Goal: Transaction & Acquisition: Purchase product/service

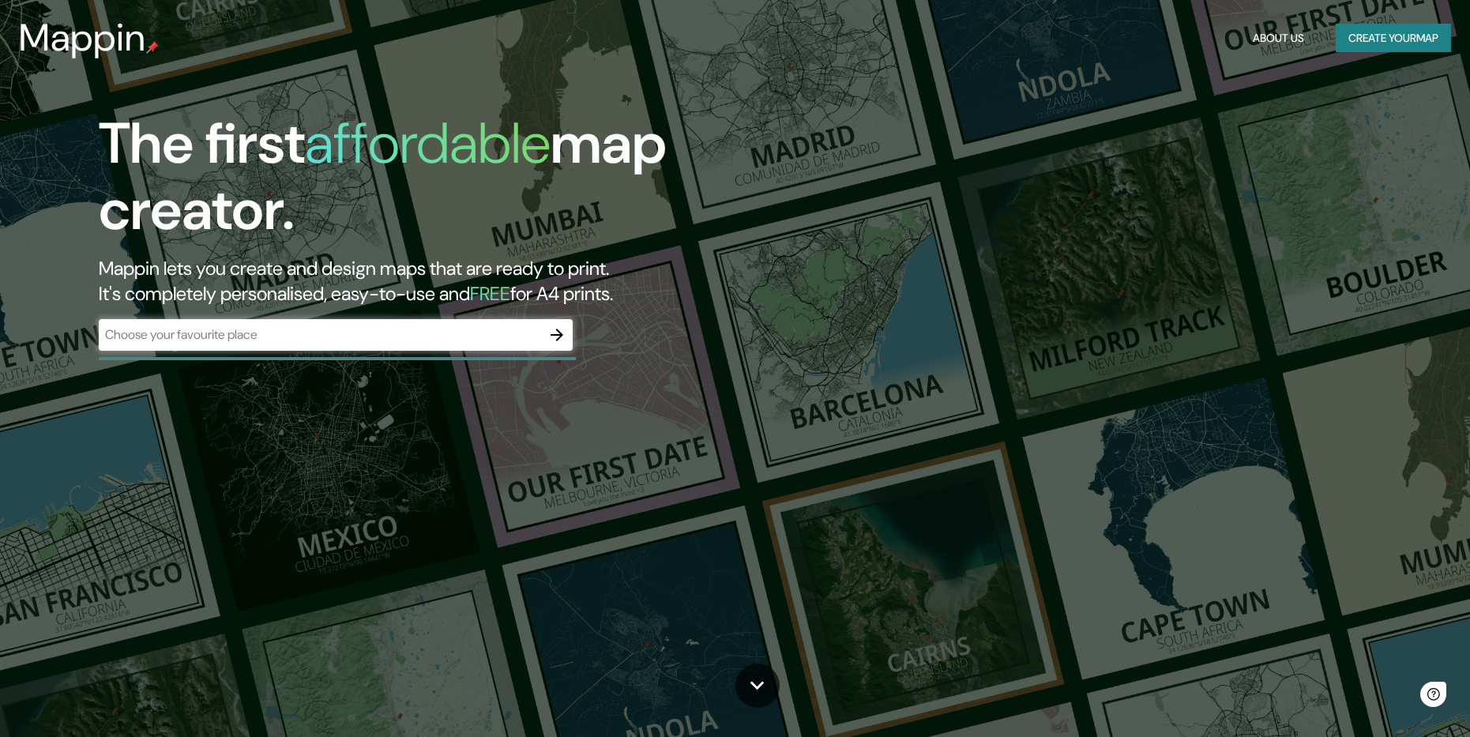
click at [404, 319] on div "​" at bounding box center [336, 335] width 474 height 32
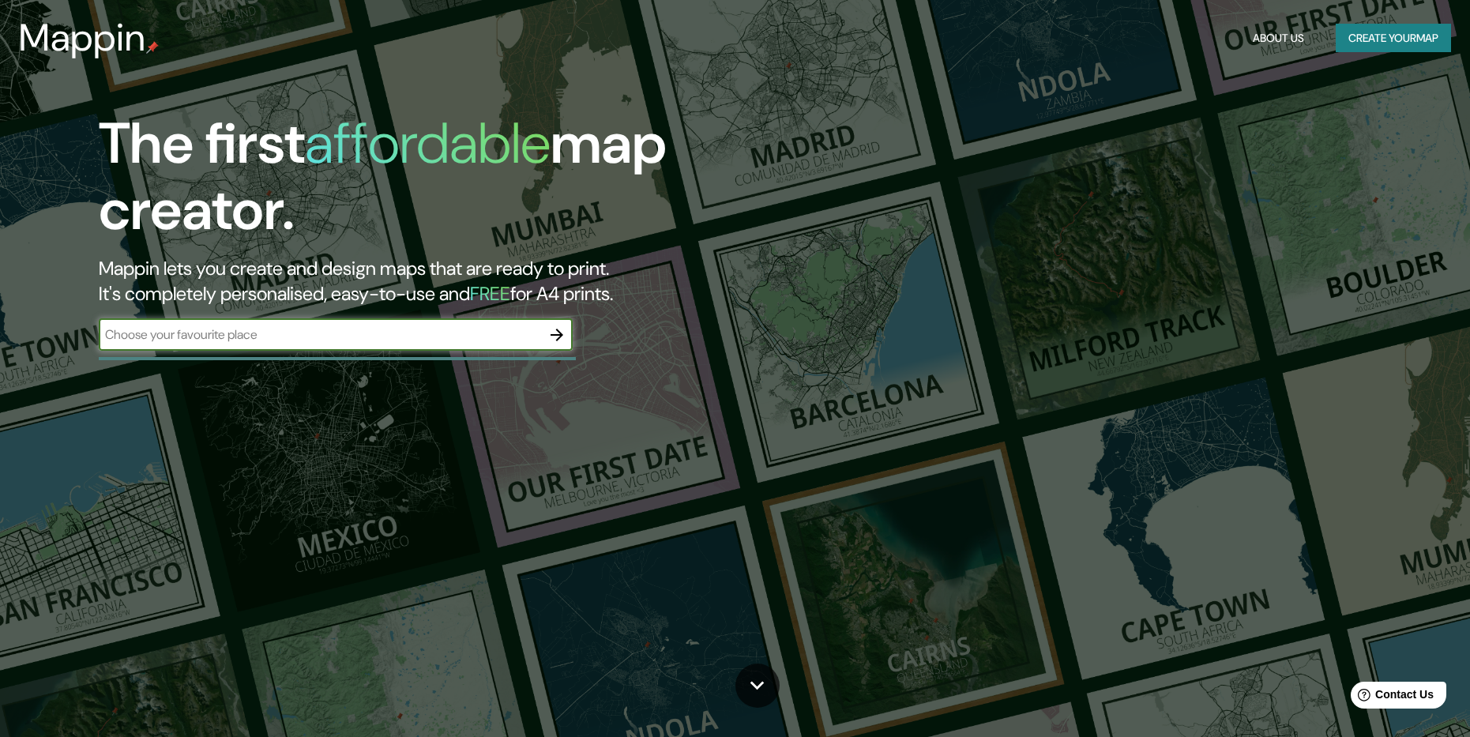
click at [402, 332] on input "text" at bounding box center [320, 335] width 442 height 18
type input "[GEOGRAPHIC_DATA]"
click at [559, 339] on icon "button" at bounding box center [557, 335] width 13 height 13
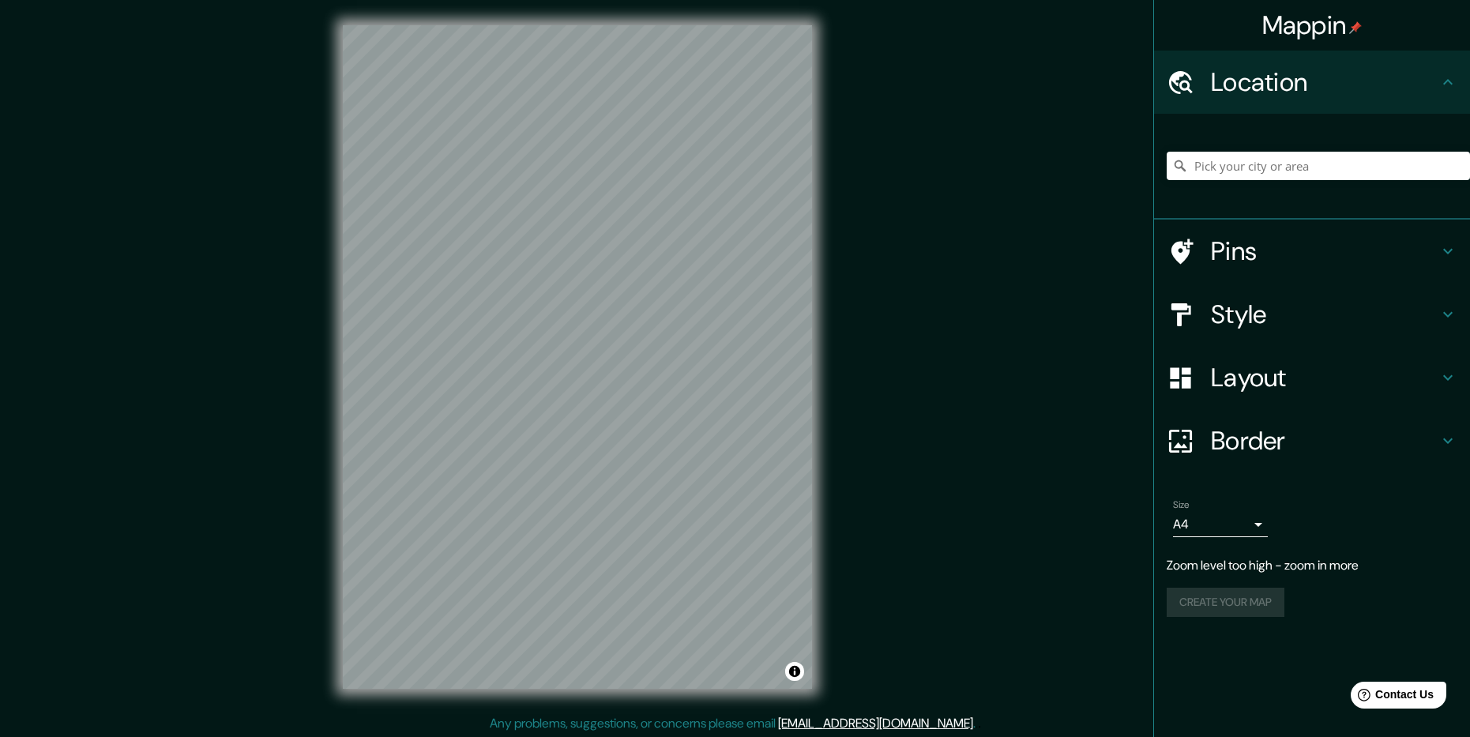
click at [871, 265] on div "Mappin Location Pins Style Layout Border Choose a border. Hint : you can make l…" at bounding box center [735, 370] width 1470 height 740
click at [989, 233] on div "Mappin Location Pins Style Layout Border Choose a border. Hint : you can make l…" at bounding box center [735, 370] width 1470 height 740
click at [1266, 171] on input "Pick your city or area" at bounding box center [1318, 166] width 303 height 28
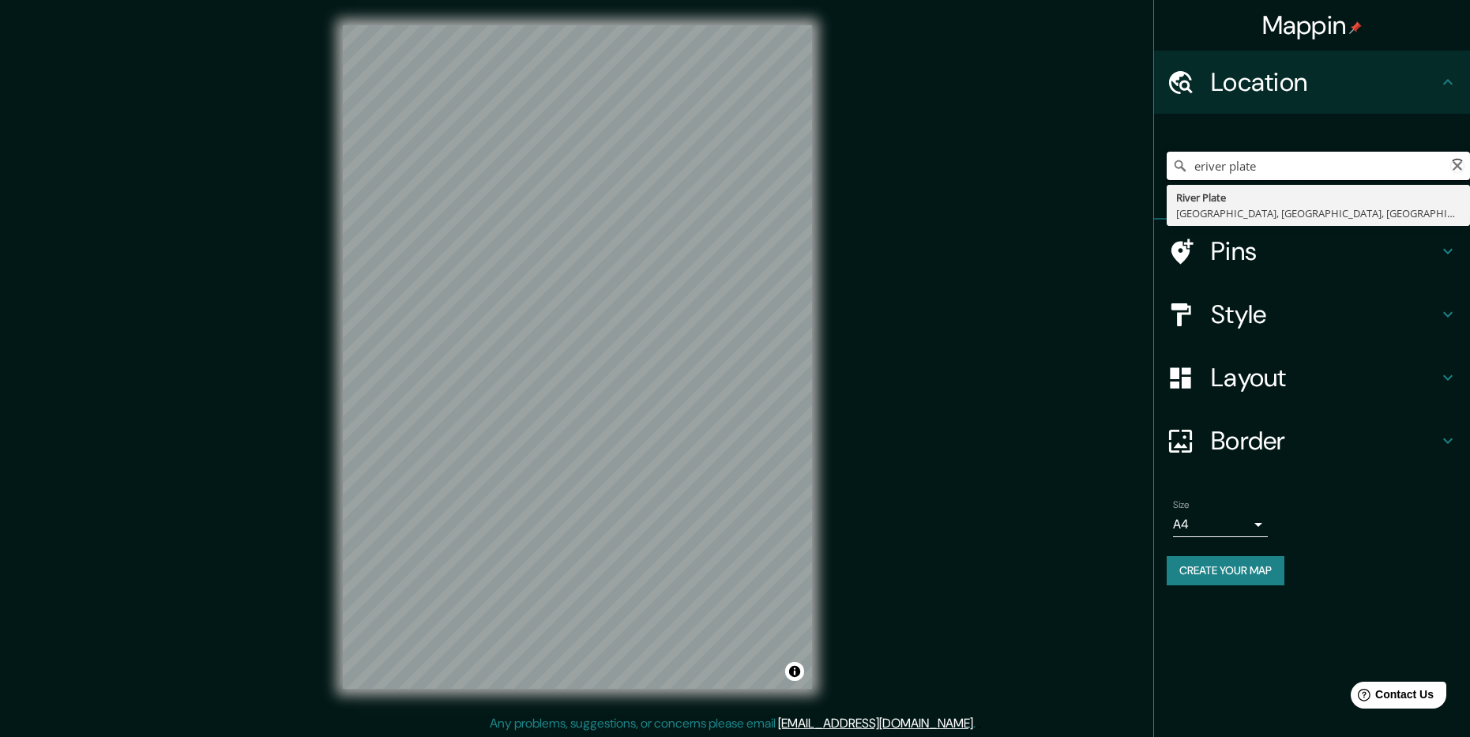
type input "river plate"
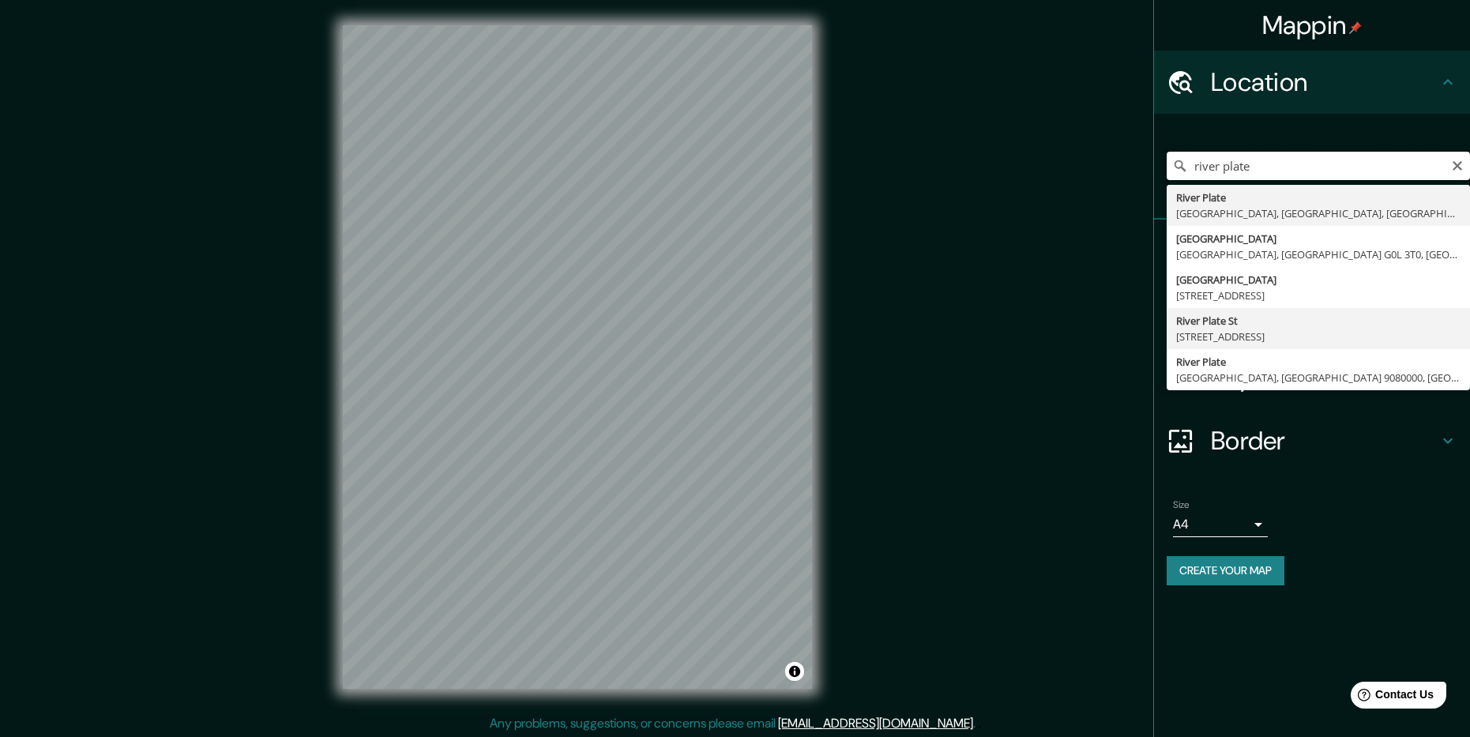
scroll to position [2, 0]
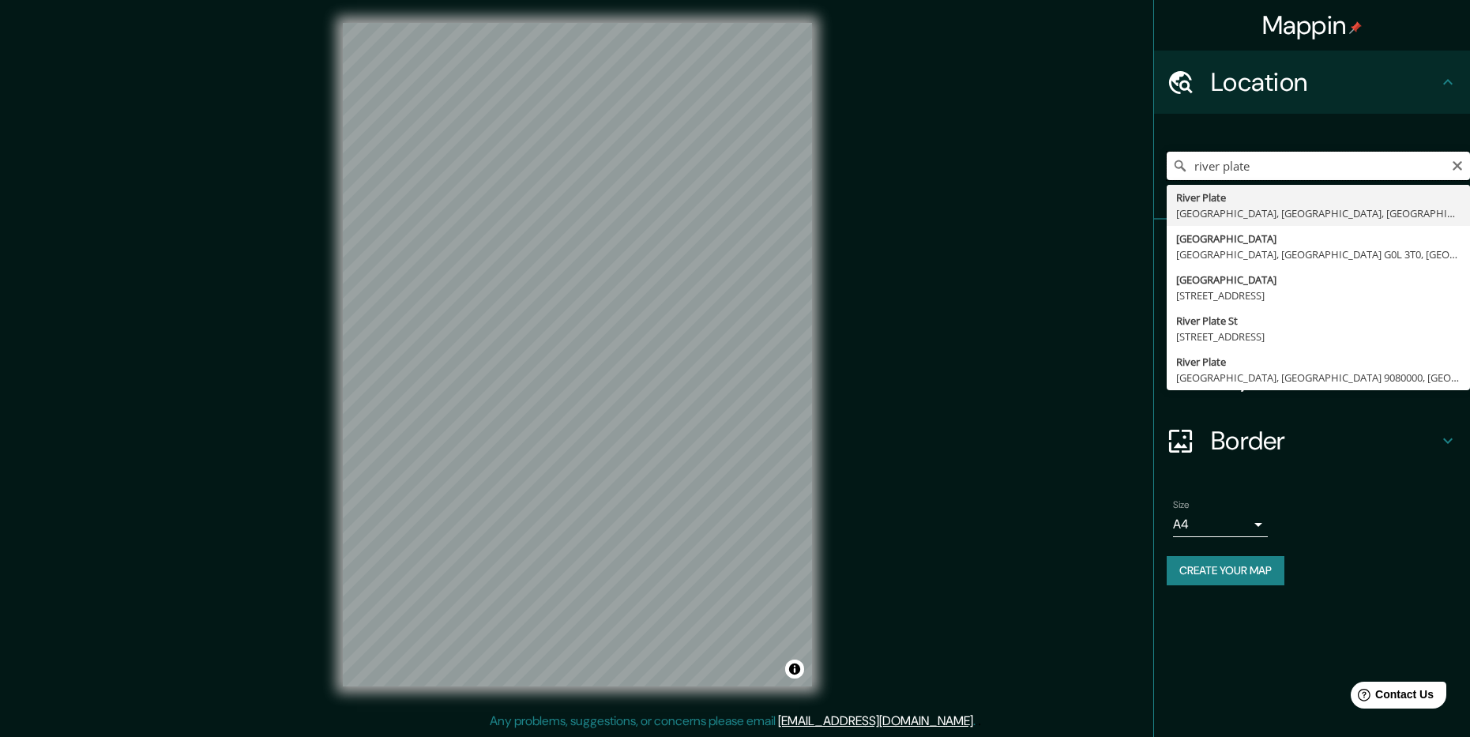
drag, startPoint x: 1292, startPoint y: 171, endPoint x: 1106, endPoint y: 163, distance: 185.9
click at [1106, 163] on div "Mappin Location [GEOGRAPHIC_DATA] [GEOGRAPHIC_DATA], [GEOGRAPHIC_DATA], [GEOGRA…" at bounding box center [735, 368] width 1470 height 740
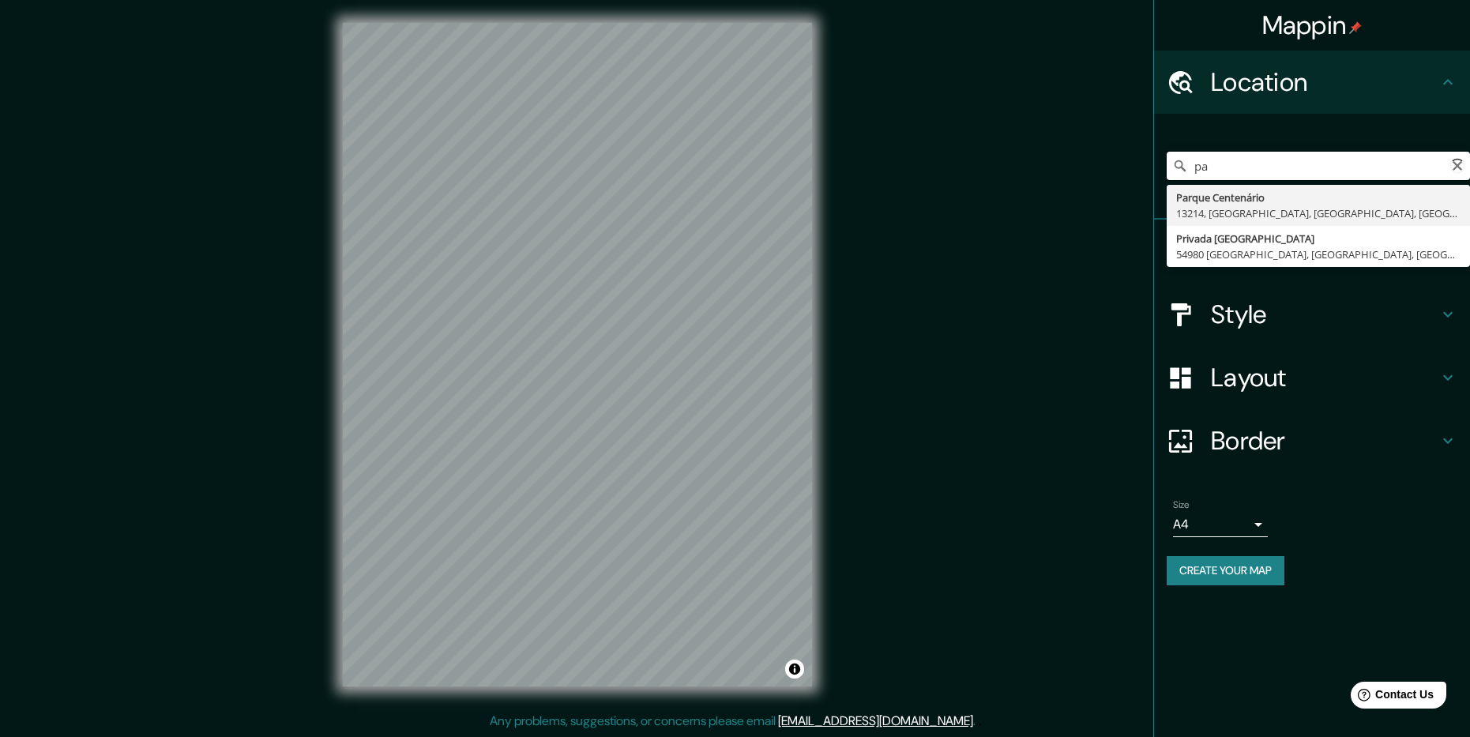
type input "p"
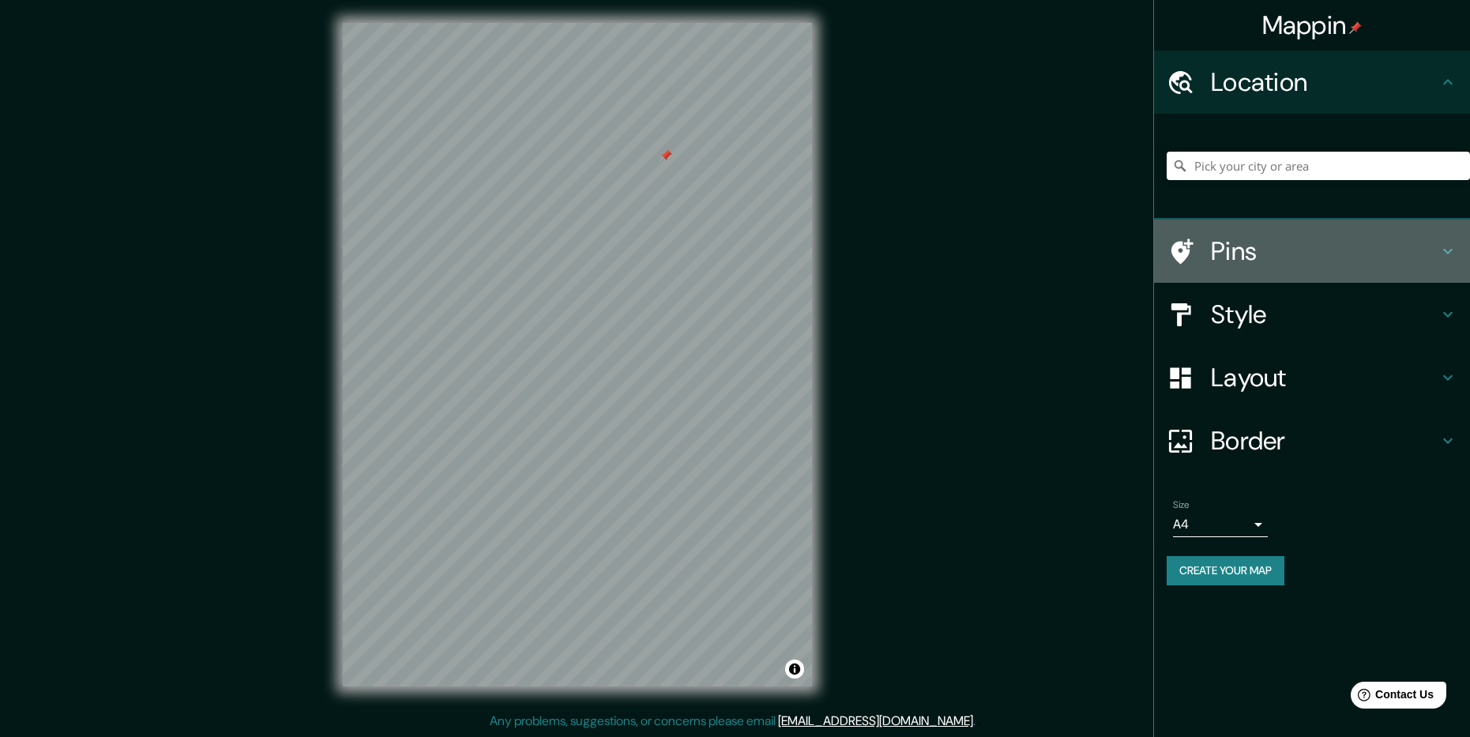
click at [1243, 255] on h4 "Pins" at bounding box center [1325, 251] width 228 height 32
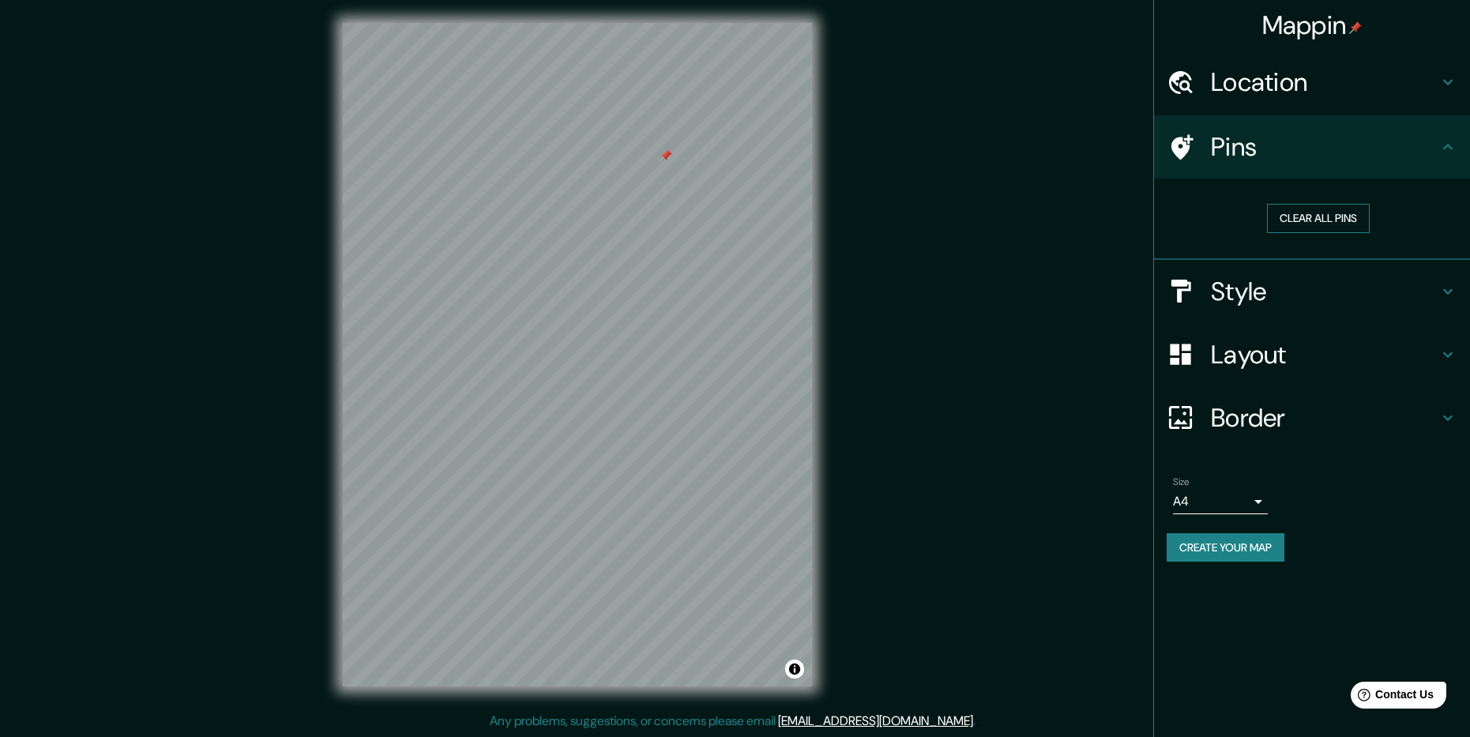
click at [1297, 224] on button "Clear all pins" at bounding box center [1318, 218] width 103 height 29
drag, startPoint x: 566, startPoint y: 533, endPoint x: 564, endPoint y: 514, distance: 19.1
click at [564, 514] on div at bounding box center [562, 513] width 13 height 13
click at [563, 510] on div at bounding box center [562, 513] width 13 height 13
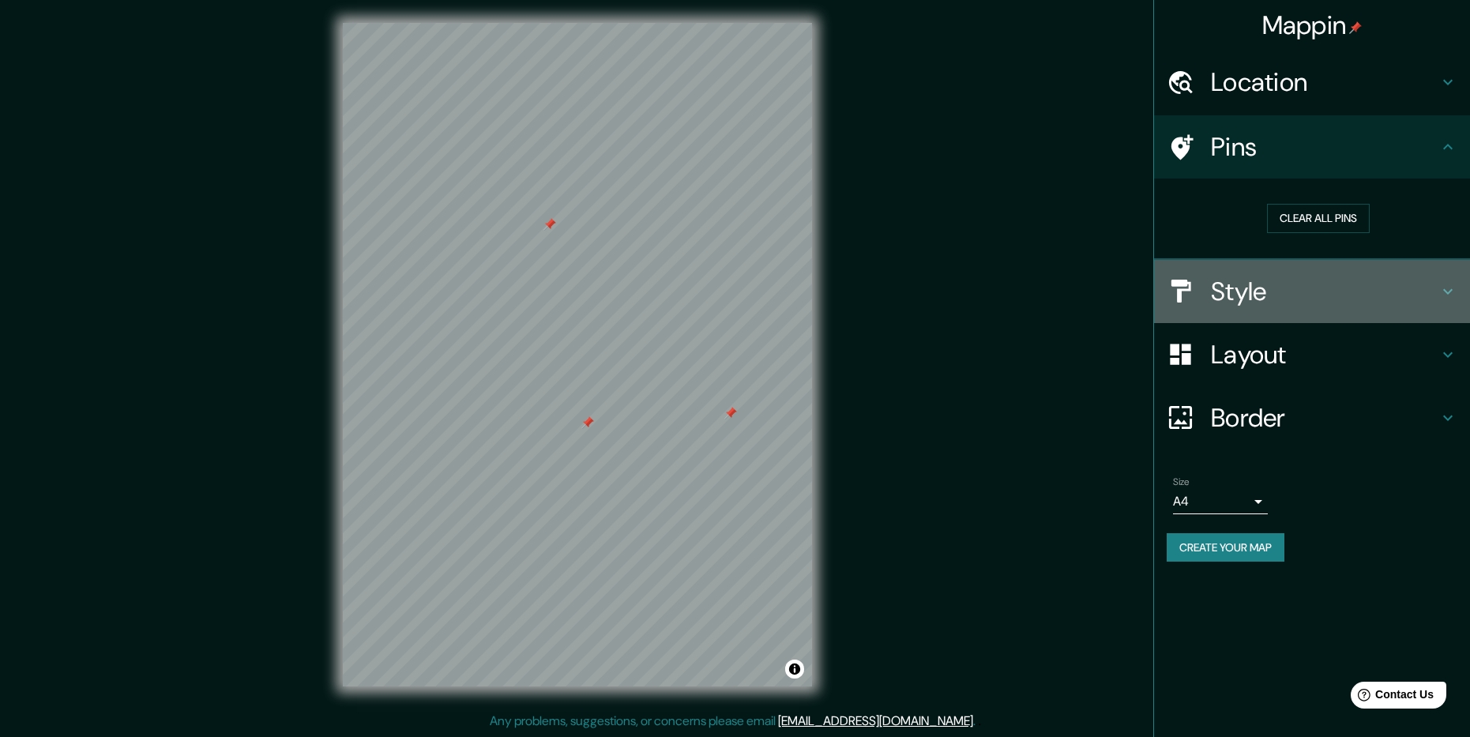
click at [1289, 307] on h4 "Style" at bounding box center [1325, 292] width 228 height 32
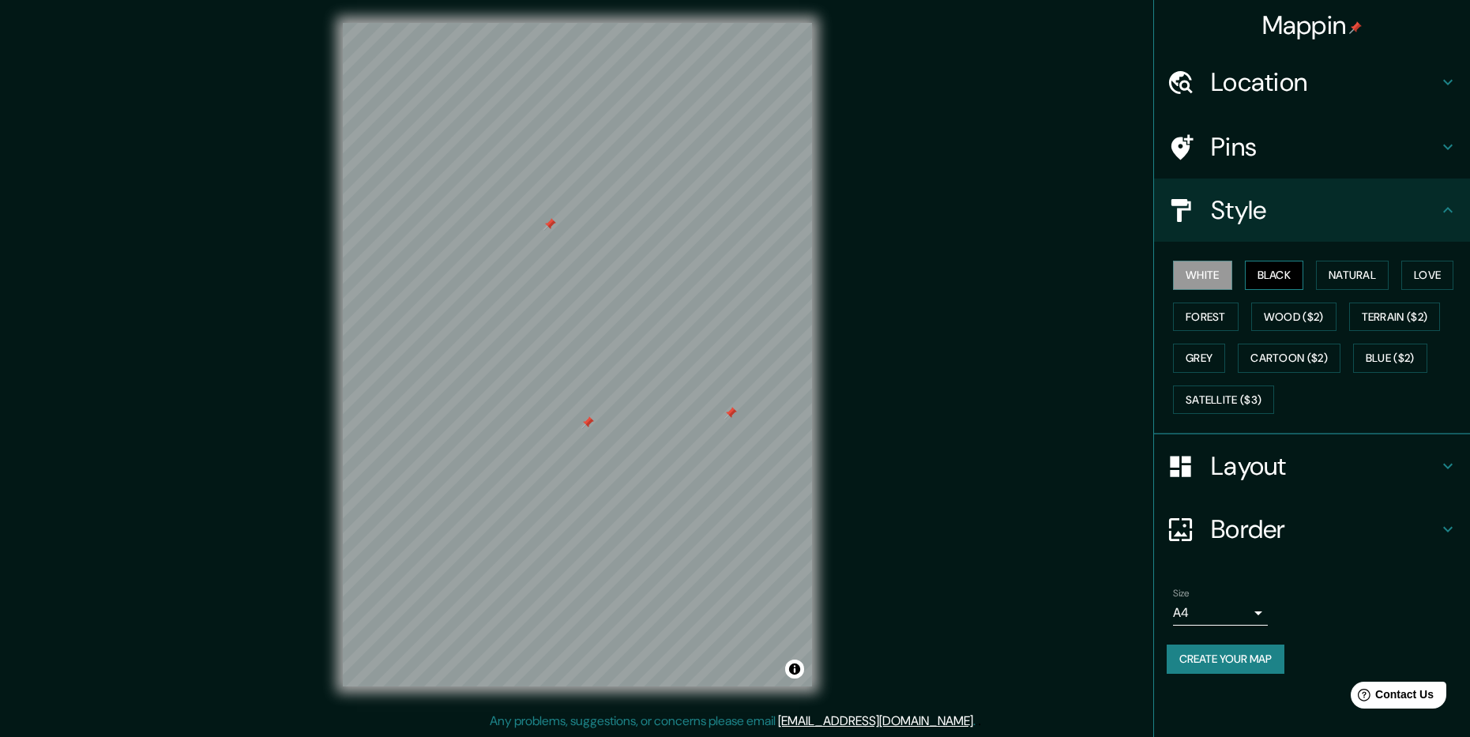
click at [1272, 271] on button "Black" at bounding box center [1274, 275] width 59 height 29
click at [1335, 273] on button "Natural" at bounding box center [1352, 275] width 73 height 29
click at [1412, 275] on button "Love" at bounding box center [1428, 275] width 52 height 29
click at [1230, 319] on button "Forest" at bounding box center [1206, 317] width 66 height 29
click at [1297, 314] on button "Wood ($2)" at bounding box center [1293, 317] width 85 height 29
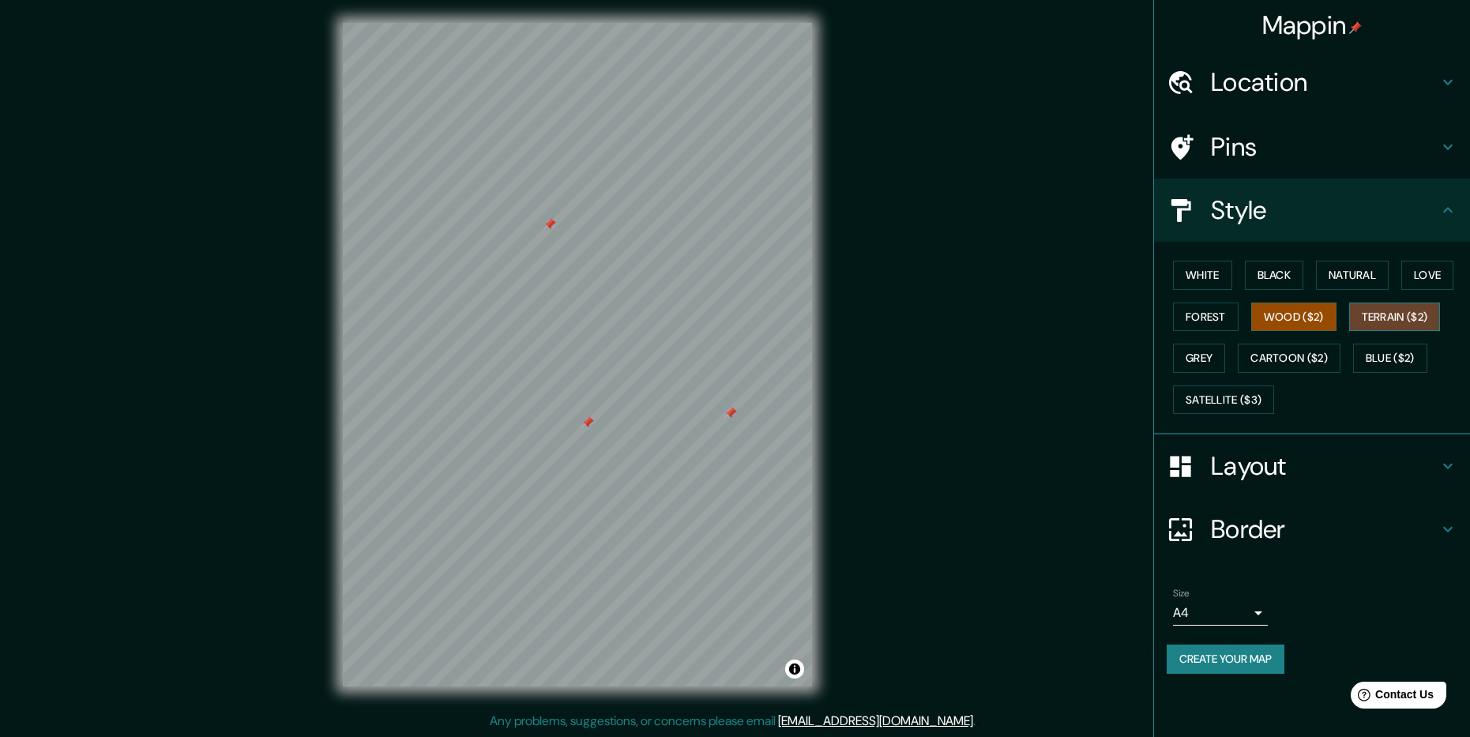
click at [1387, 315] on button "Terrain ($2)" at bounding box center [1395, 317] width 92 height 29
click at [1206, 281] on button "White" at bounding box center [1202, 275] width 59 height 29
click at [1287, 313] on button "Wood ($2)" at bounding box center [1293, 317] width 85 height 29
click at [1214, 326] on button "Forest" at bounding box center [1206, 317] width 66 height 29
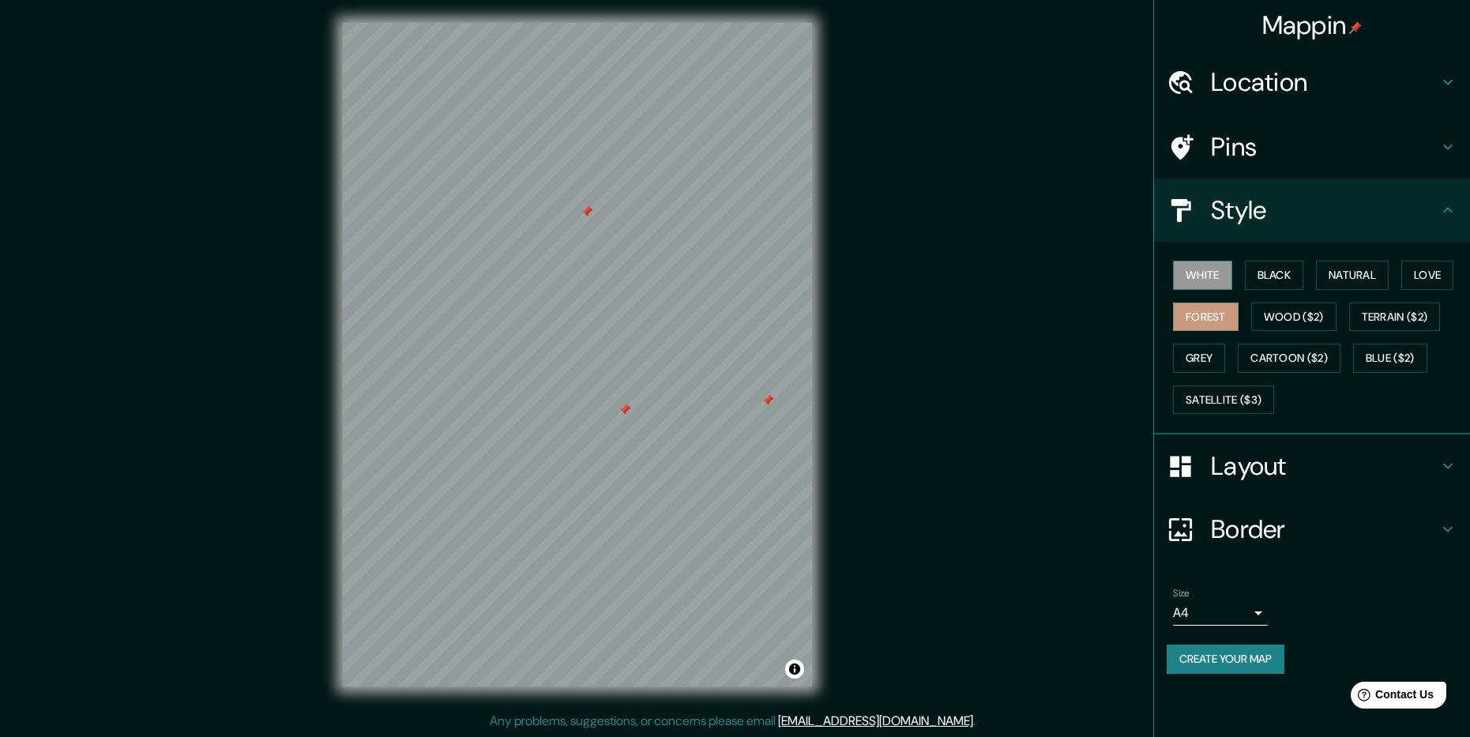
click at [1209, 286] on button "White" at bounding box center [1202, 275] width 59 height 29
click at [1286, 288] on button "Black" at bounding box center [1274, 275] width 59 height 29
click at [1261, 457] on h4 "Layout" at bounding box center [1325, 466] width 228 height 32
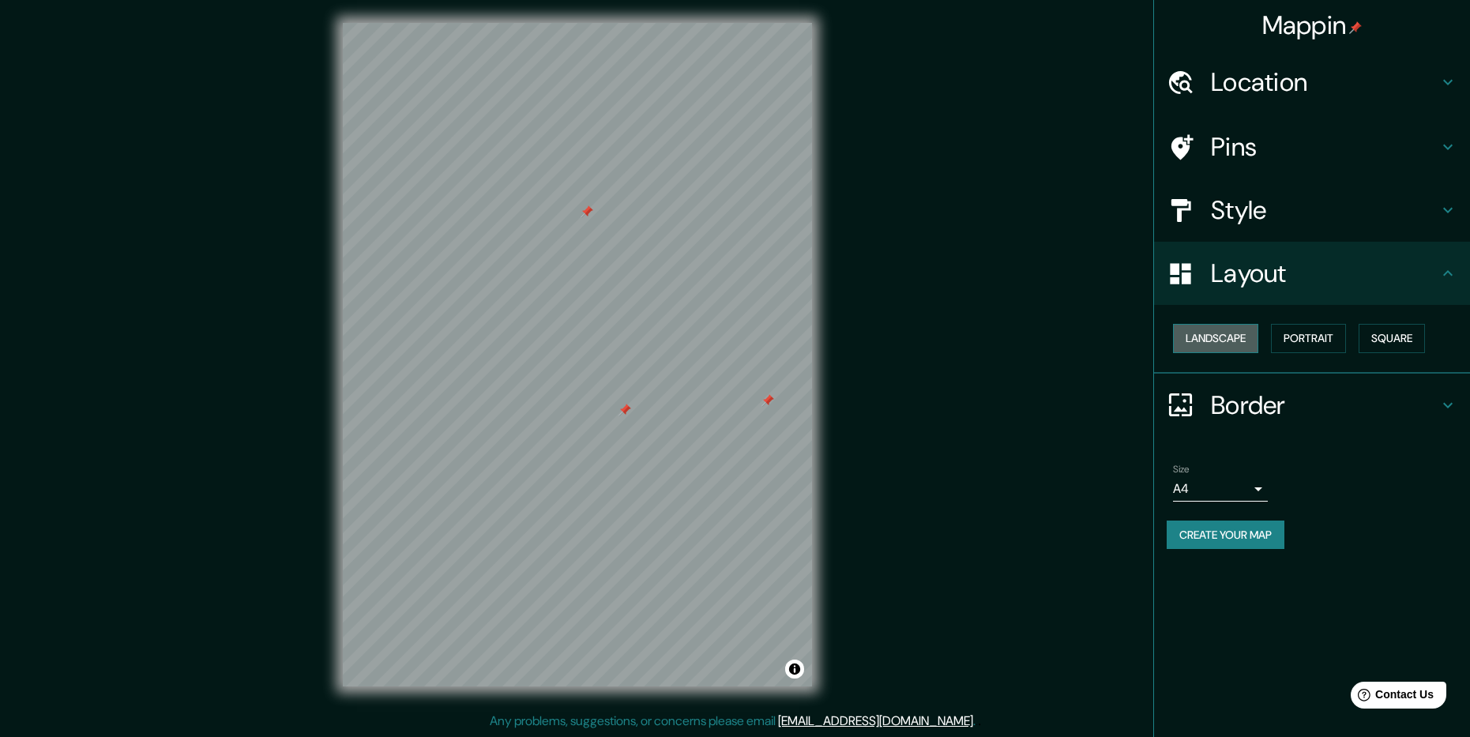
click at [1228, 343] on button "Landscape" at bounding box center [1215, 338] width 85 height 29
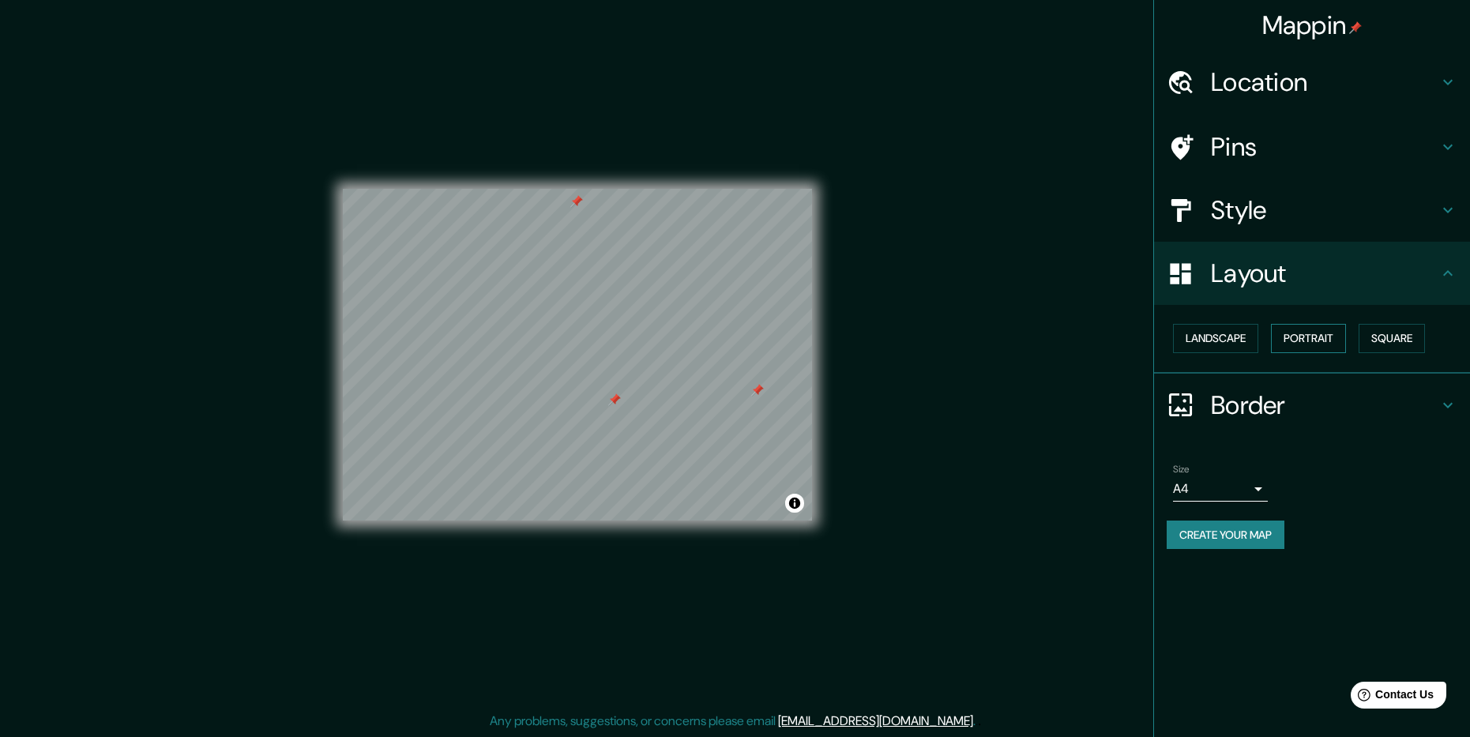
click at [1302, 343] on button "Portrait" at bounding box center [1308, 338] width 75 height 29
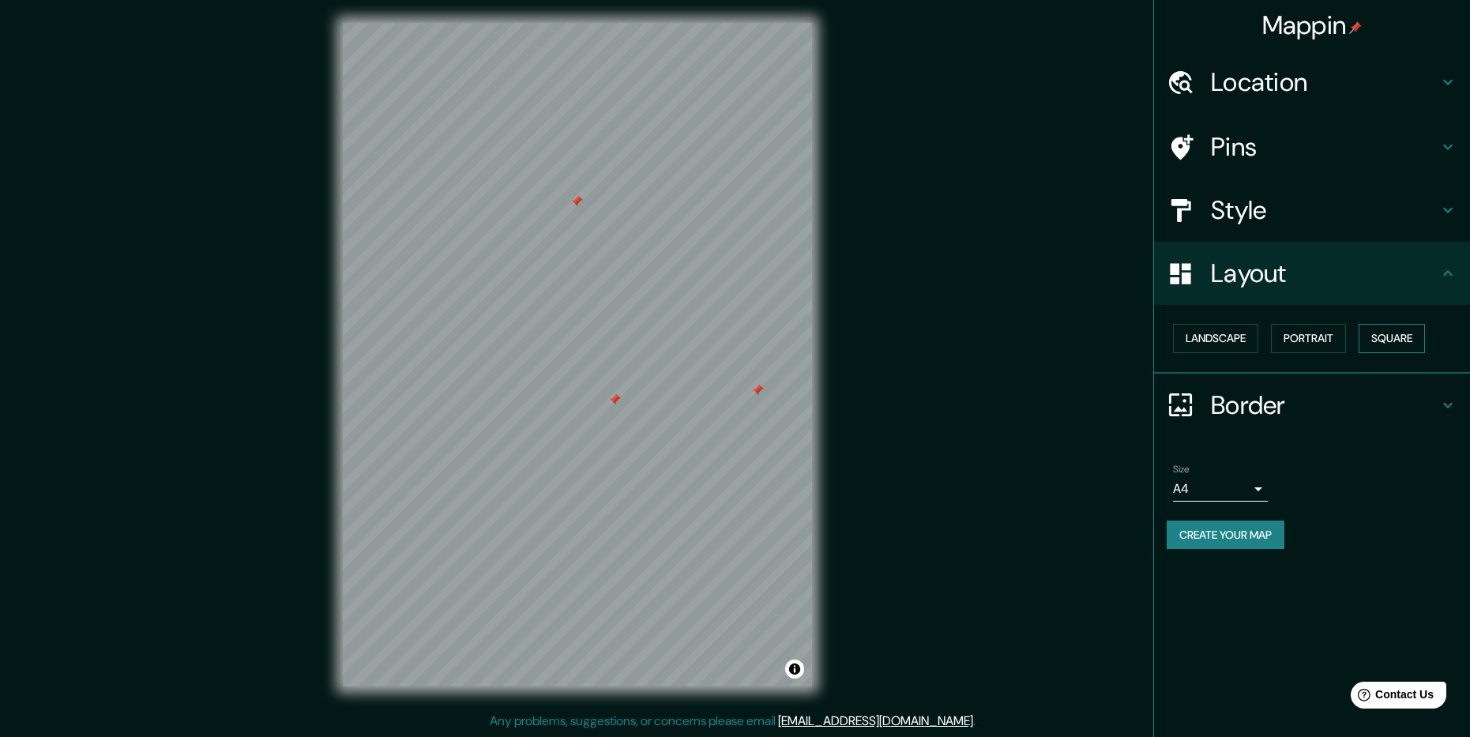
click at [1390, 337] on button "Square" at bounding box center [1392, 338] width 66 height 29
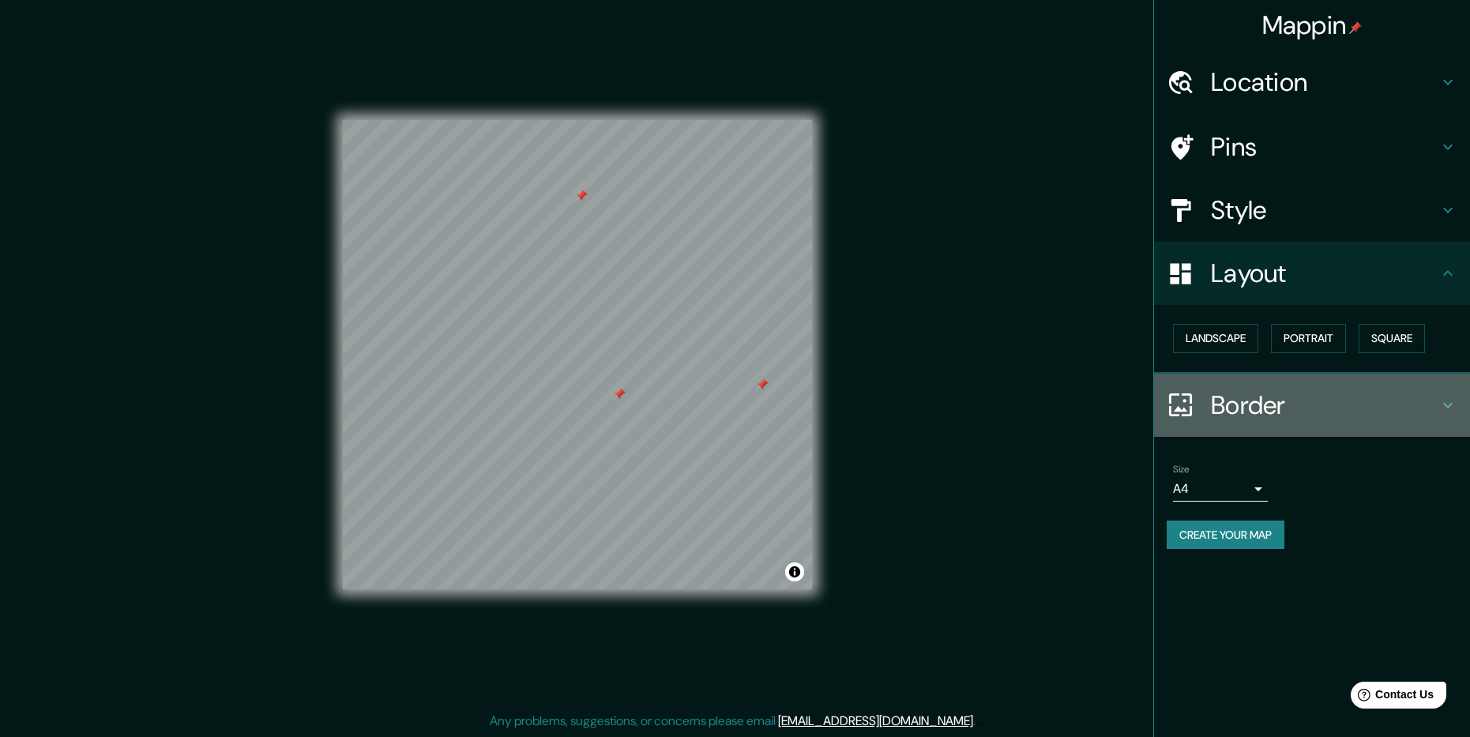
click at [1266, 408] on h4 "Border" at bounding box center [1325, 406] width 228 height 32
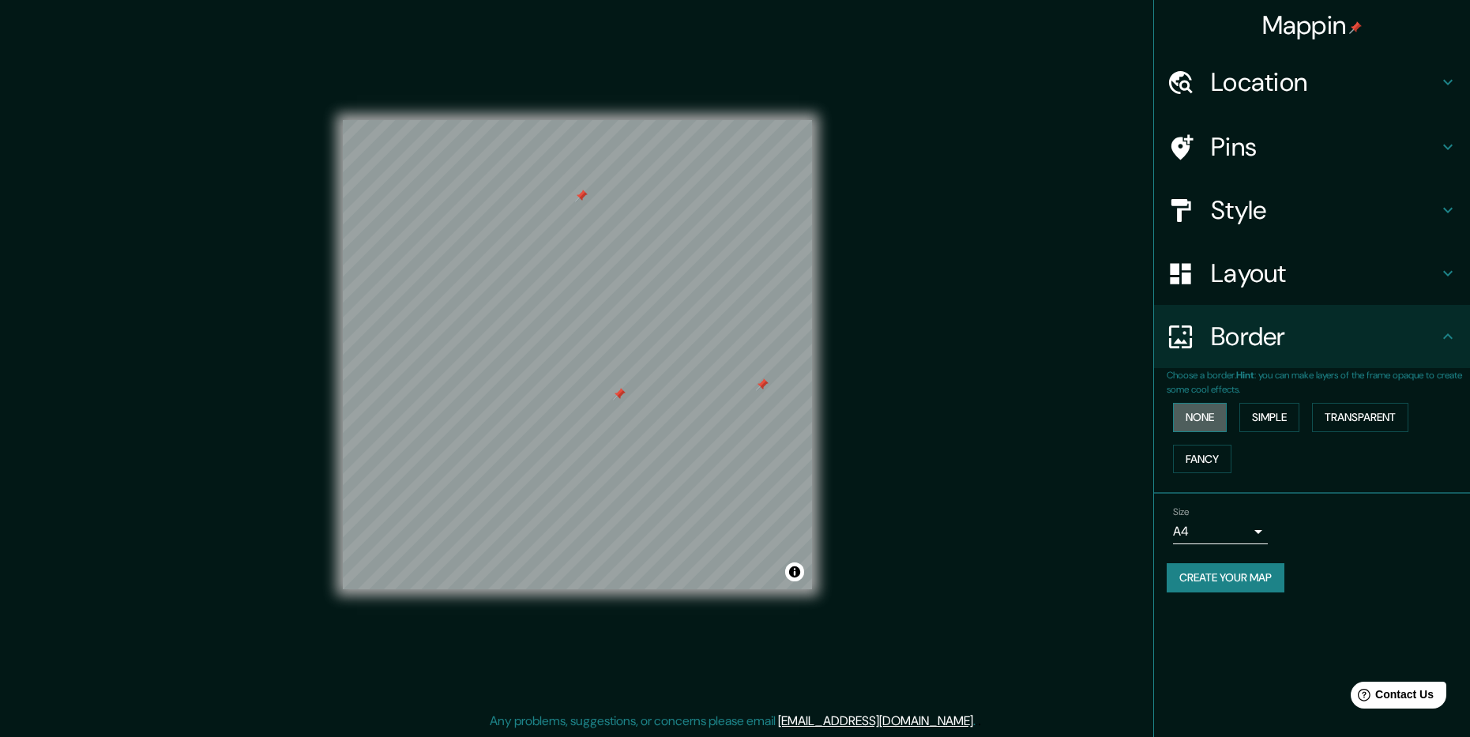
click at [1209, 417] on button "None" at bounding box center [1200, 417] width 54 height 29
click at [1287, 420] on button "Simple" at bounding box center [1270, 417] width 60 height 29
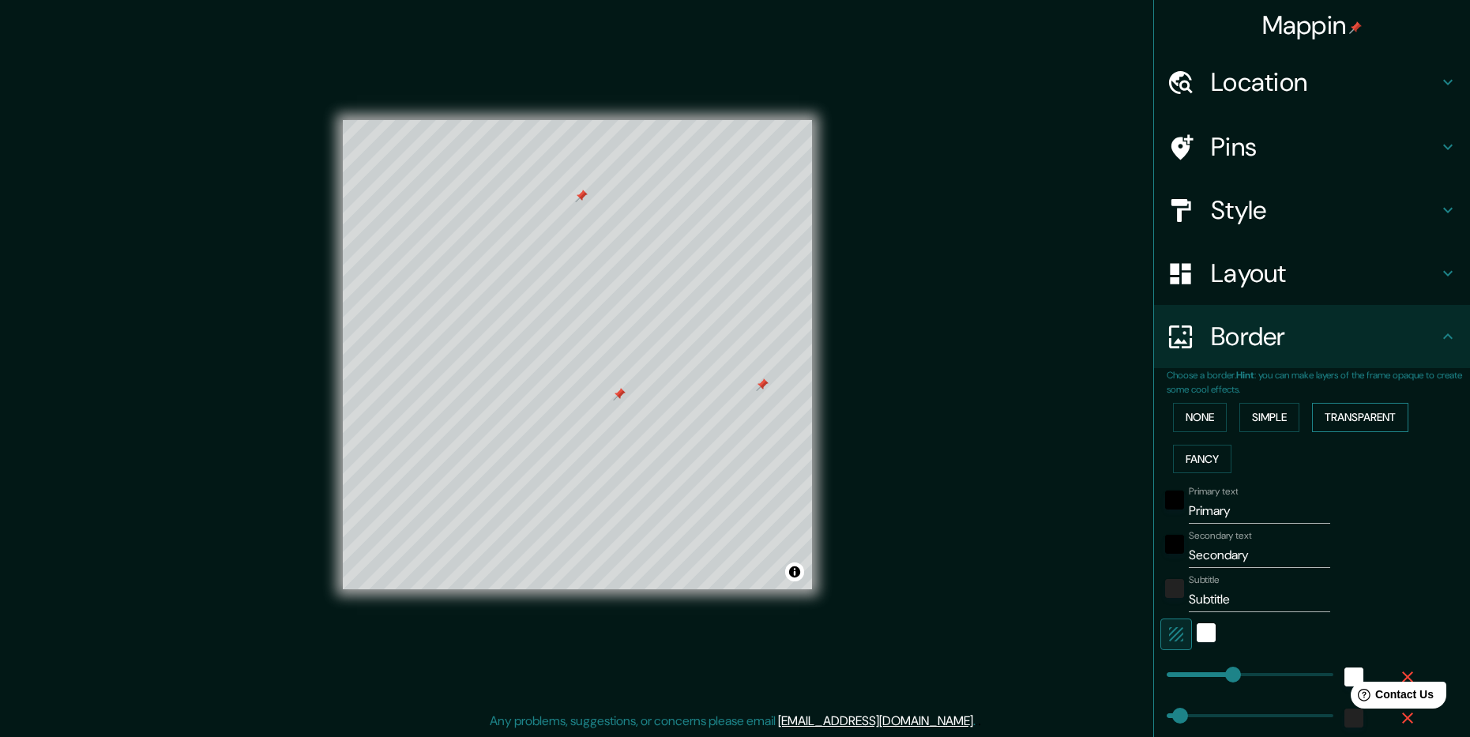
click at [1340, 419] on button "Transparent" at bounding box center [1360, 417] width 96 height 29
click at [1203, 457] on button "Fancy" at bounding box center [1202, 459] width 58 height 29
click at [1184, 412] on button "None" at bounding box center [1200, 417] width 54 height 29
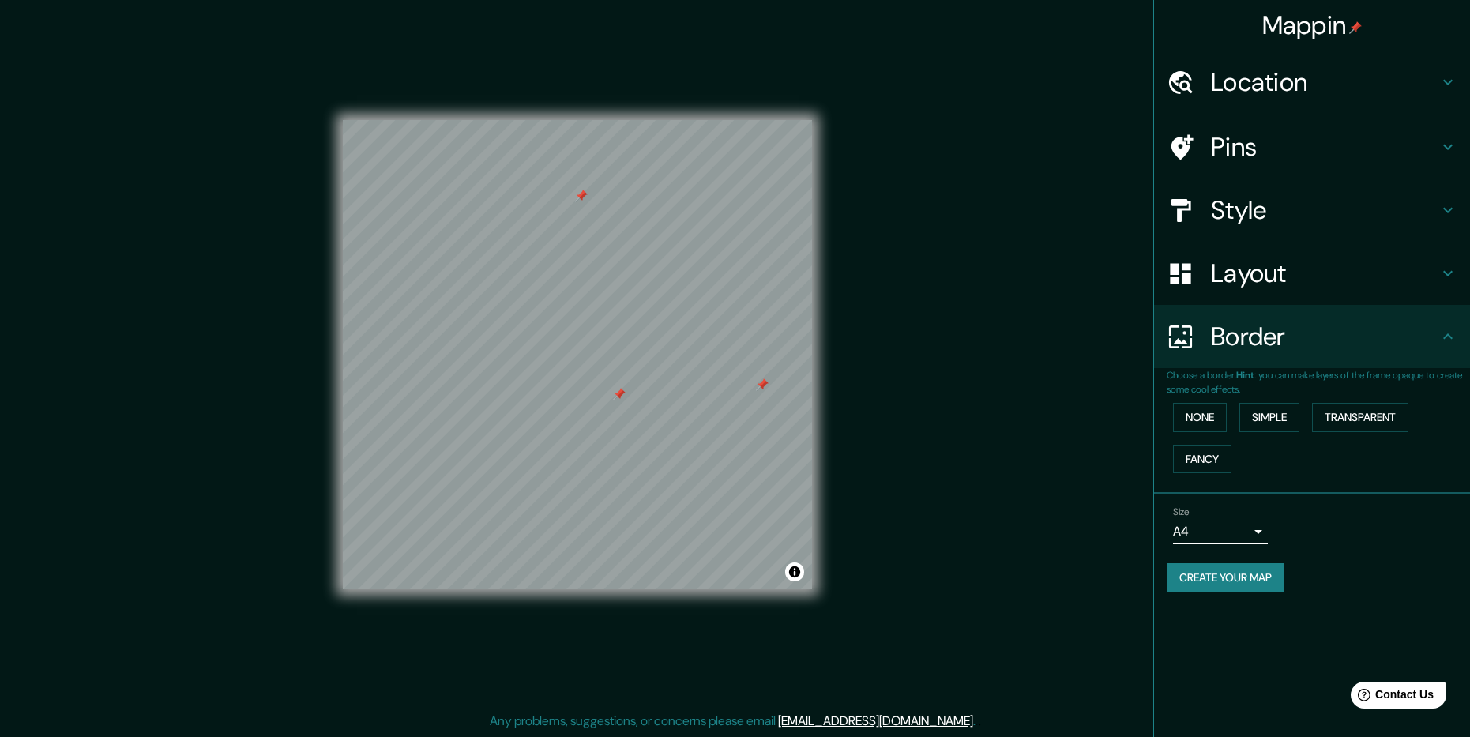
click at [1229, 525] on body "Mappin Location Pins Style Layout Border Choose a border. Hint : you can make l…" at bounding box center [735, 366] width 1470 height 737
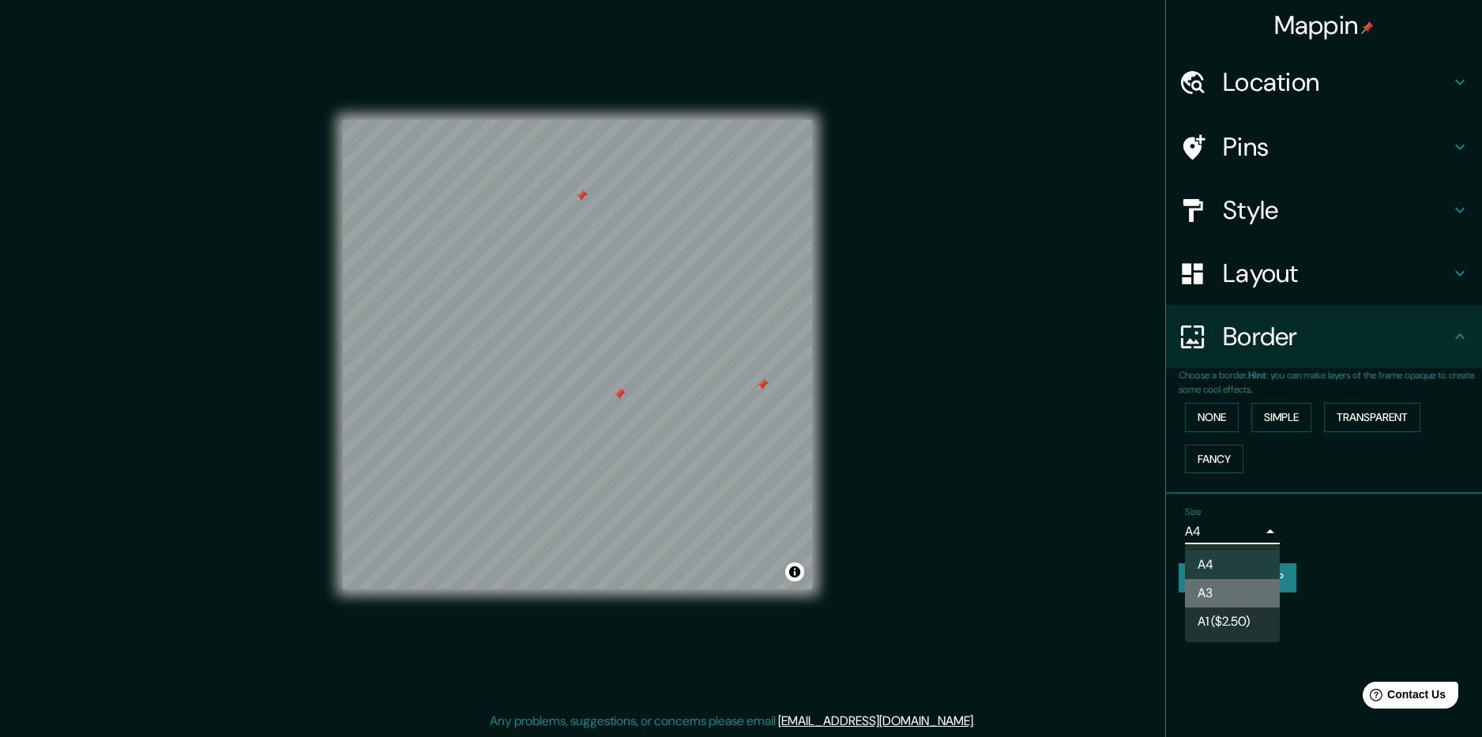
click at [1240, 593] on li "A3" at bounding box center [1232, 593] width 95 height 28
type input "a4"
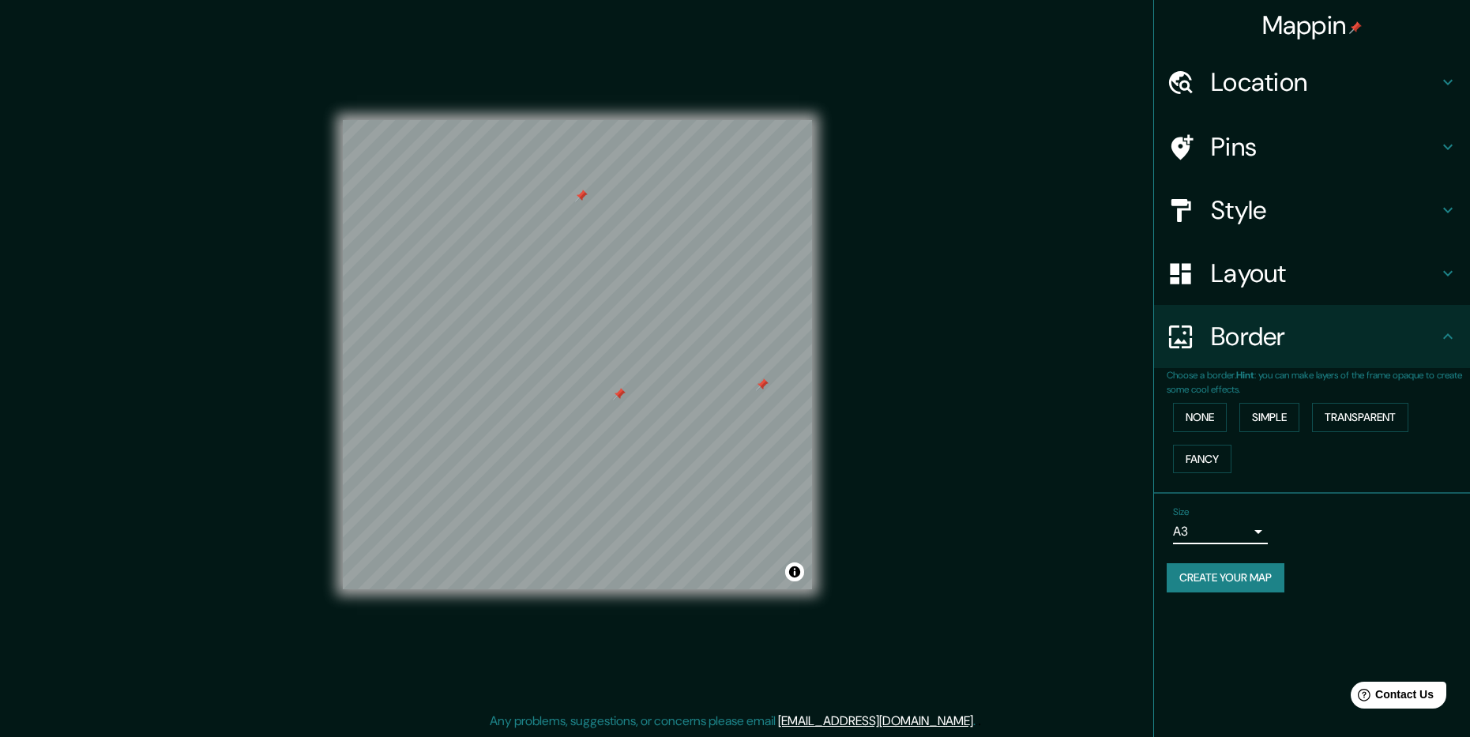
click at [1259, 132] on h4 "Pins" at bounding box center [1325, 147] width 228 height 32
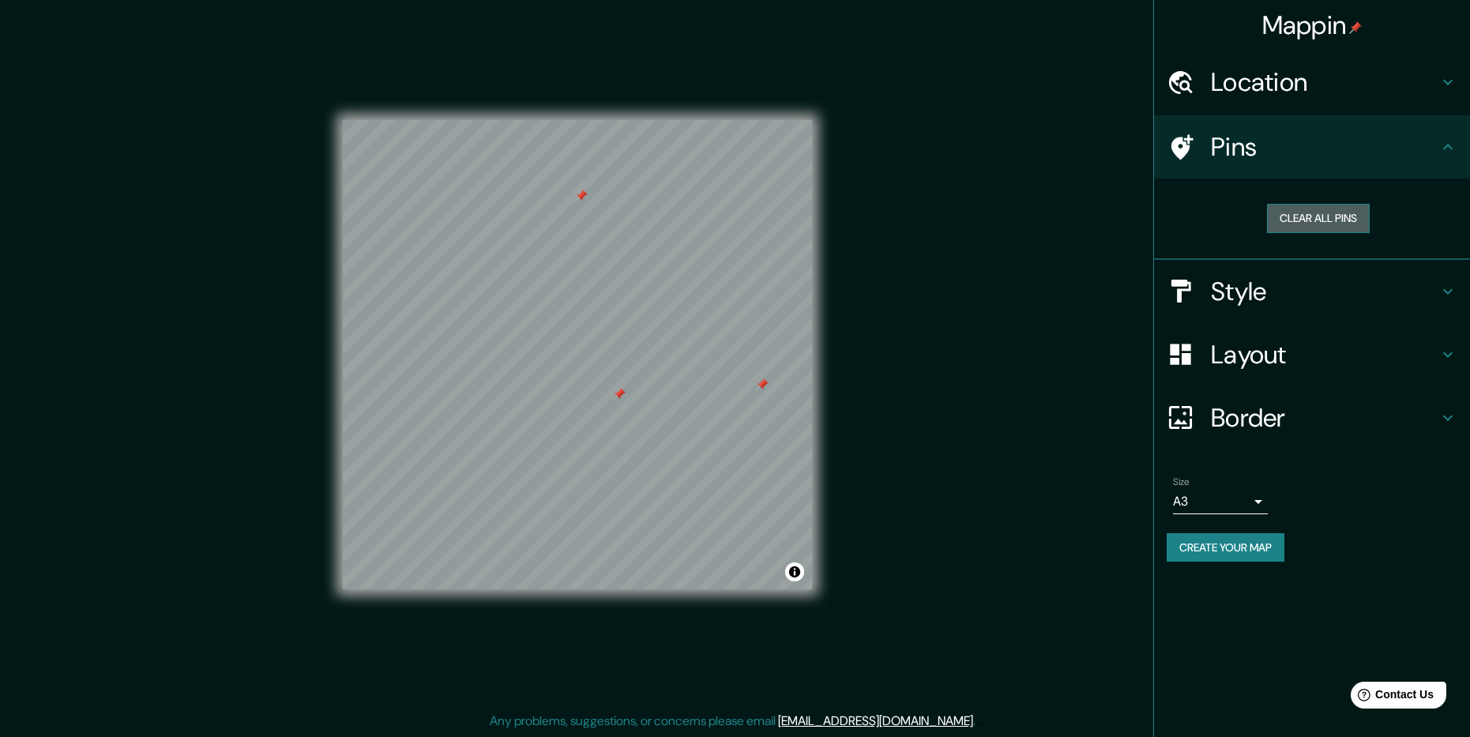
click at [1327, 223] on button "Clear all pins" at bounding box center [1318, 218] width 103 height 29
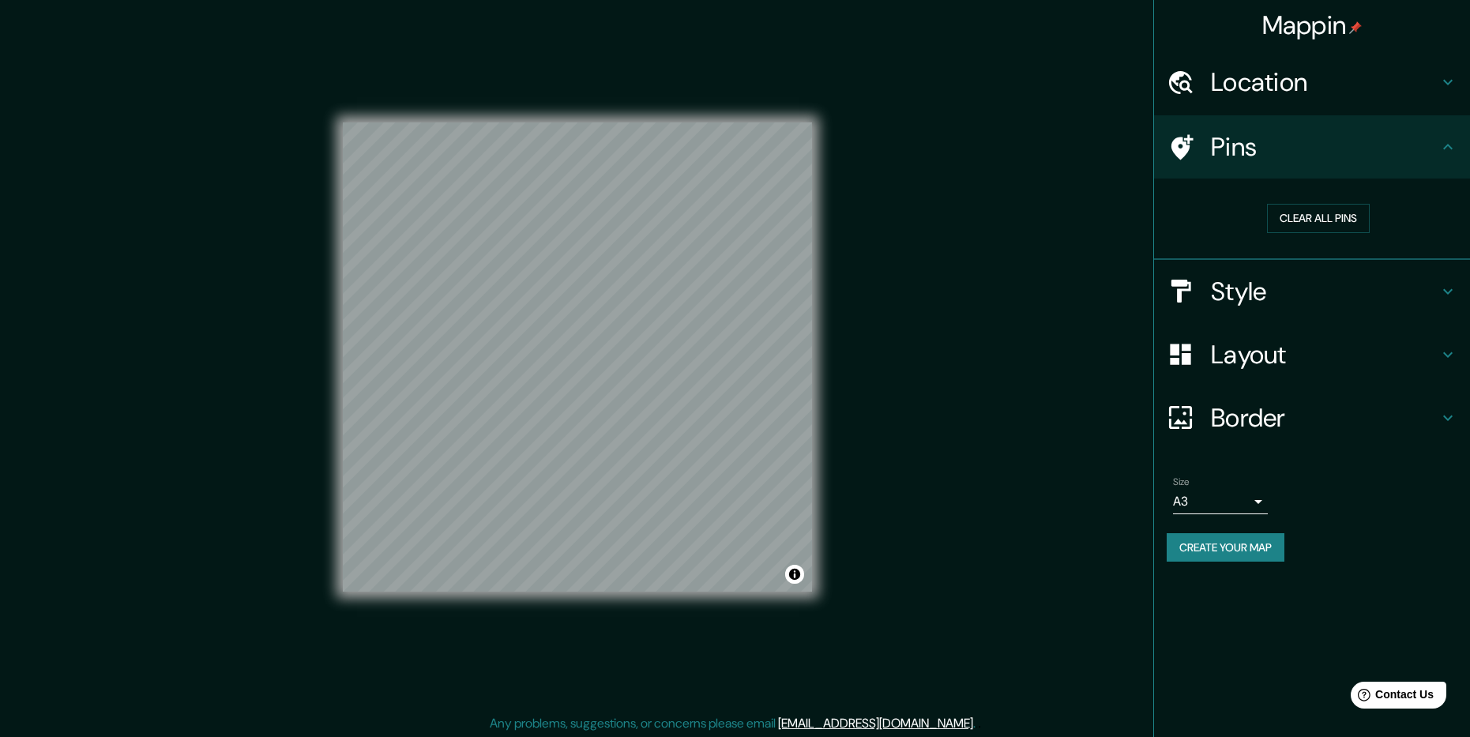
click at [1301, 99] on div "Location" at bounding box center [1312, 82] width 316 height 63
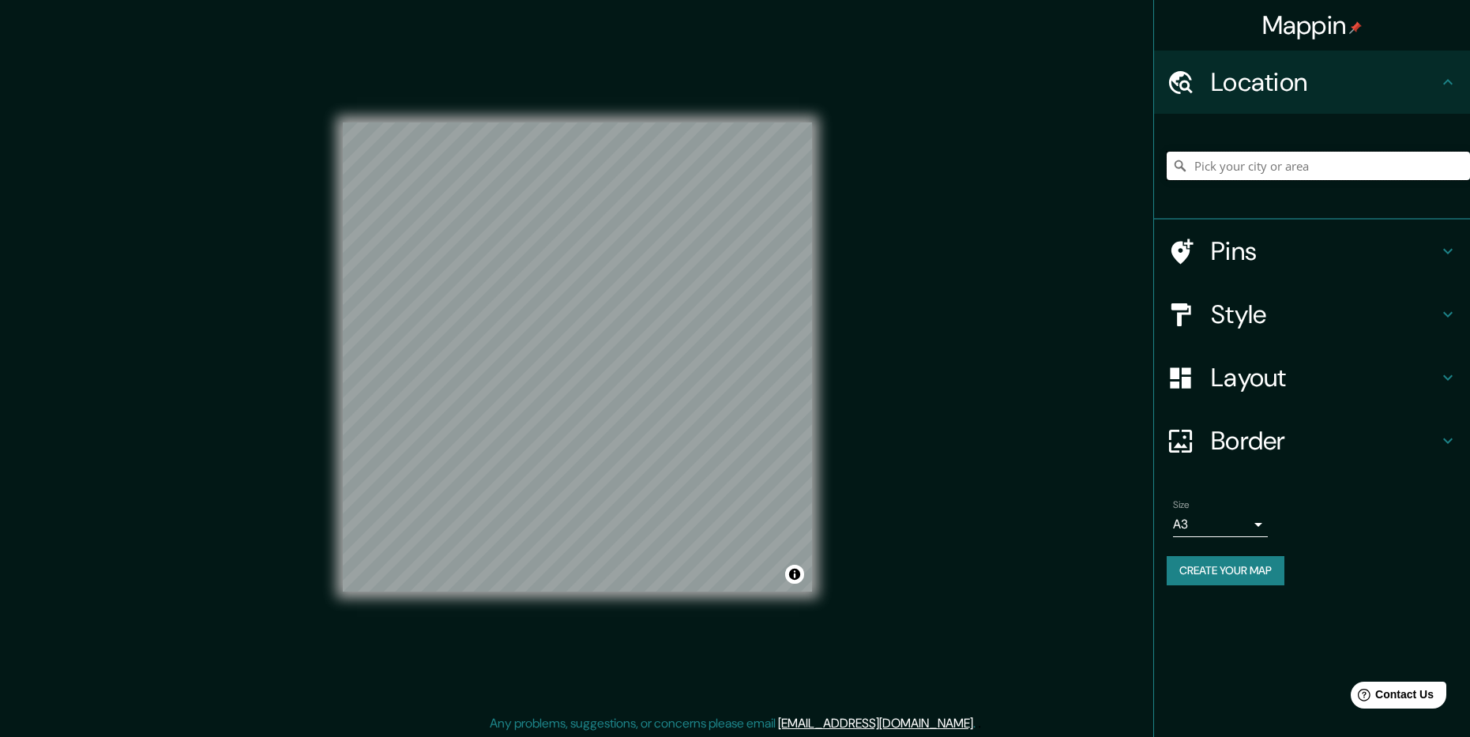
click at [1303, 167] on input "Pick your city or area" at bounding box center [1318, 166] width 303 height 28
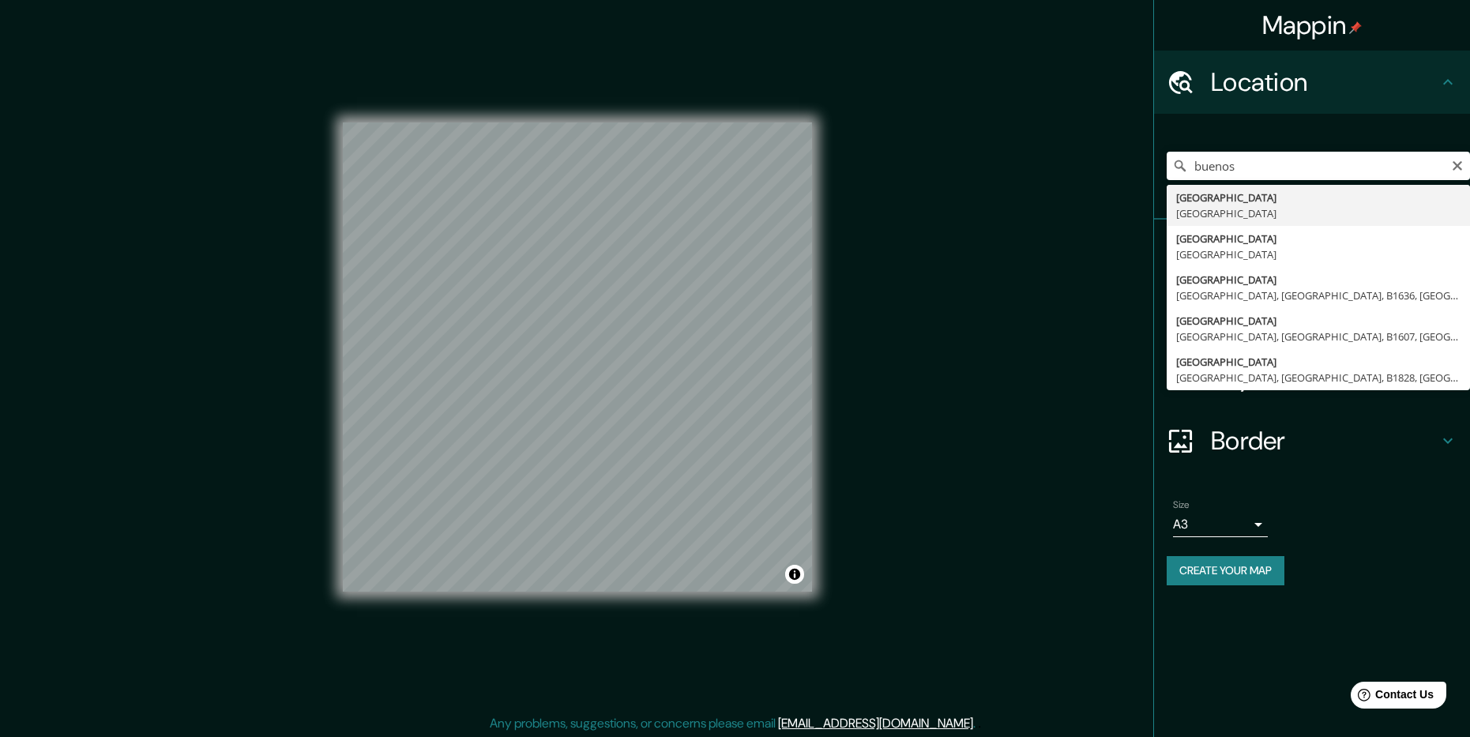
type input "[GEOGRAPHIC_DATA], [GEOGRAPHIC_DATA]"
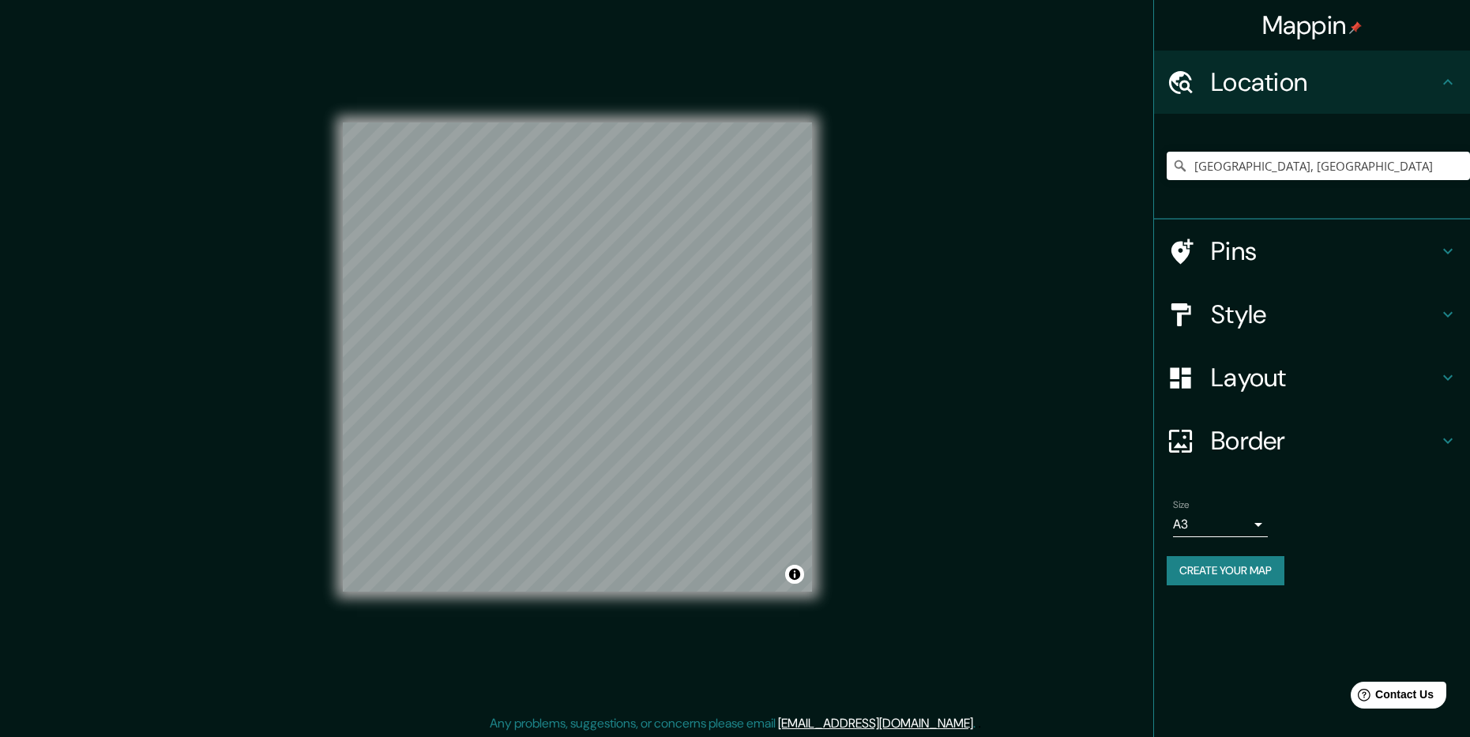
click at [1258, 372] on h4 "Layout" at bounding box center [1325, 378] width 228 height 32
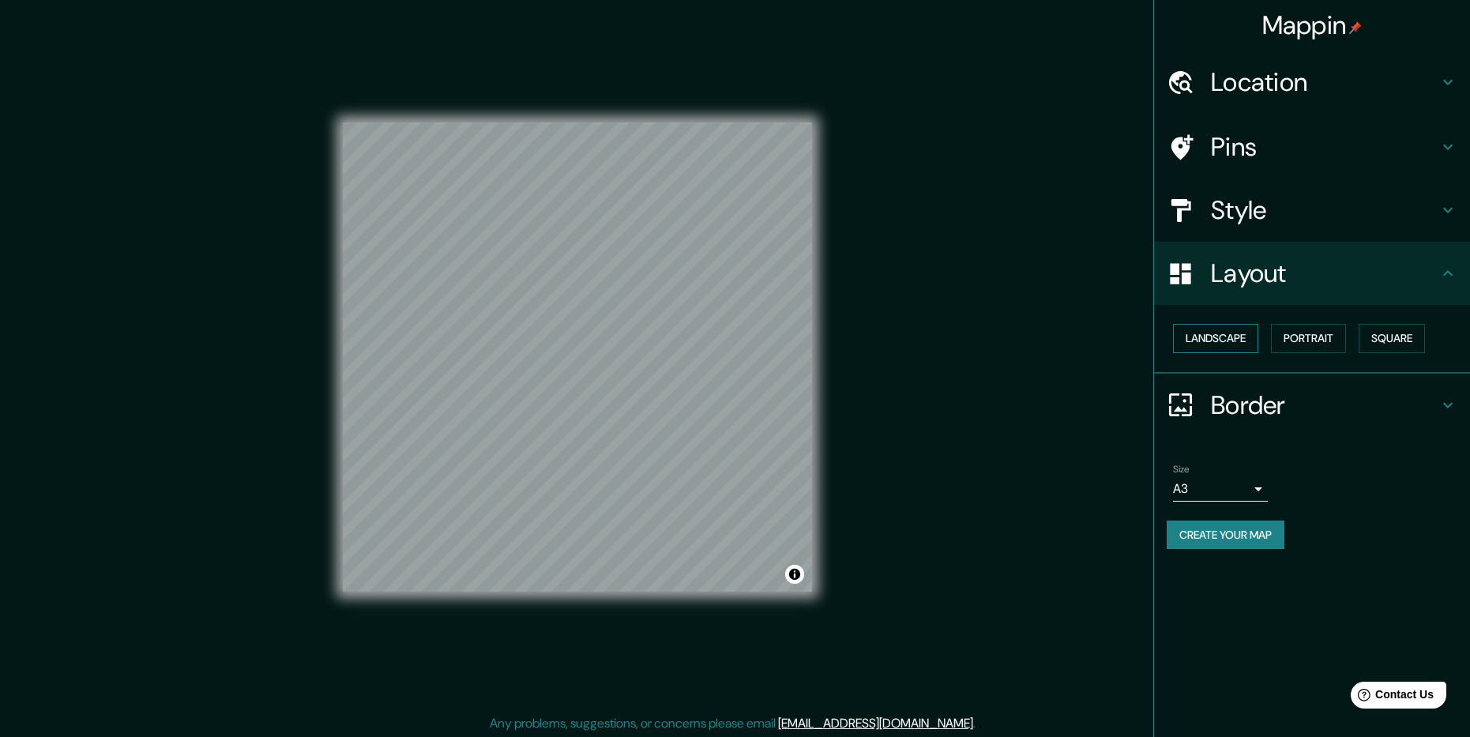
click at [1220, 347] on button "Landscape" at bounding box center [1215, 338] width 85 height 29
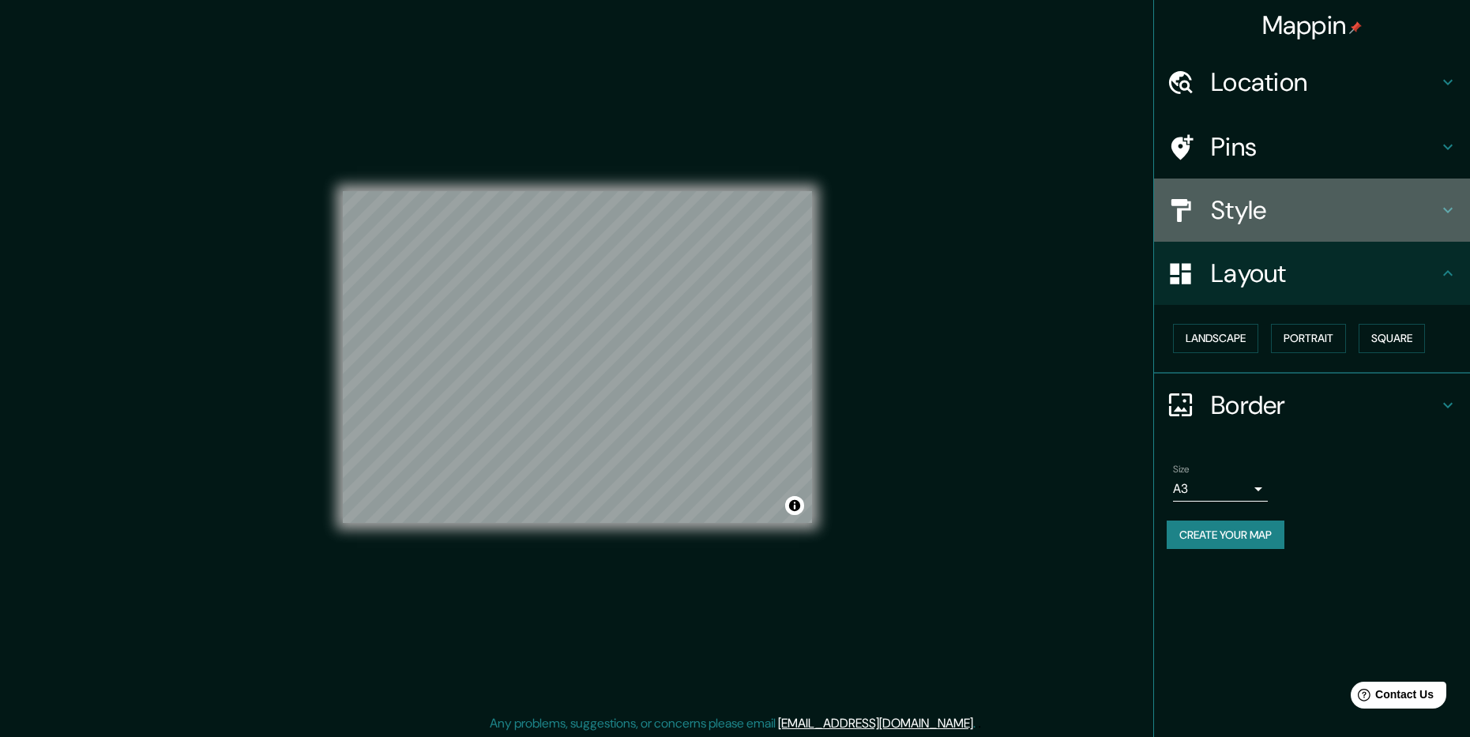
click at [1266, 221] on h4 "Style" at bounding box center [1325, 210] width 228 height 32
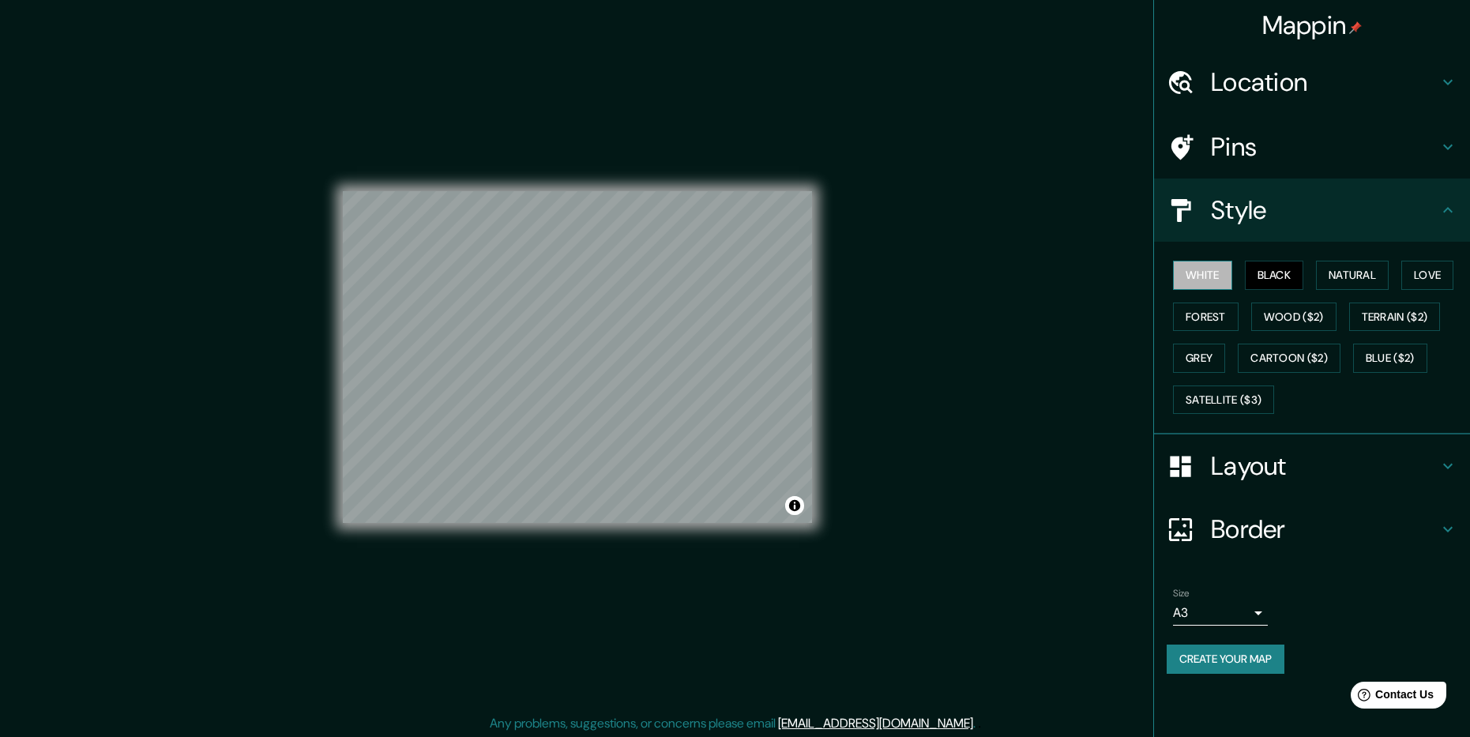
click at [1214, 267] on button "White" at bounding box center [1202, 275] width 59 height 29
click at [1274, 479] on h4 "Layout" at bounding box center [1325, 466] width 228 height 32
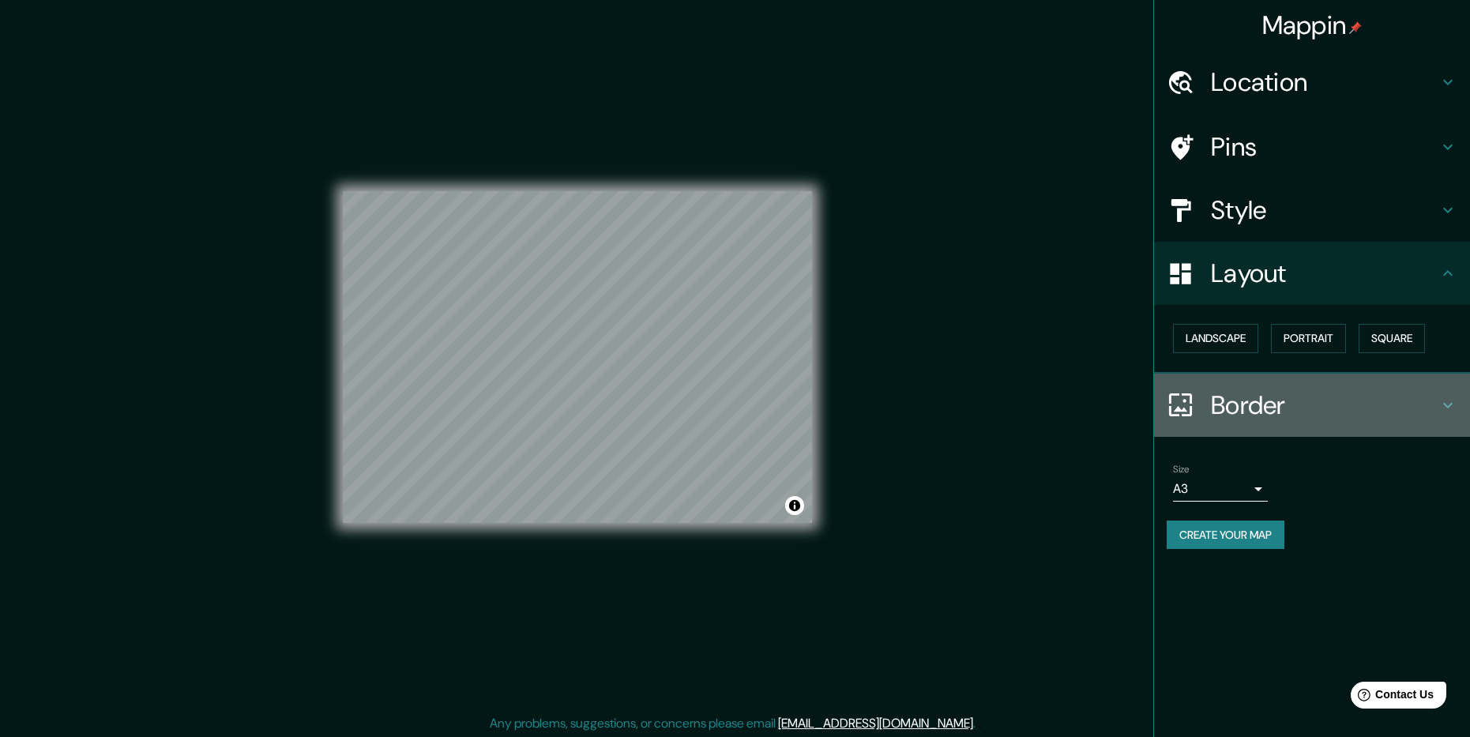
click at [1256, 411] on h4 "Border" at bounding box center [1325, 406] width 228 height 32
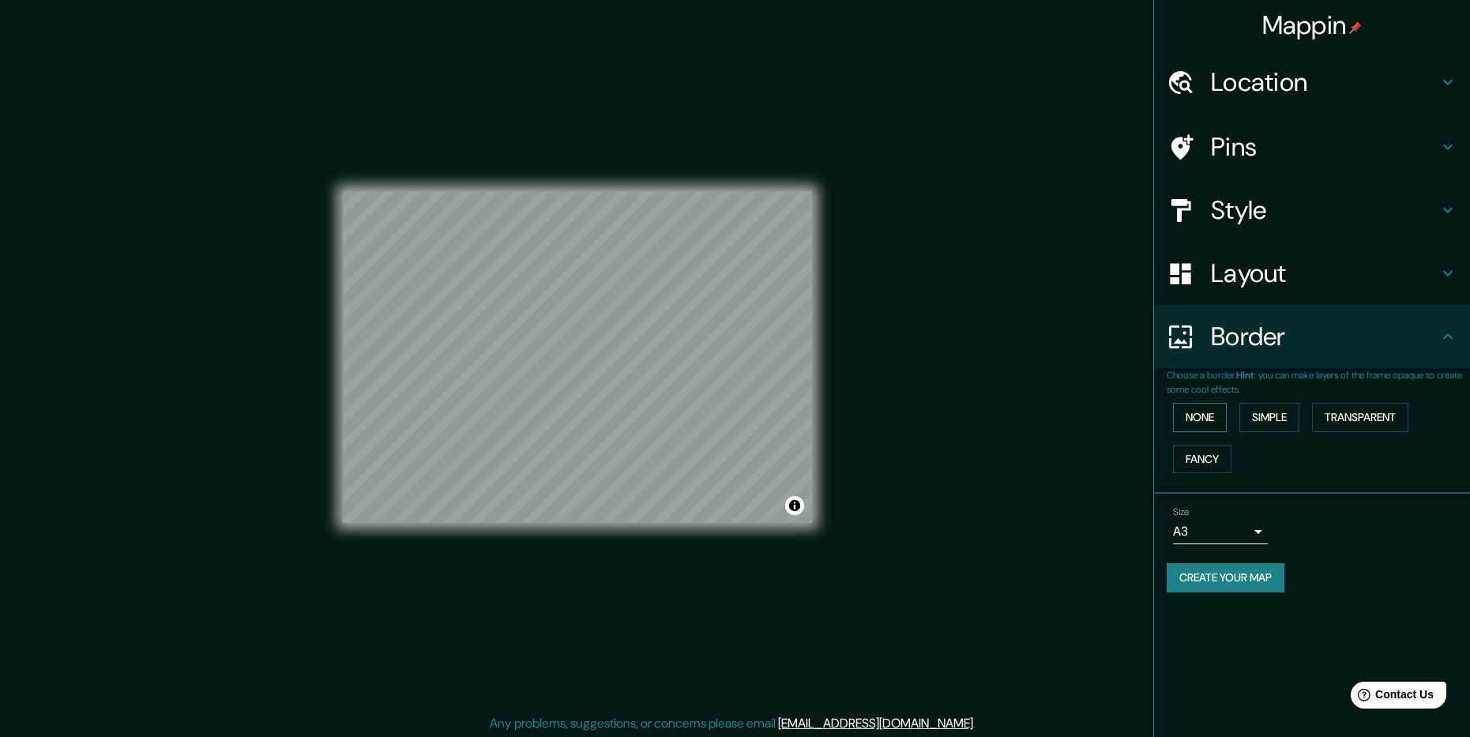
click at [1208, 420] on button "None" at bounding box center [1200, 417] width 54 height 29
click at [1275, 420] on button "Simple" at bounding box center [1270, 417] width 60 height 29
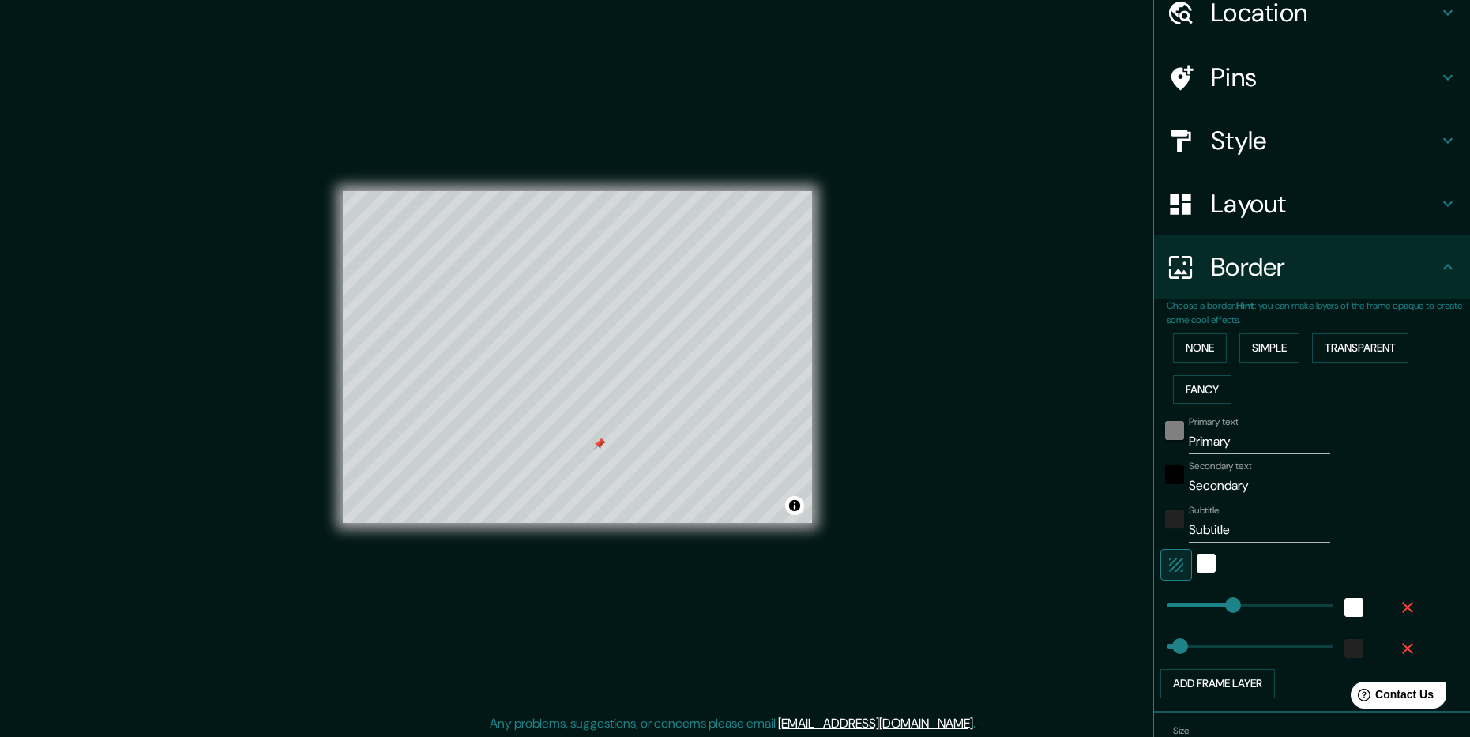
scroll to position [158, 0]
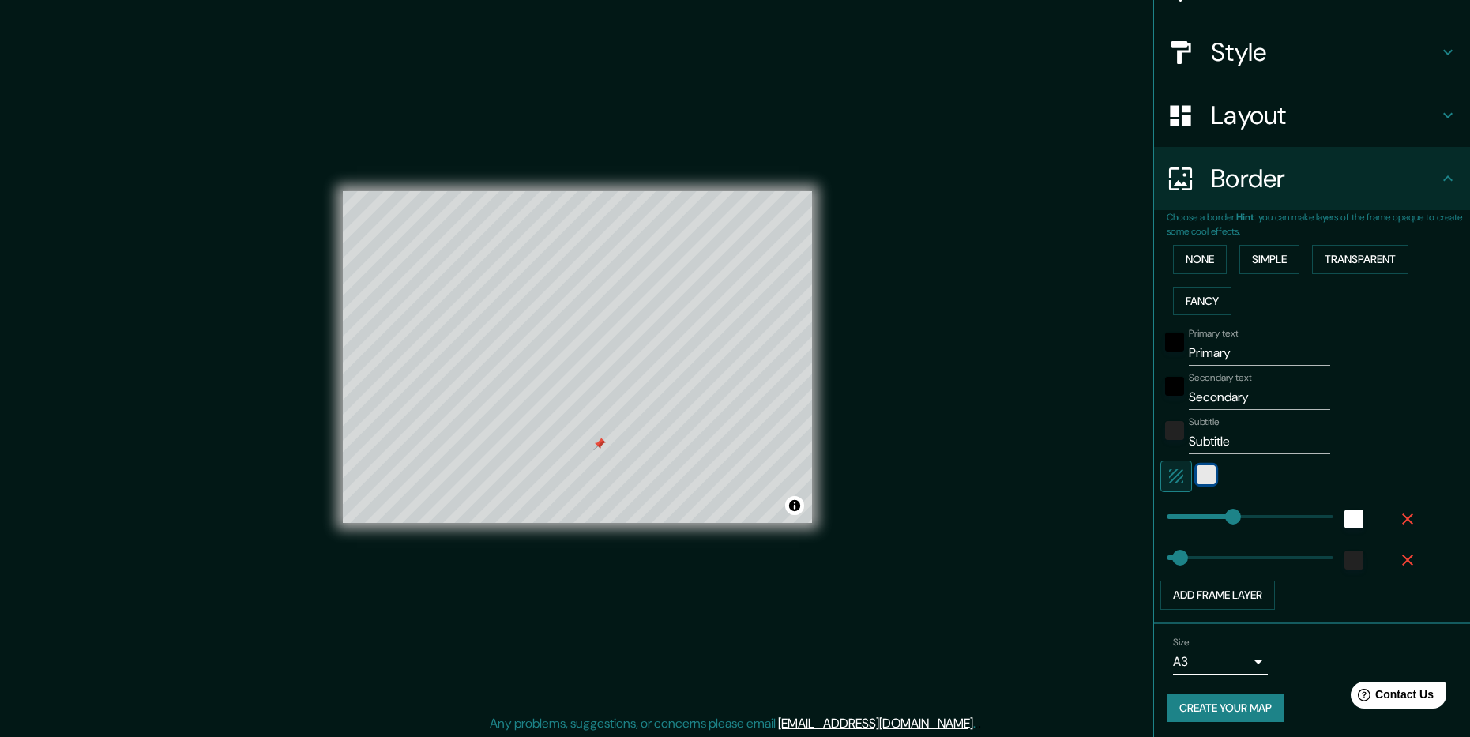
click at [1197, 475] on div "white" at bounding box center [1206, 474] width 19 height 19
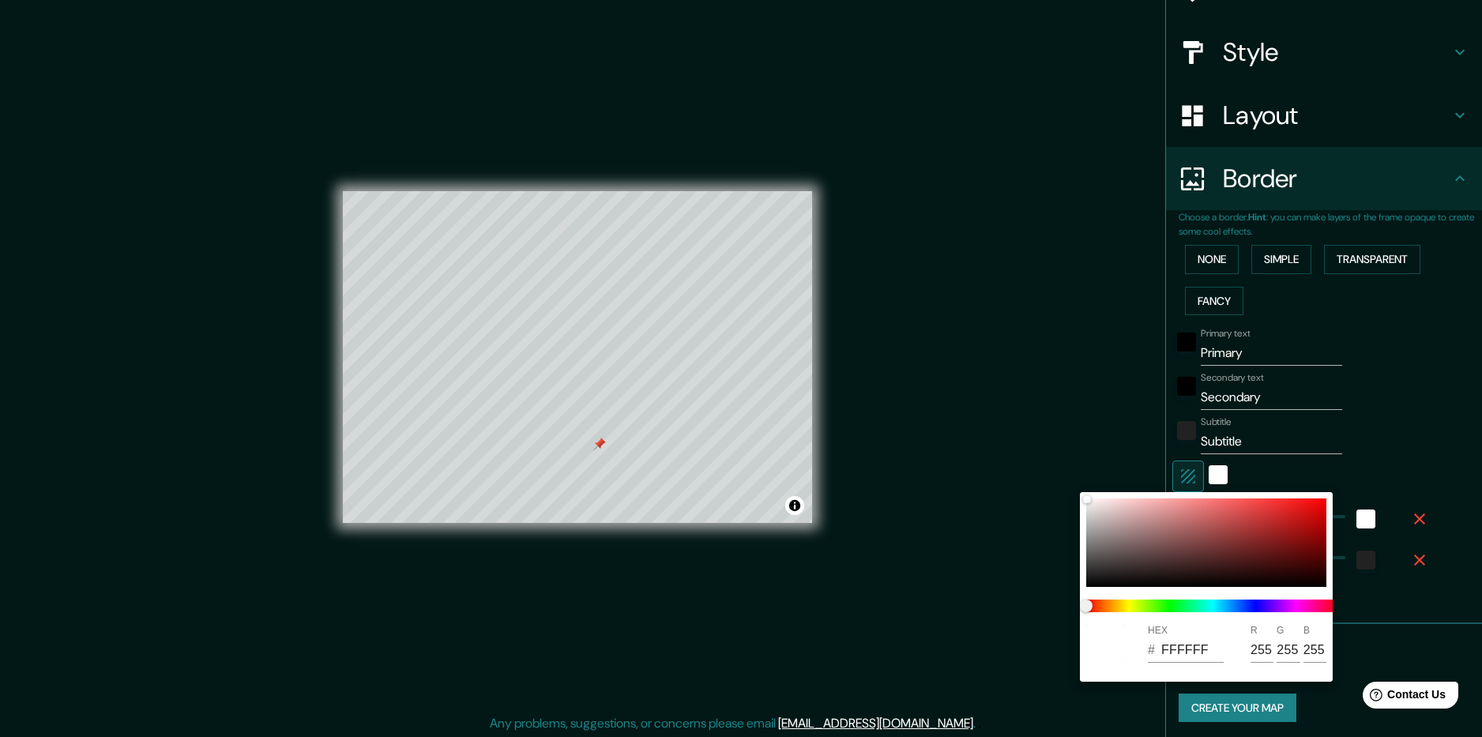
click at [1190, 464] on div at bounding box center [741, 368] width 1482 height 737
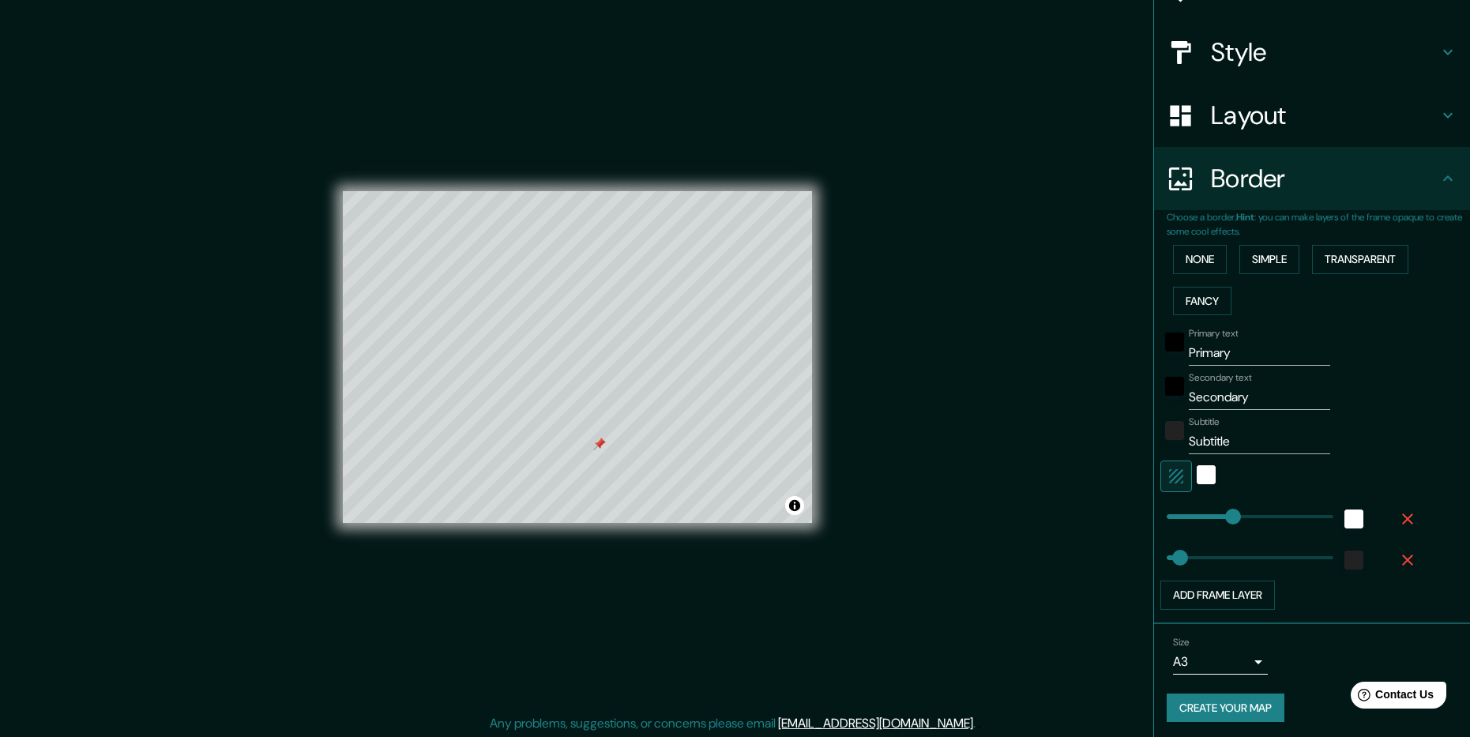
click at [1220, 357] on input "Primary" at bounding box center [1259, 353] width 141 height 25
type input "238"
type input "48"
type input "B"
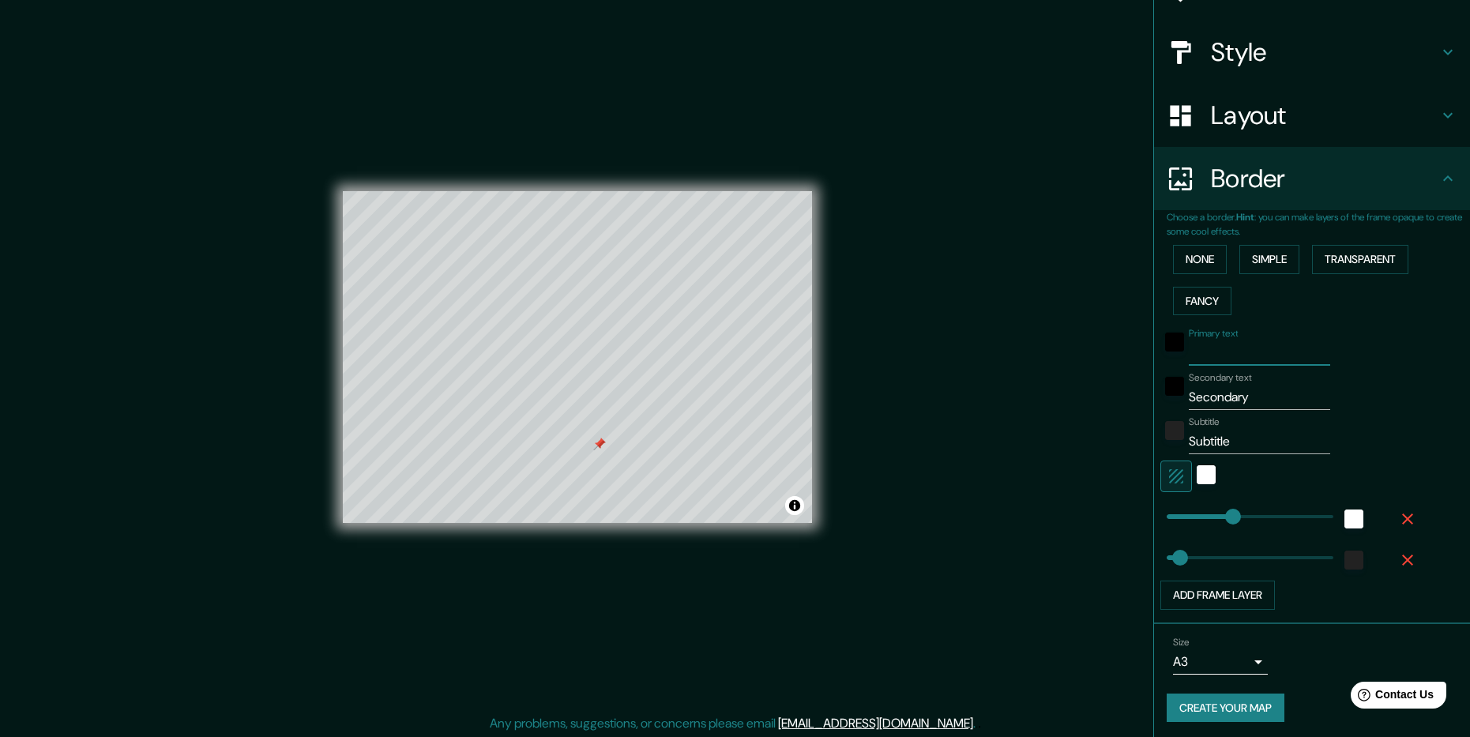
type input "238"
type input "48"
type input "Bu"
type input "238"
type input "48"
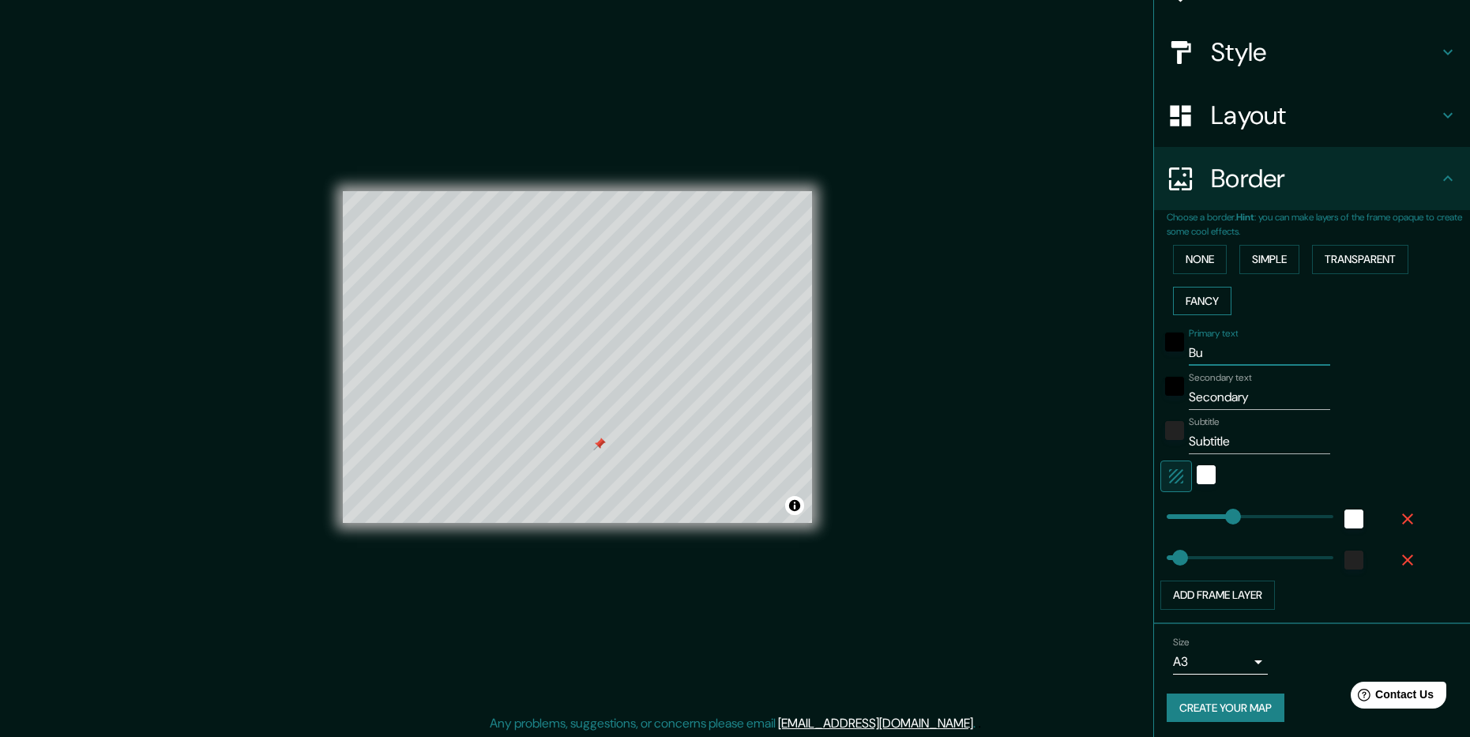
type input "Bue"
type input "238"
type input "48"
type input "Buen"
type input "238"
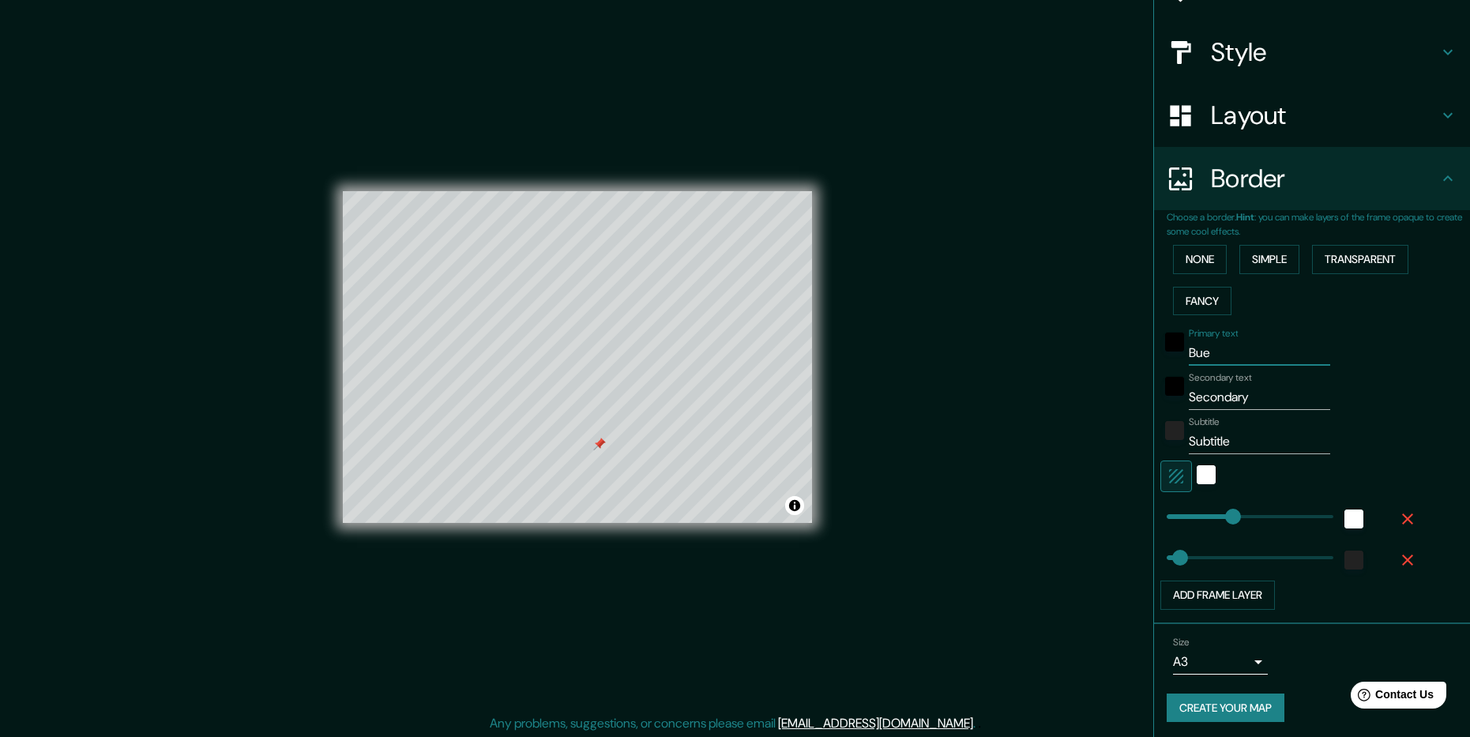
type input "48"
type input "Bueno"
type input "238"
type input "48"
type input "Buenos"
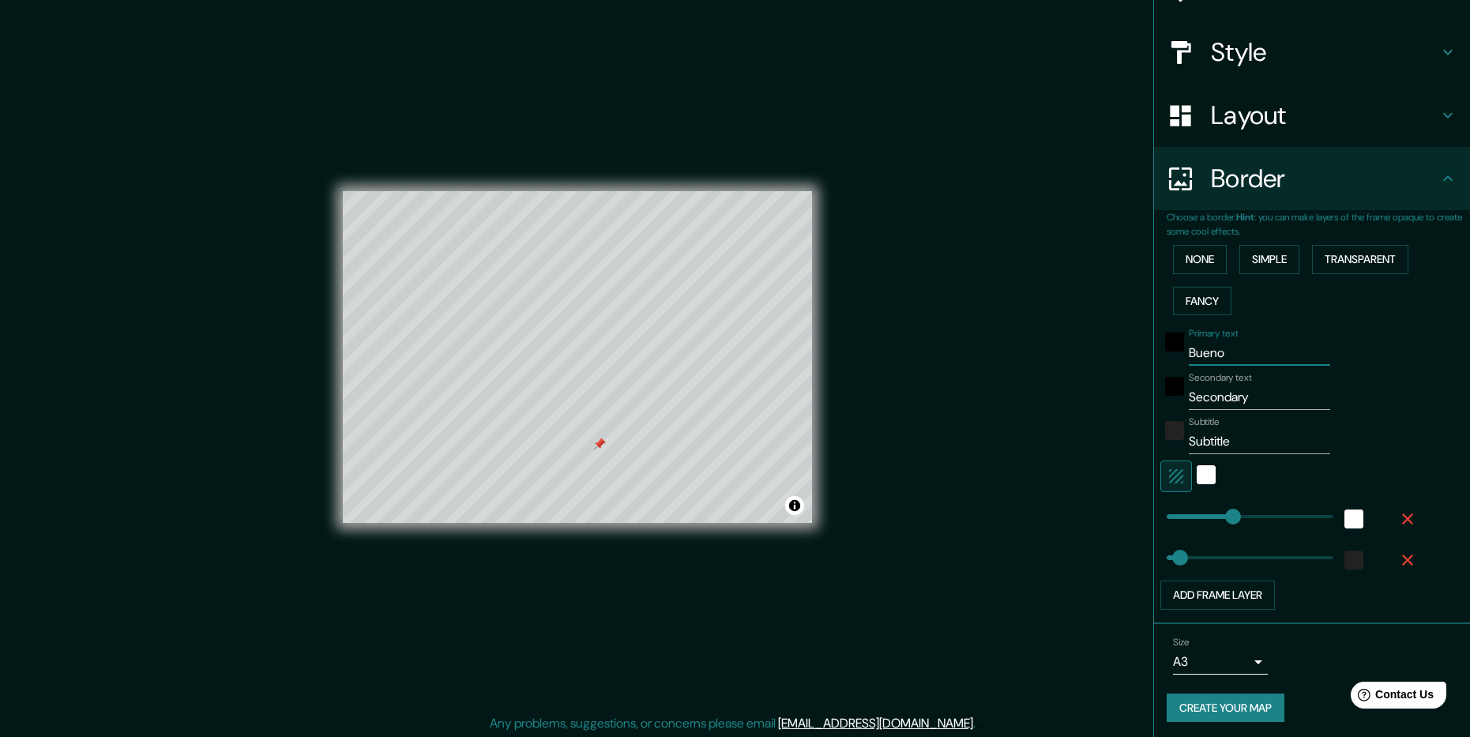
type input "238"
type input "48"
type input "Buenos"
type input "238"
type input "48"
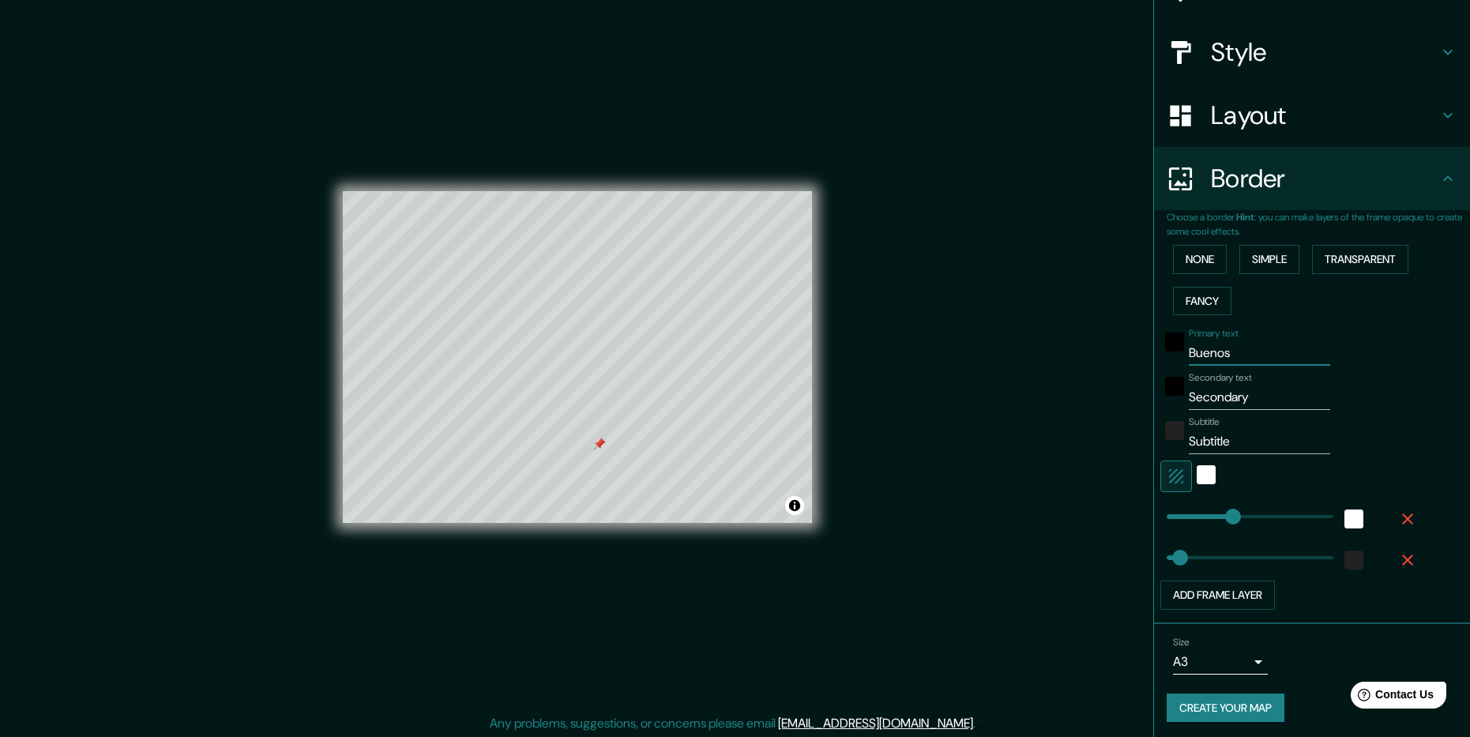
type input "Buenos A"
type input "238"
type input "48"
type input "Buenos Ai"
type input "238"
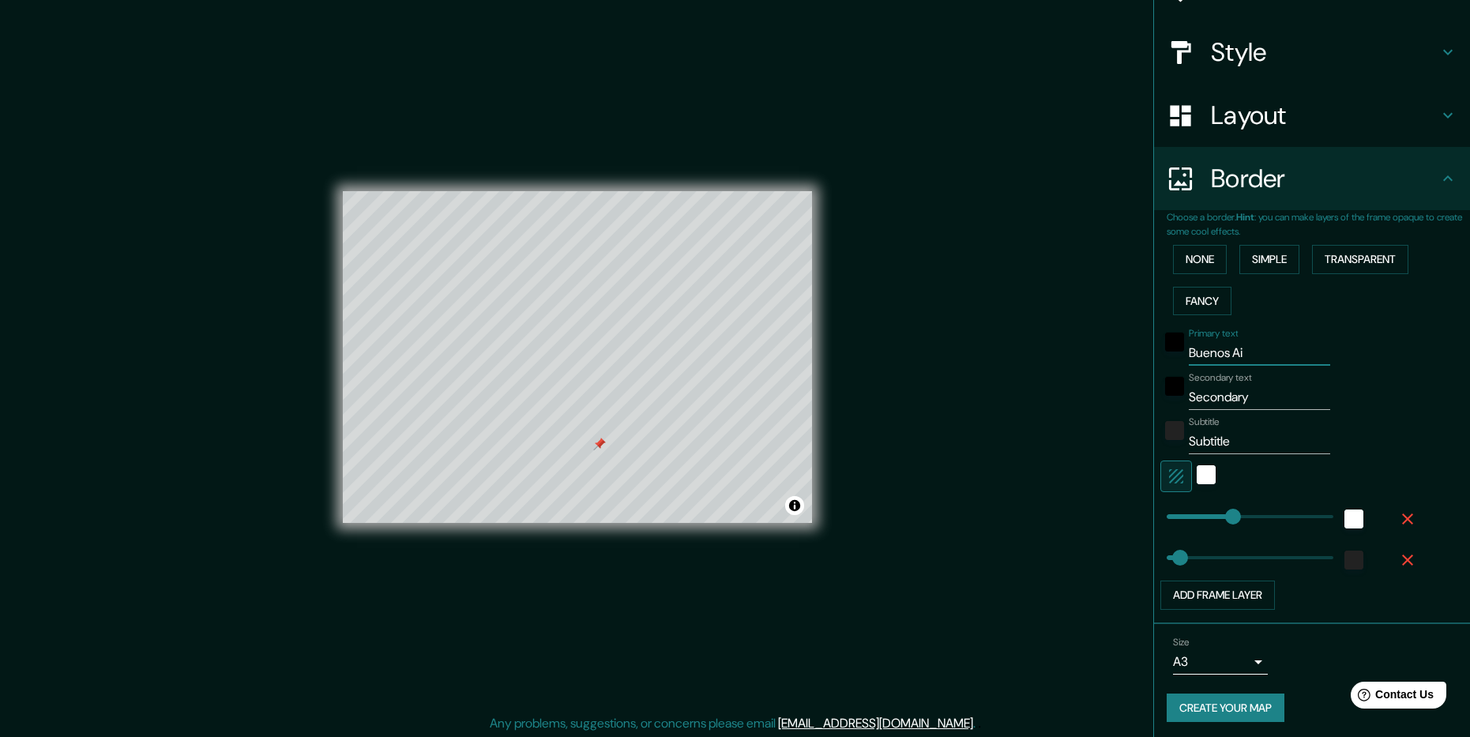
type input "48"
type input "Buenos Air"
type input "238"
type input "48"
type input "Buenos Aire"
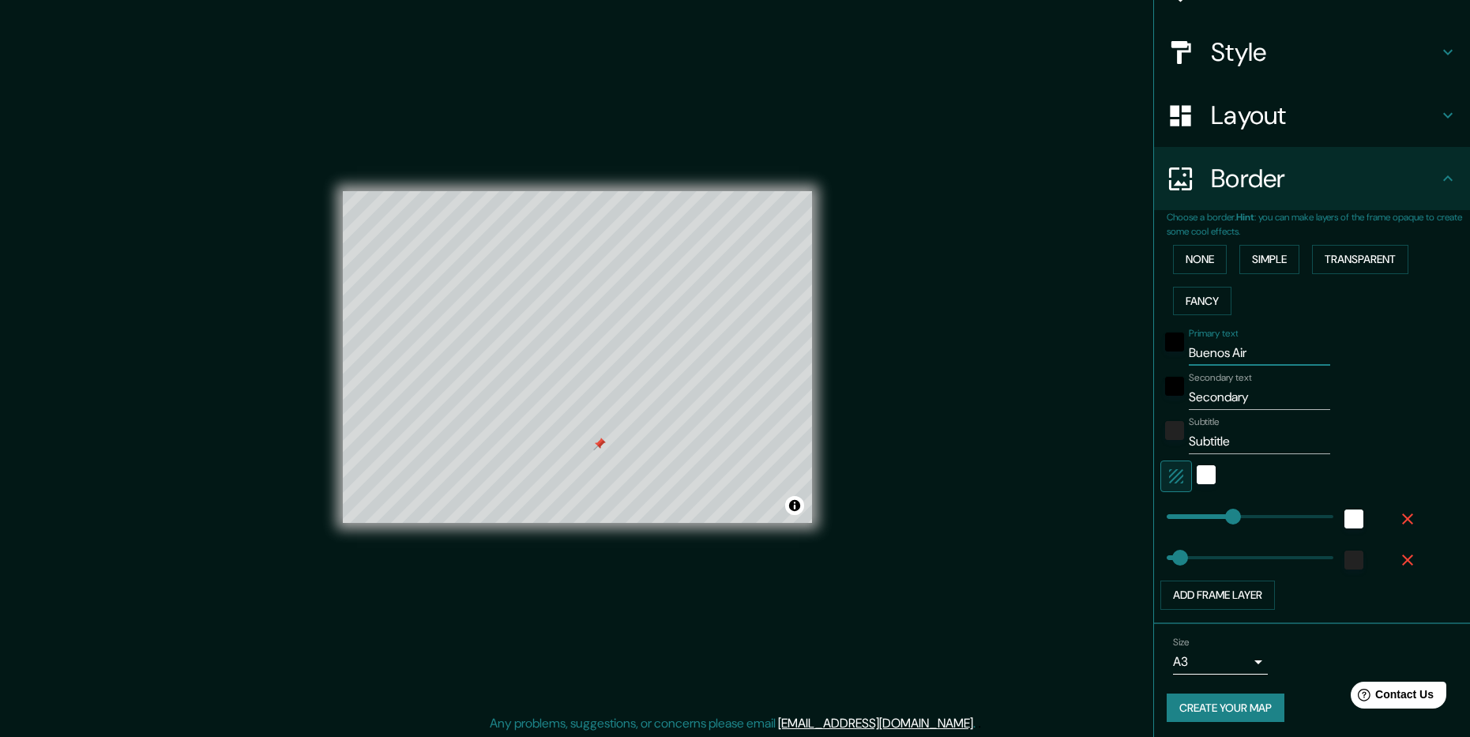
type input "238"
type input "48"
type input "[GEOGRAPHIC_DATA]"
type input "238"
type input "48"
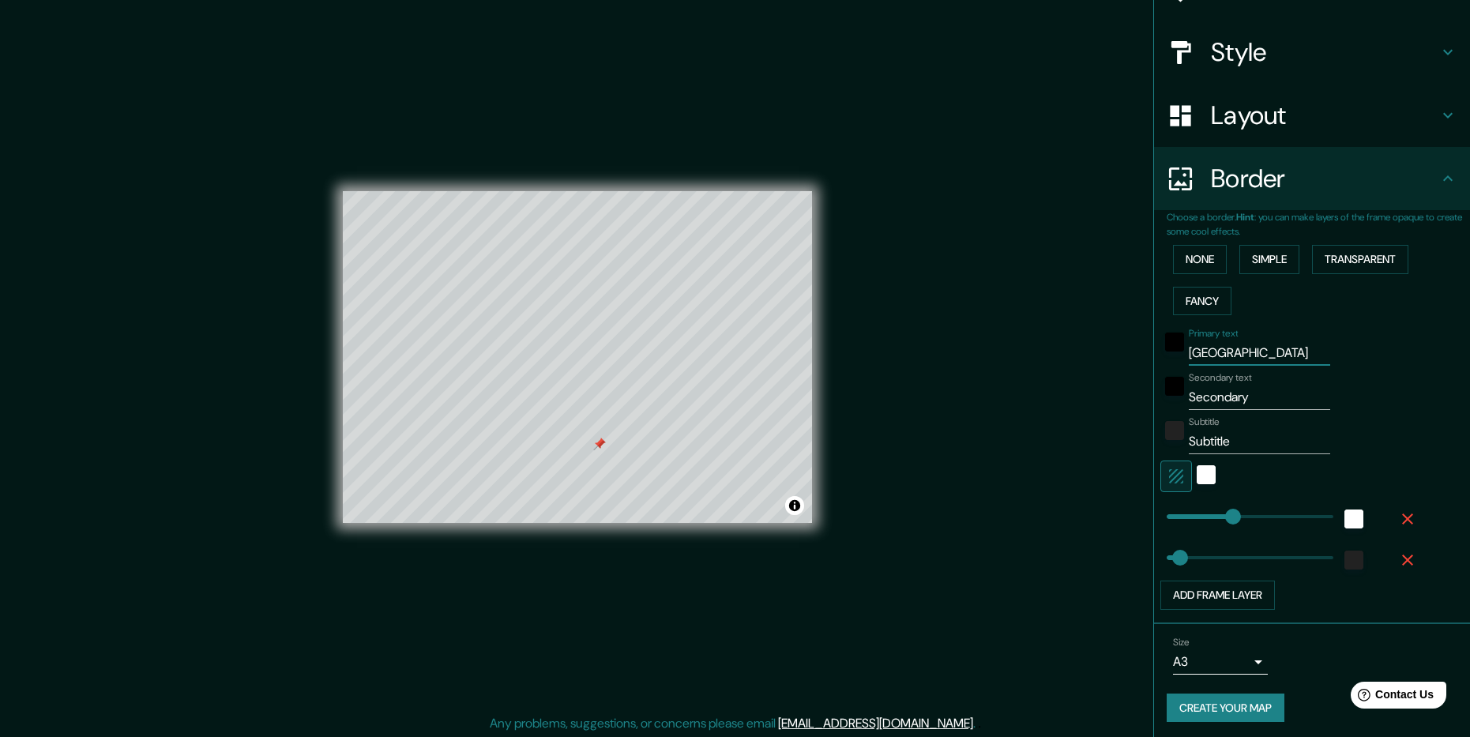
type input "[GEOGRAPHIC_DATA]"
click at [1221, 402] on input "Secondary" at bounding box center [1259, 397] width 141 height 25
type input "238"
type input "48"
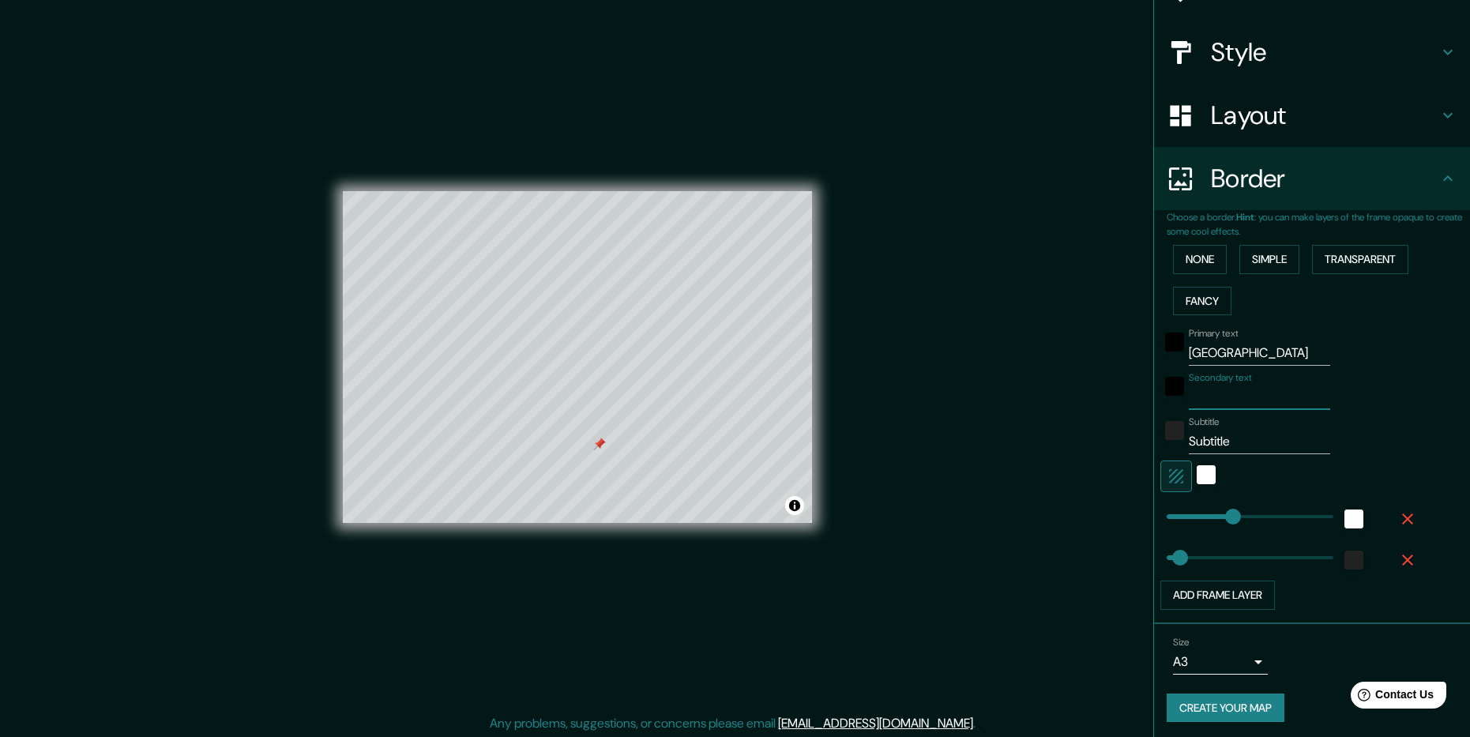
type input "A"
type input "238"
type input "48"
type input "Ar"
type input "238"
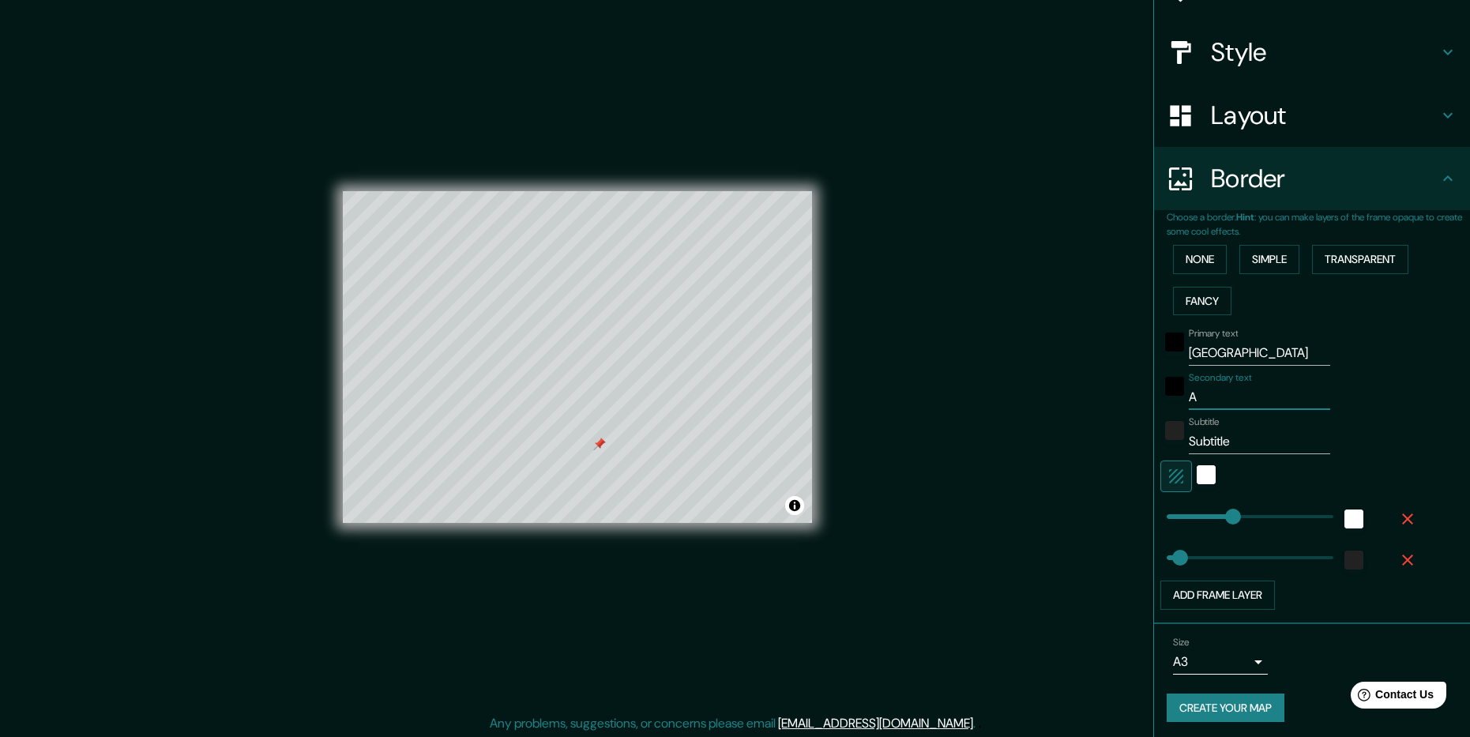
type input "48"
type input "Arg"
type input "238"
type input "48"
type input "Arge"
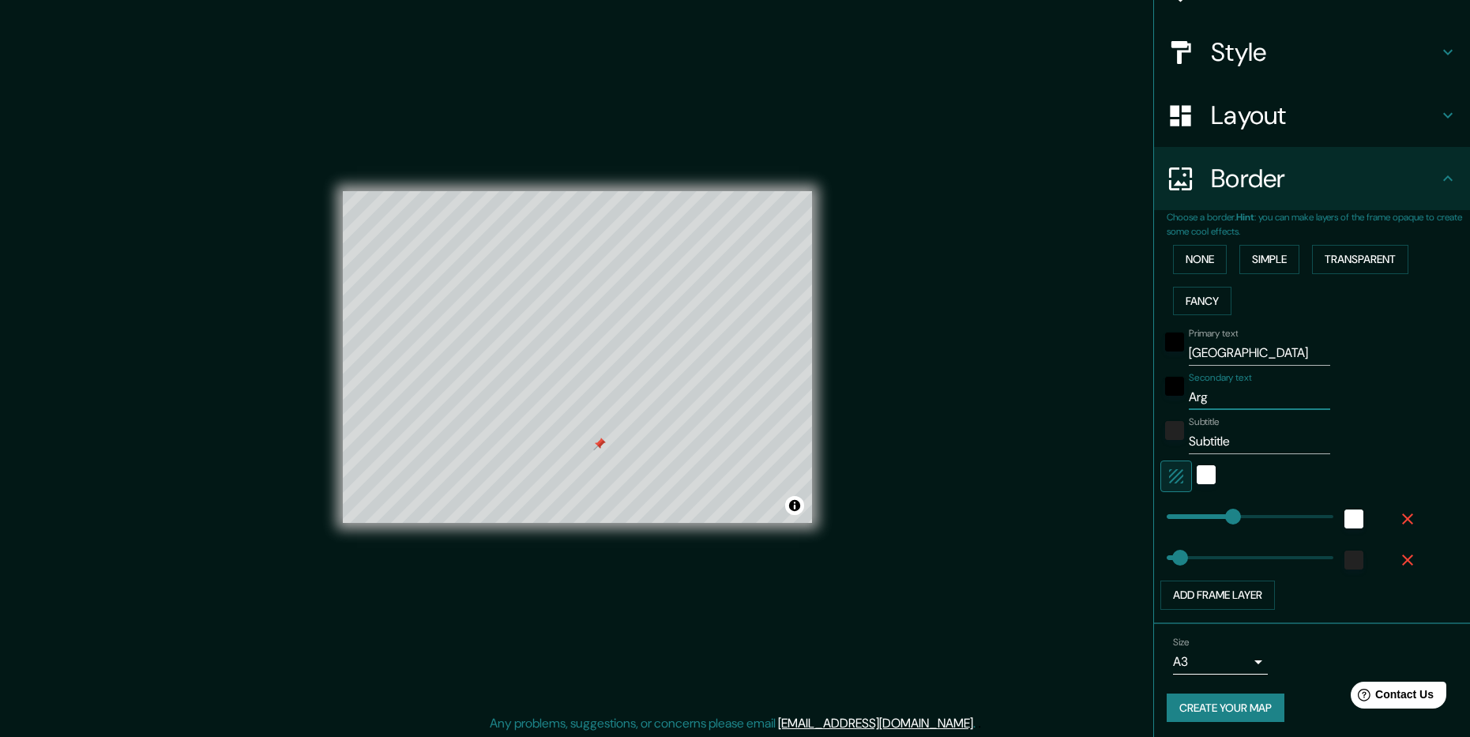
type input "238"
type input "48"
type input "Argen"
type input "238"
type input "48"
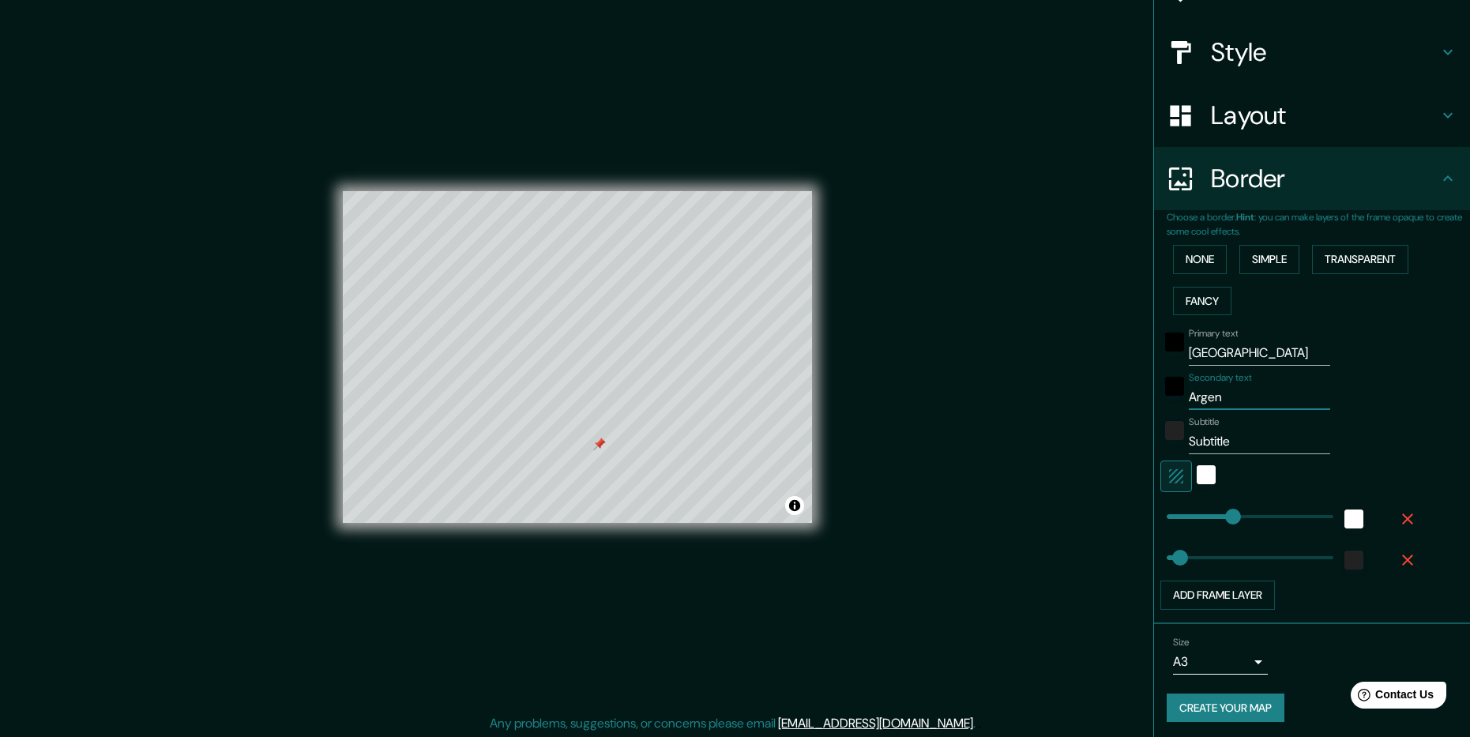
type input "Argent"
type input "238"
type input "48"
type input "Argenti"
type input "238"
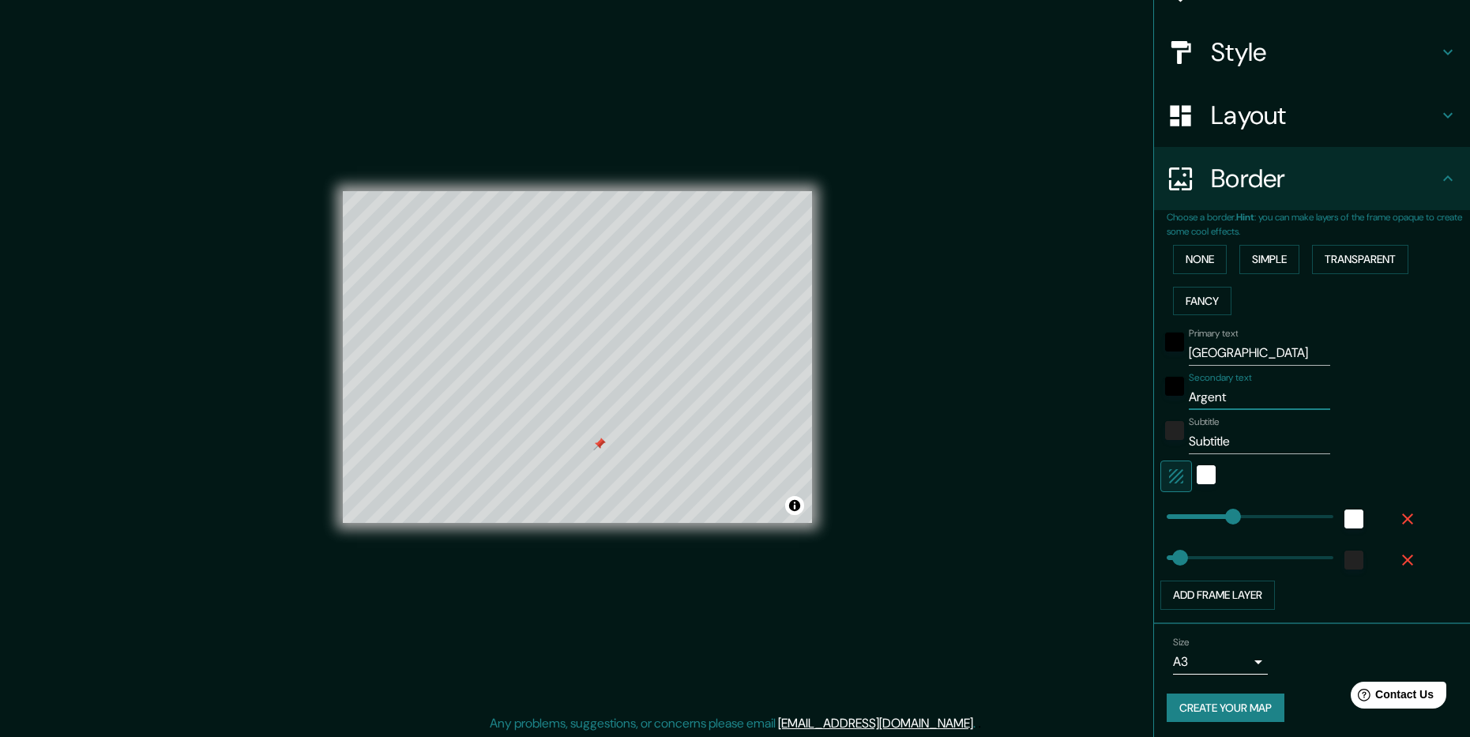
type input "48"
type input "Argentin"
type input "238"
type input "48"
type input "[GEOGRAPHIC_DATA]"
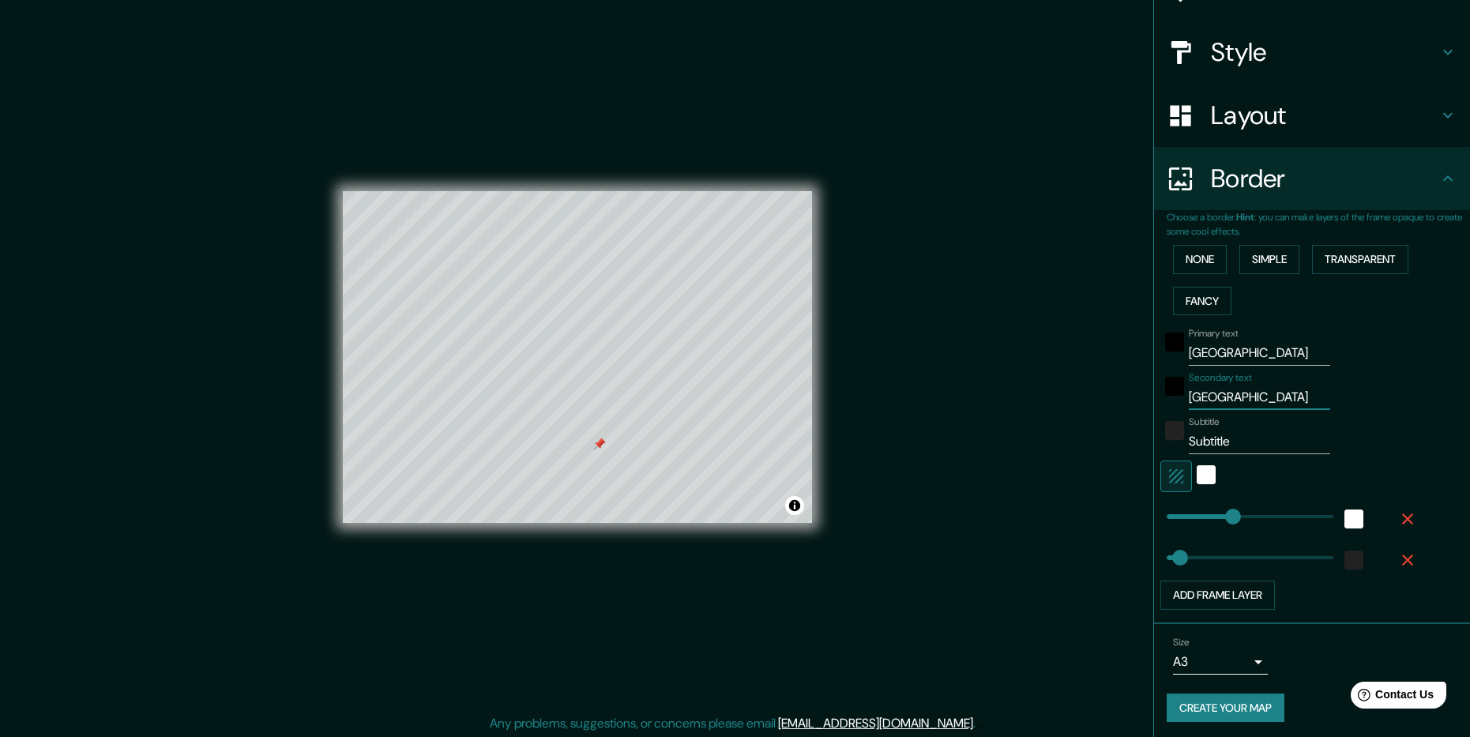
type input "238"
type input "48"
type input "[GEOGRAPHIC_DATA]"
click at [1165, 433] on div "color-222222" at bounding box center [1174, 430] width 19 height 19
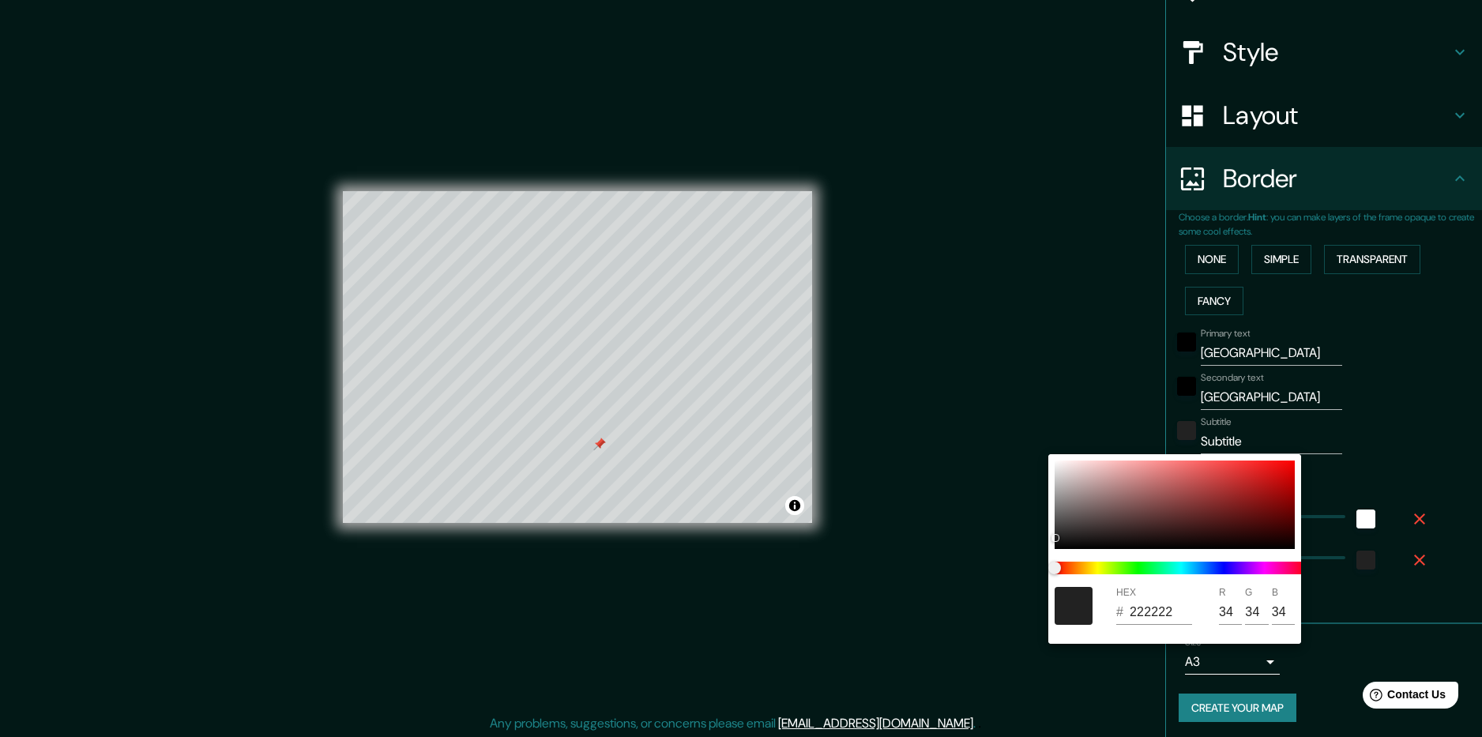
click at [1429, 425] on div at bounding box center [741, 368] width 1482 height 737
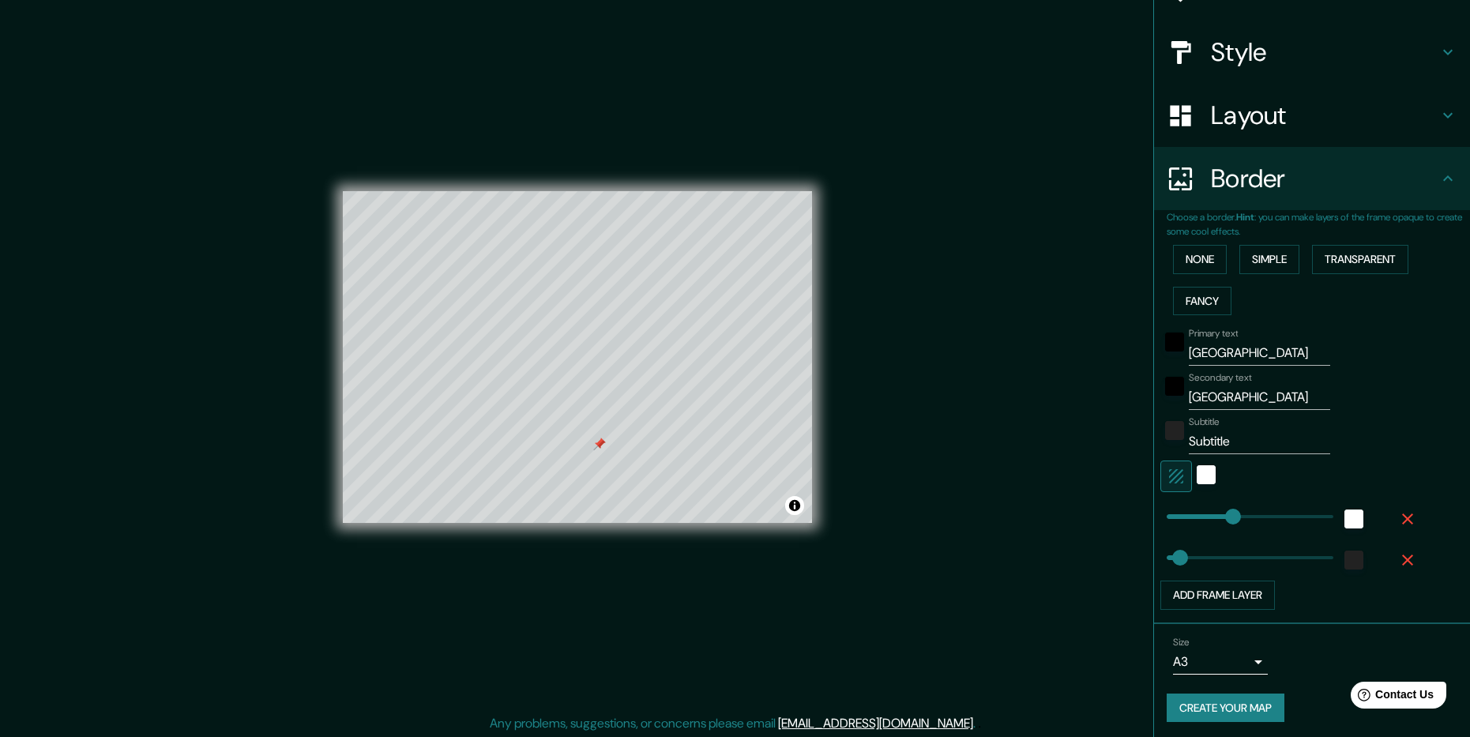
click at [1282, 438] on input "Subtitle" at bounding box center [1259, 441] width 141 height 25
drag, startPoint x: 1282, startPoint y: 438, endPoint x: 985, endPoint y: 426, distance: 296.5
click at [985, 426] on div "Mappin Location [GEOGRAPHIC_DATA], [GEOGRAPHIC_DATA] Pins Style Layout Border C…" at bounding box center [735, 370] width 1470 height 740
type input "238"
type input "48"
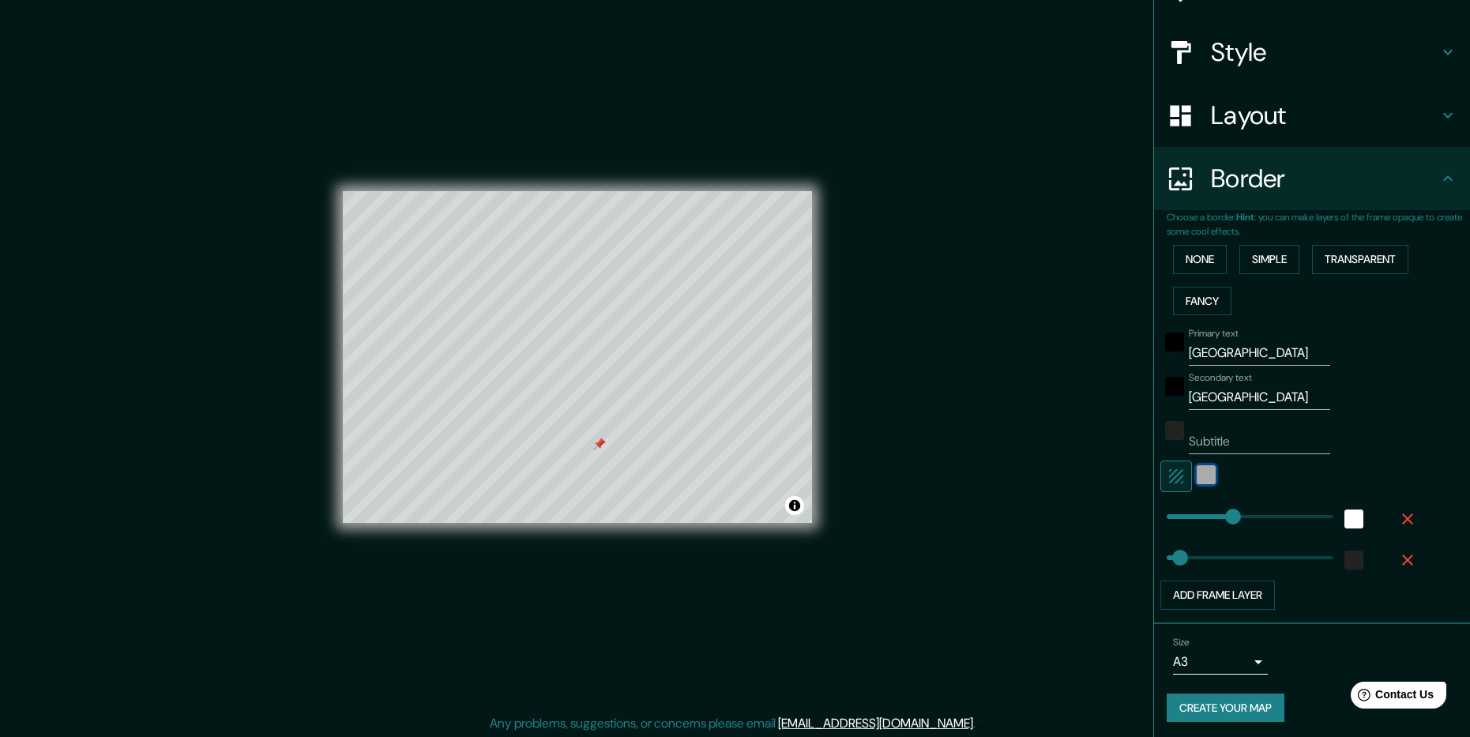
click at [1197, 473] on div "white" at bounding box center [1206, 474] width 19 height 19
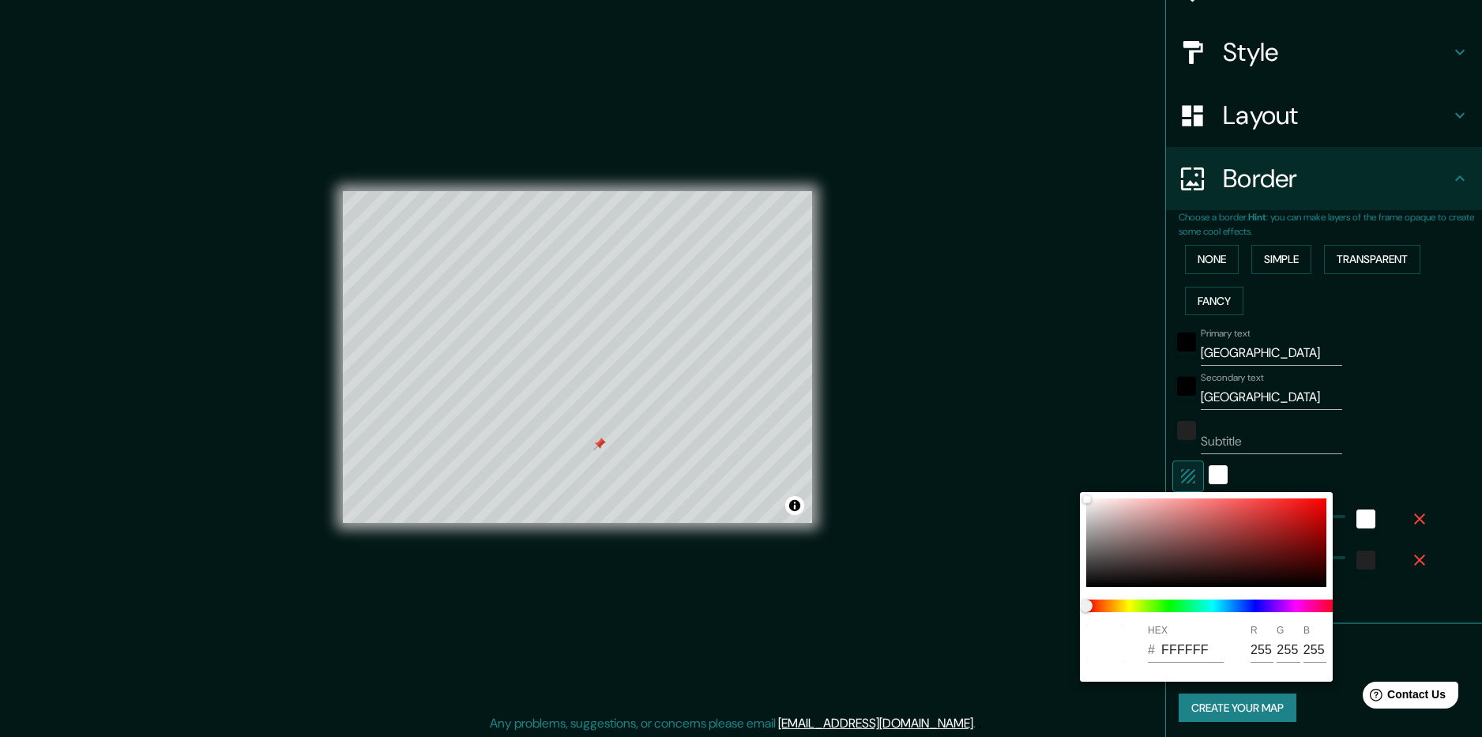
click at [1094, 443] on div at bounding box center [741, 368] width 1482 height 737
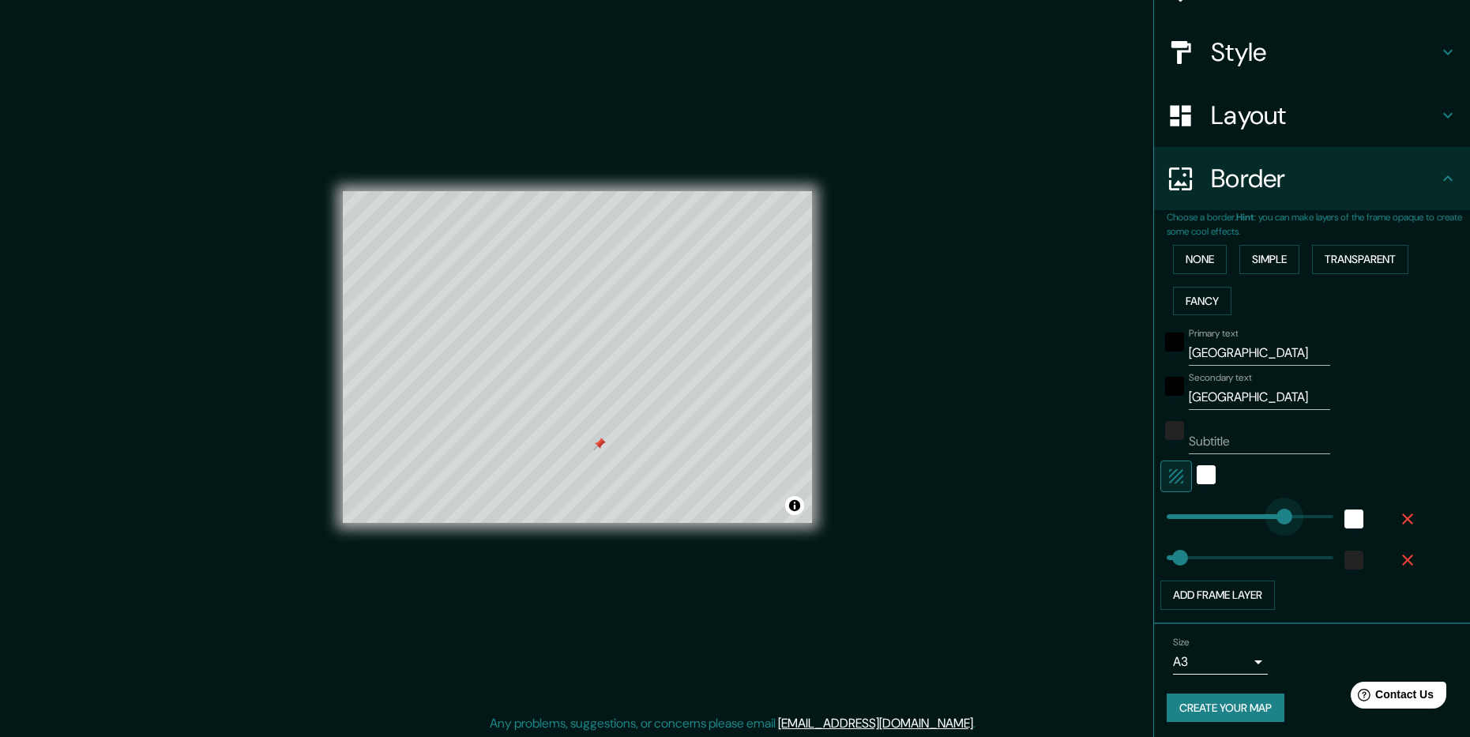
type input "594"
drag, startPoint x: 1222, startPoint y: 516, endPoint x: 1324, endPoint y: 523, distance: 102.2
type input "48"
type input "152"
drag, startPoint x: 1325, startPoint y: 519, endPoint x: 1198, endPoint y: 522, distance: 127.2
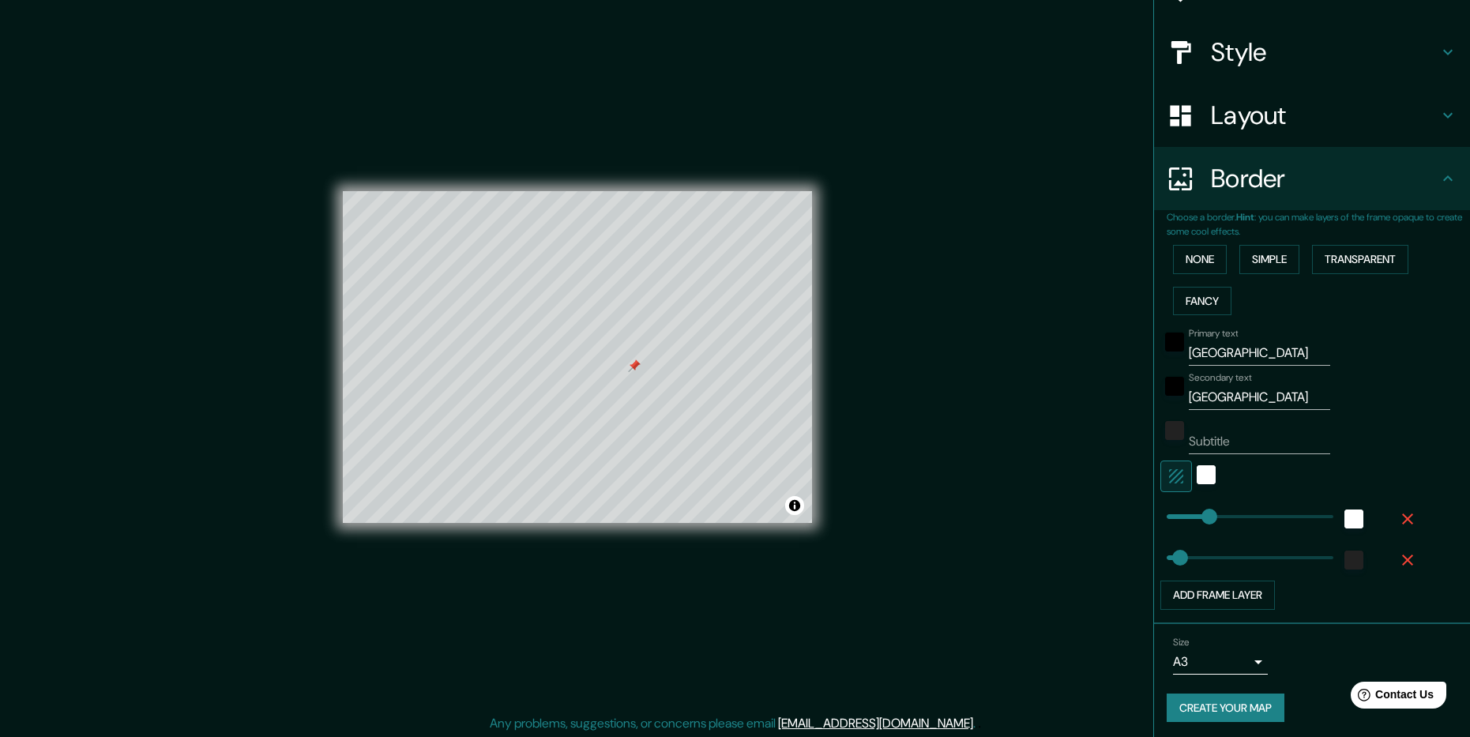
click at [635, 368] on div at bounding box center [634, 365] width 13 height 13
type input "197"
drag, startPoint x: 1165, startPoint y: 561, endPoint x: 1210, endPoint y: 563, distance: 45.9
type input "0"
drag, startPoint x: 1210, startPoint y: 563, endPoint x: 1099, endPoint y: 570, distance: 111.6
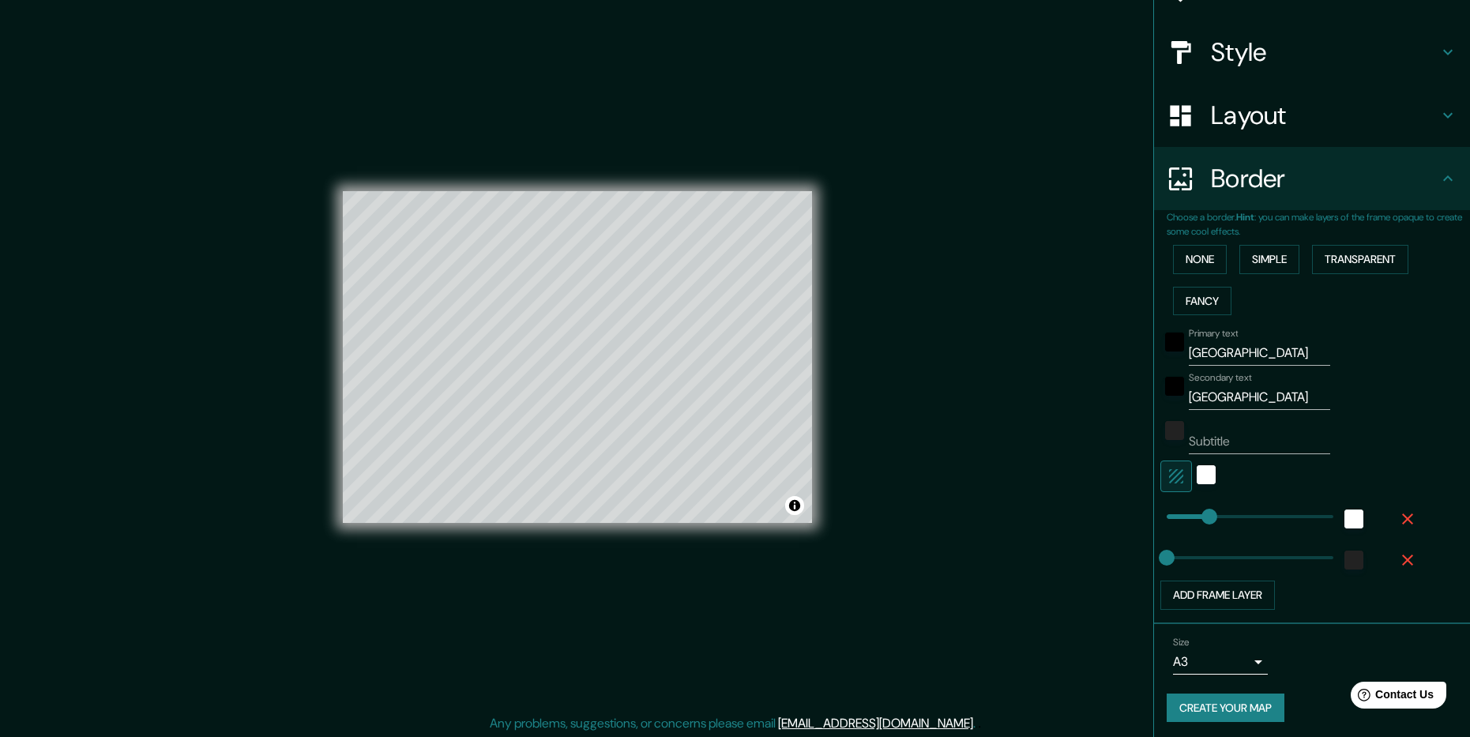
scroll to position [162, 0]
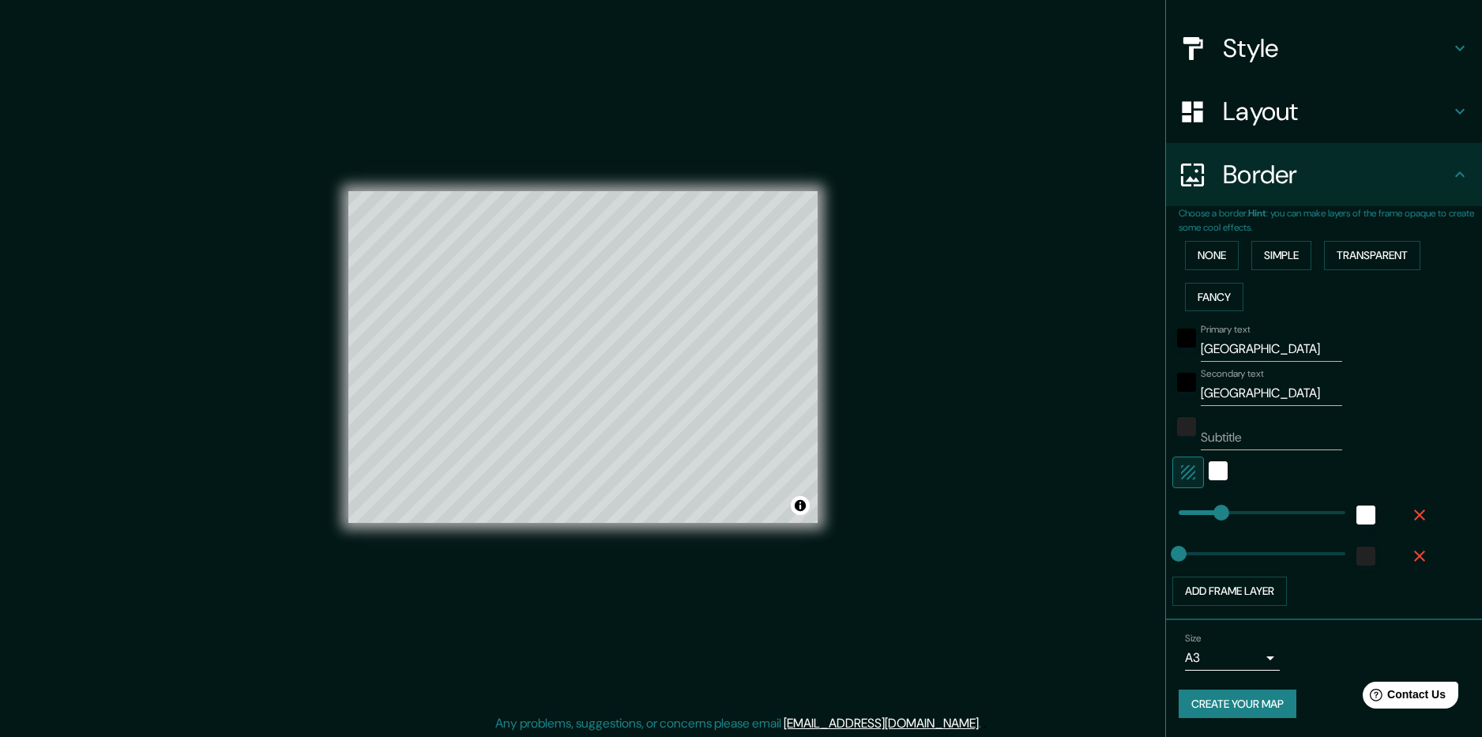
click at [1234, 659] on body "Mappin Location [GEOGRAPHIC_DATA], [GEOGRAPHIC_DATA] Pins Style Layout Border C…" at bounding box center [741, 368] width 1482 height 737
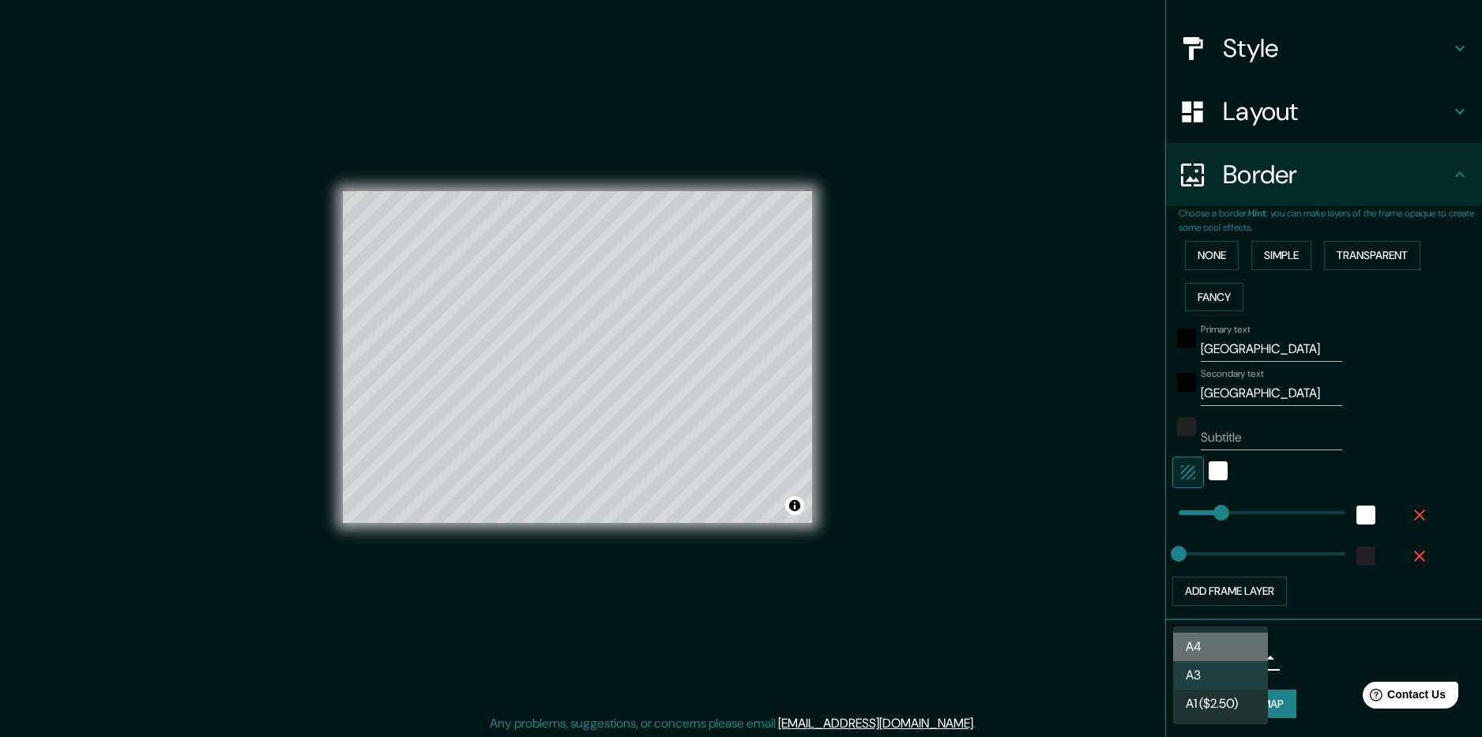
click at [1230, 648] on li "A4" at bounding box center [1220, 647] width 95 height 28
click at [1230, 647] on body "Mappin Location [GEOGRAPHIC_DATA], [GEOGRAPHIC_DATA] Pins Style Layout Border C…" at bounding box center [741, 368] width 1482 height 737
click at [1206, 669] on li "A3" at bounding box center [1220, 675] width 95 height 28
type input "a4"
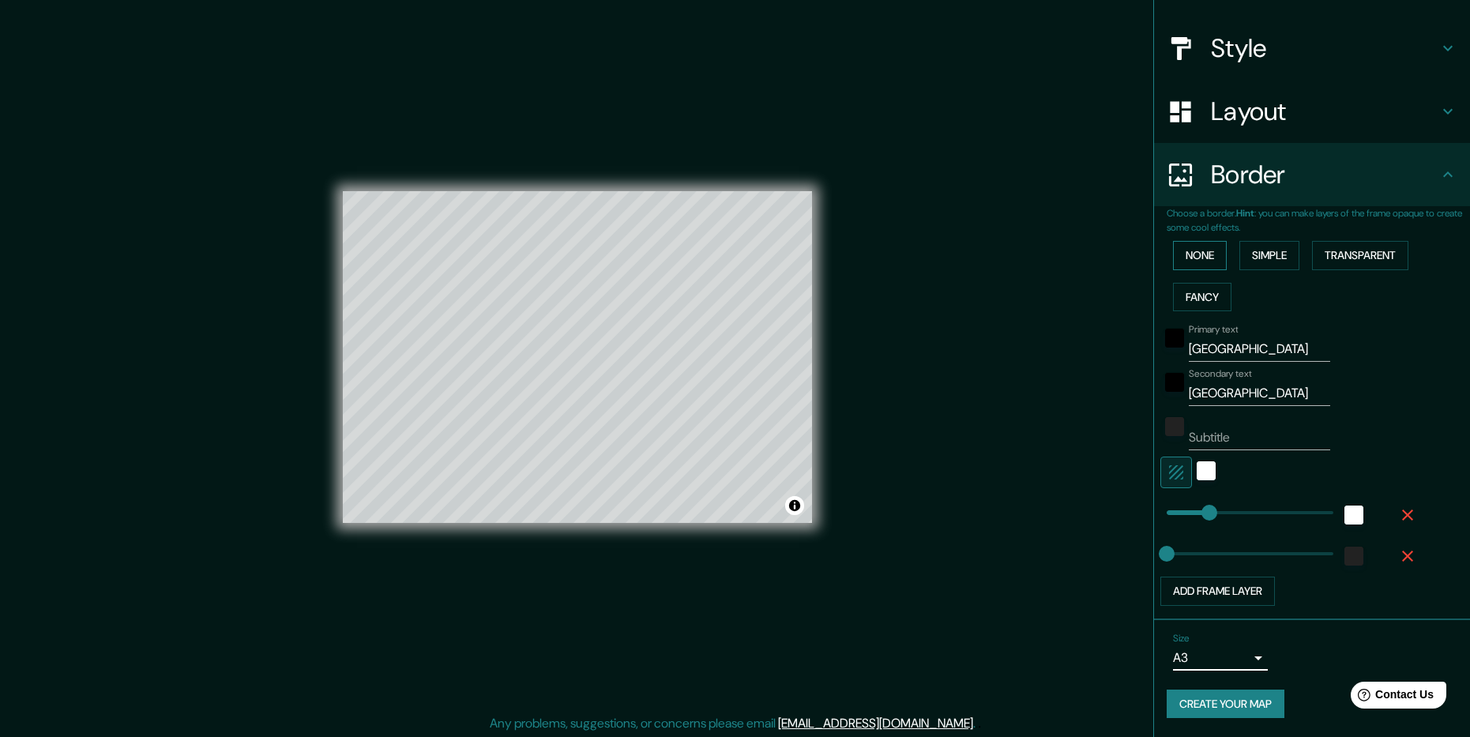
click at [1178, 256] on button "None" at bounding box center [1200, 255] width 54 height 29
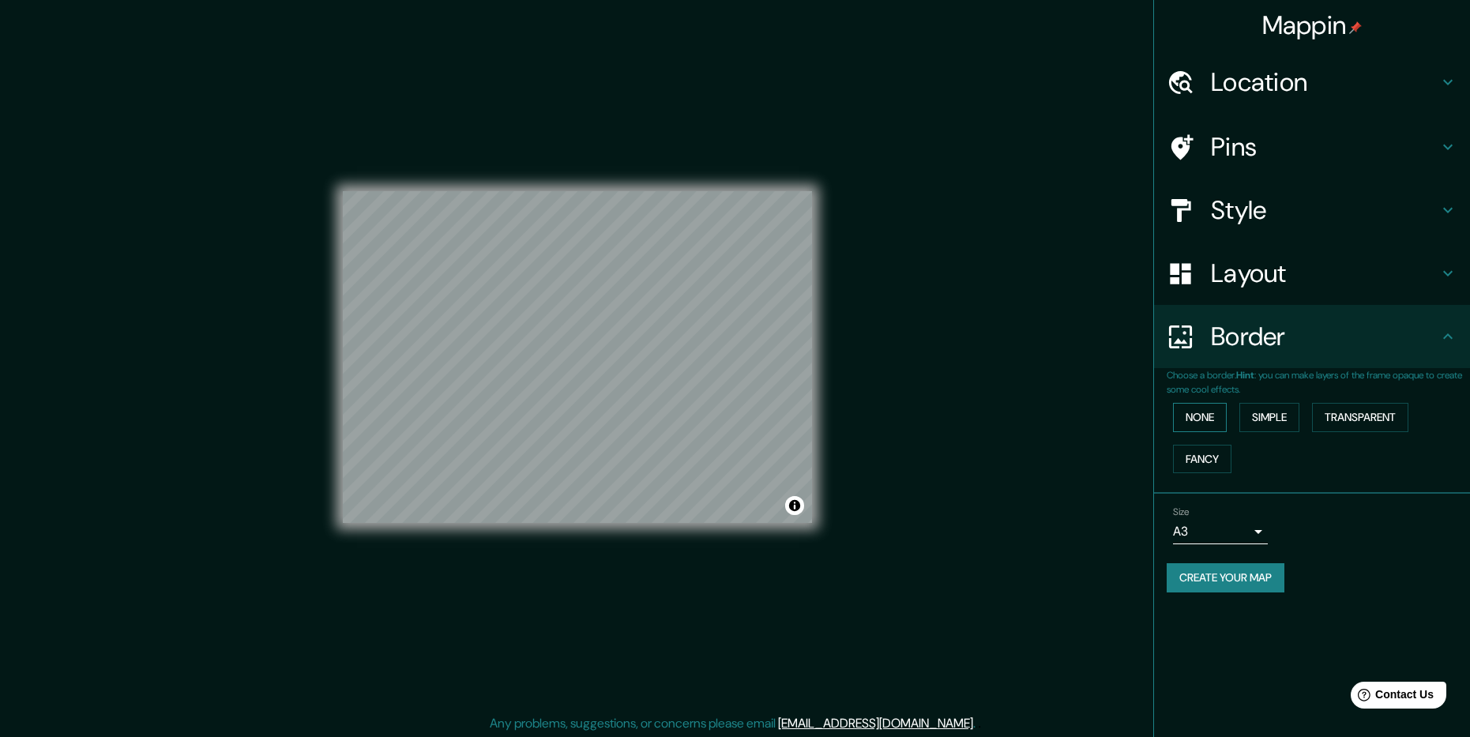
scroll to position [0, 0]
click at [1372, 334] on h4 "Border" at bounding box center [1325, 337] width 228 height 32
click at [1430, 278] on h4 "Layout" at bounding box center [1325, 274] width 228 height 32
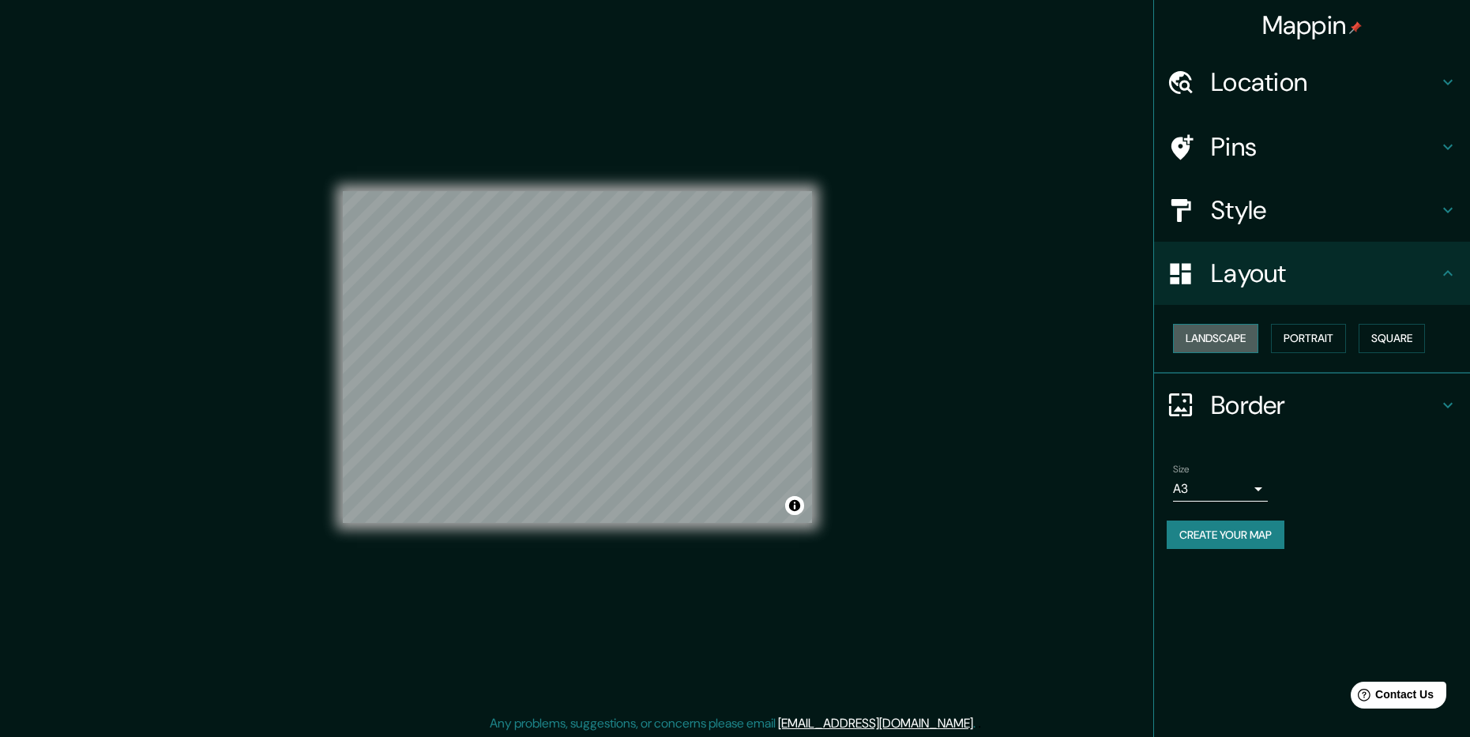
click at [1236, 335] on button "Landscape" at bounding box center [1215, 338] width 85 height 29
click at [1304, 337] on button "Portrait" at bounding box center [1308, 338] width 75 height 29
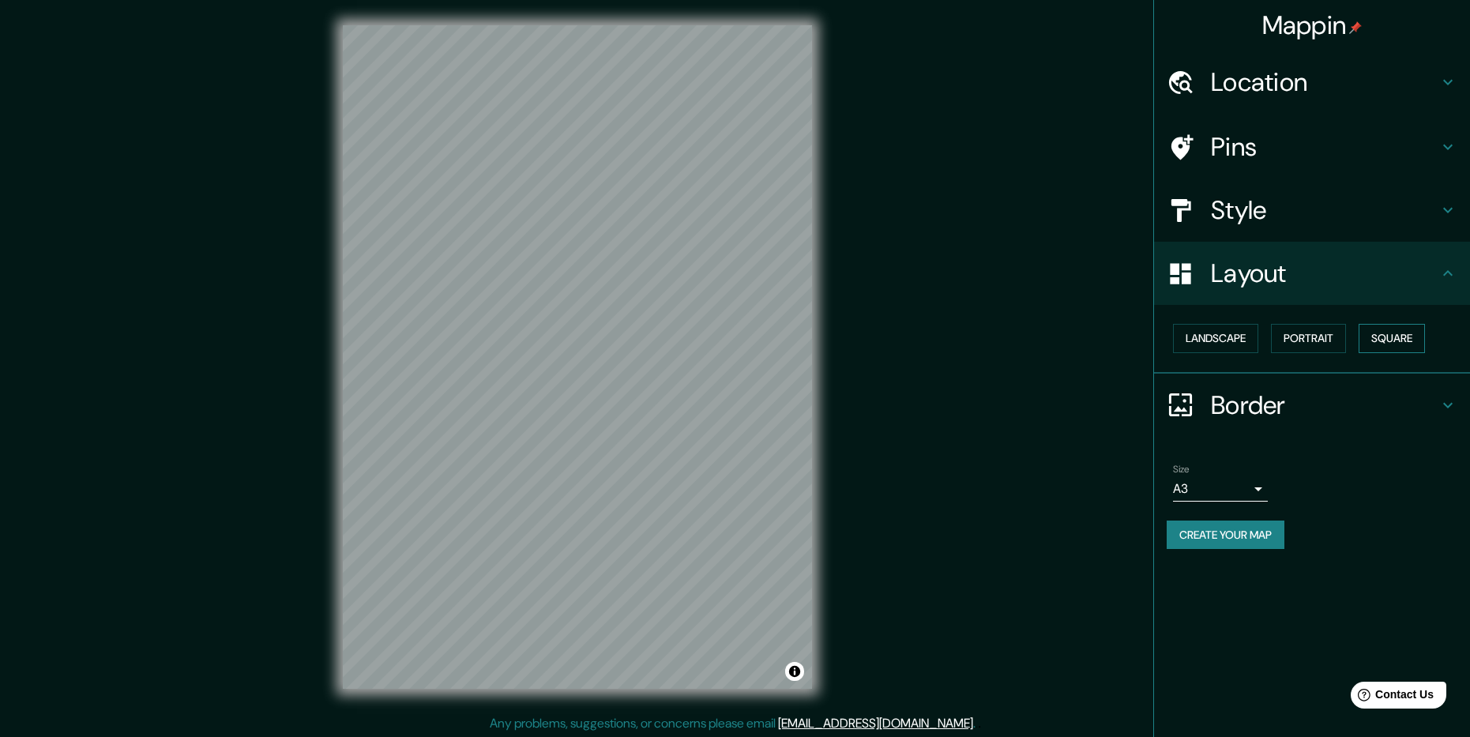
click at [1364, 341] on button "Square" at bounding box center [1392, 338] width 66 height 29
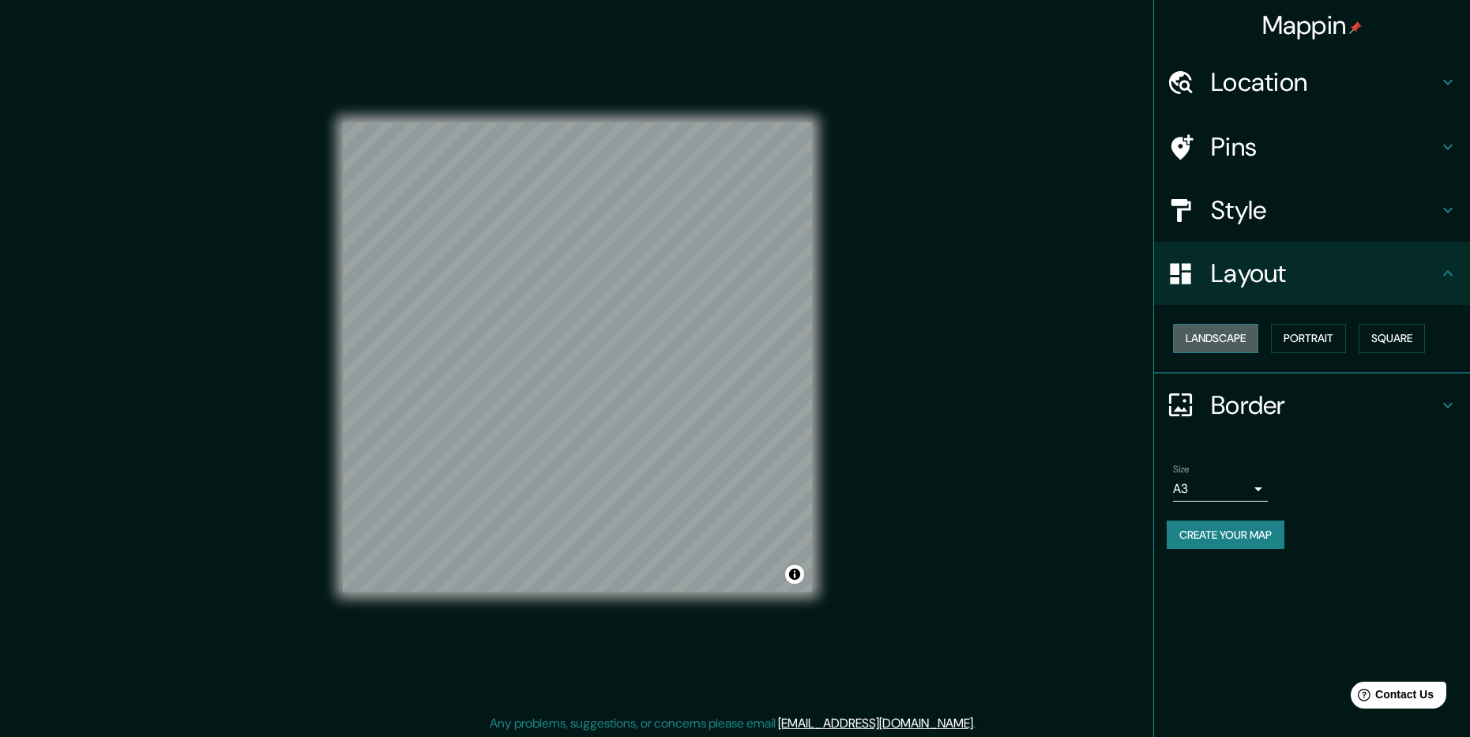
click at [1198, 344] on button "Landscape" at bounding box center [1215, 338] width 85 height 29
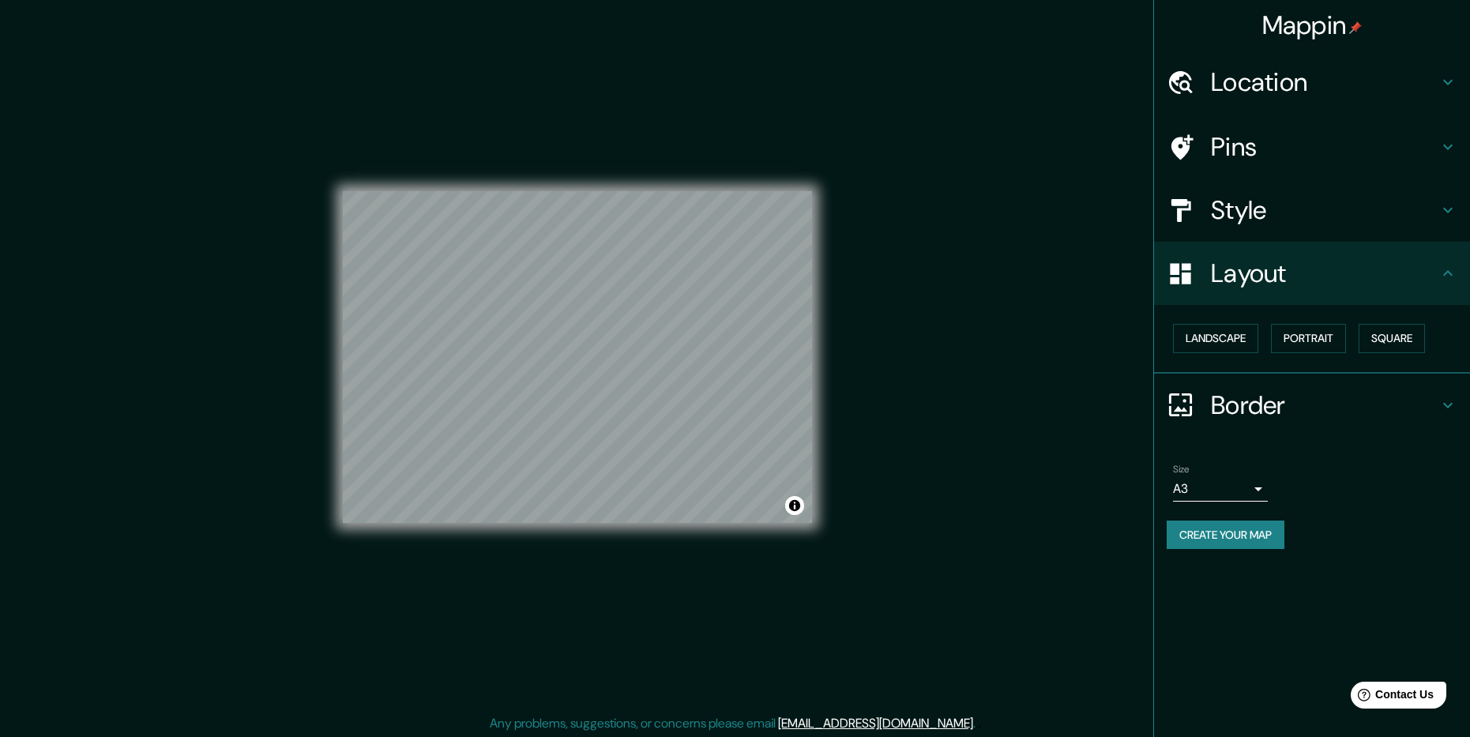
click at [1278, 220] on h4 "Style" at bounding box center [1325, 210] width 228 height 32
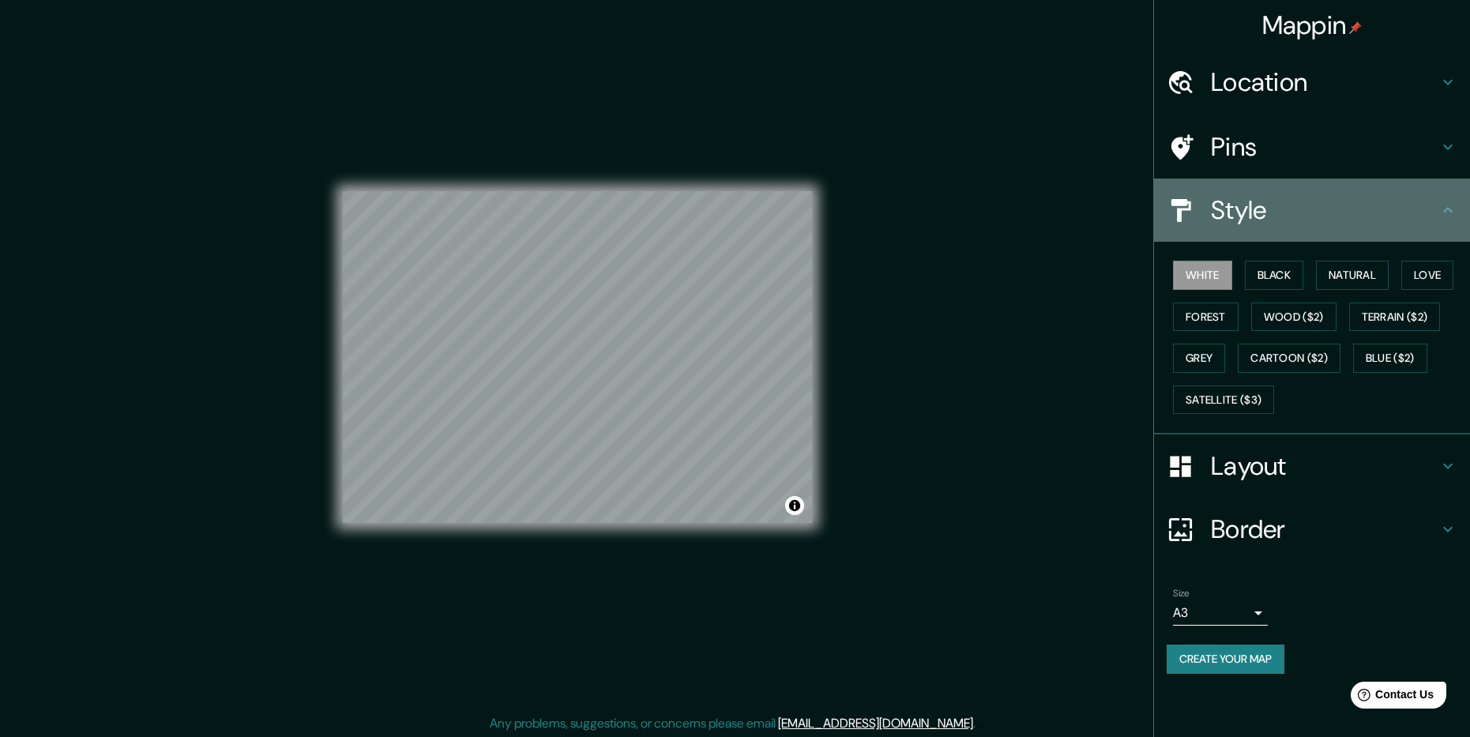
click at [1278, 220] on h4 "Style" at bounding box center [1325, 210] width 228 height 32
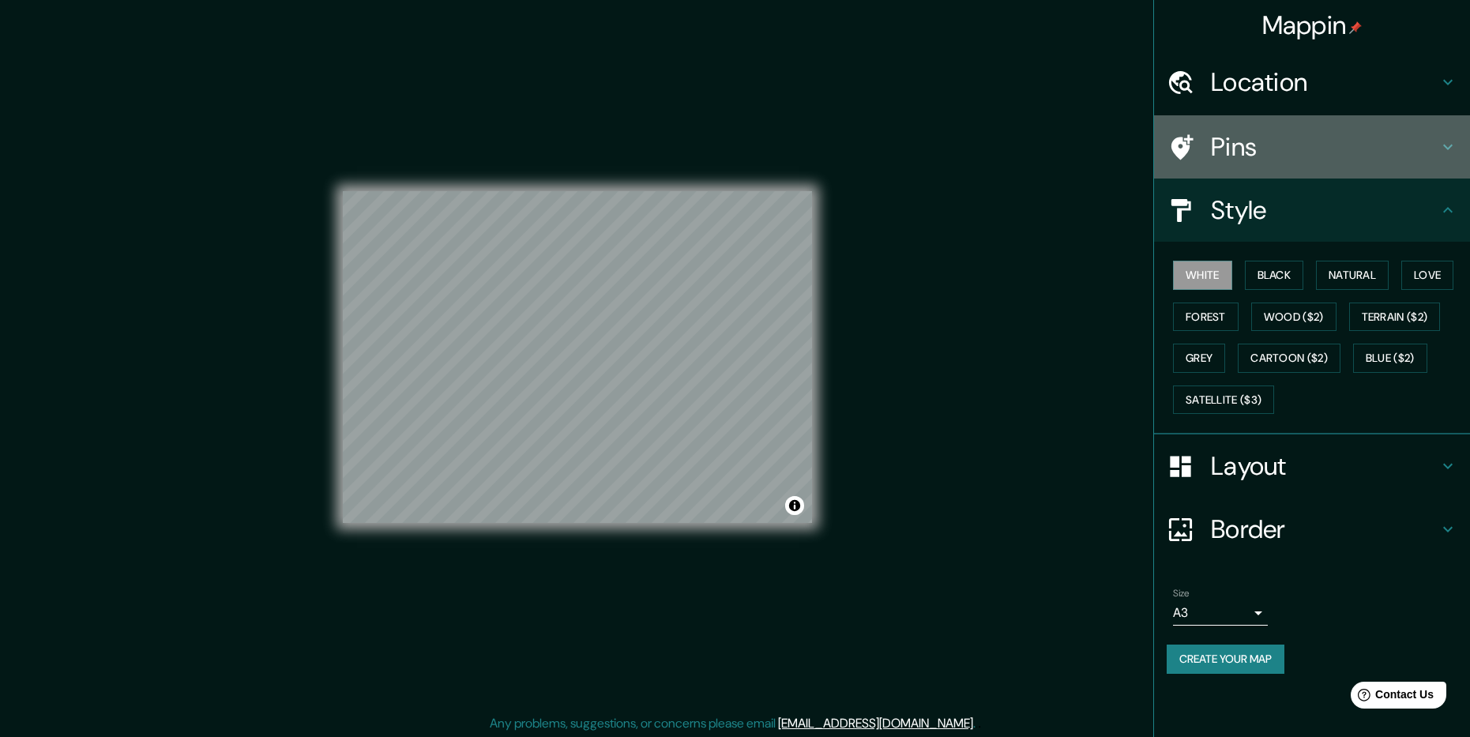
click at [1257, 156] on h4 "Pins" at bounding box center [1325, 147] width 228 height 32
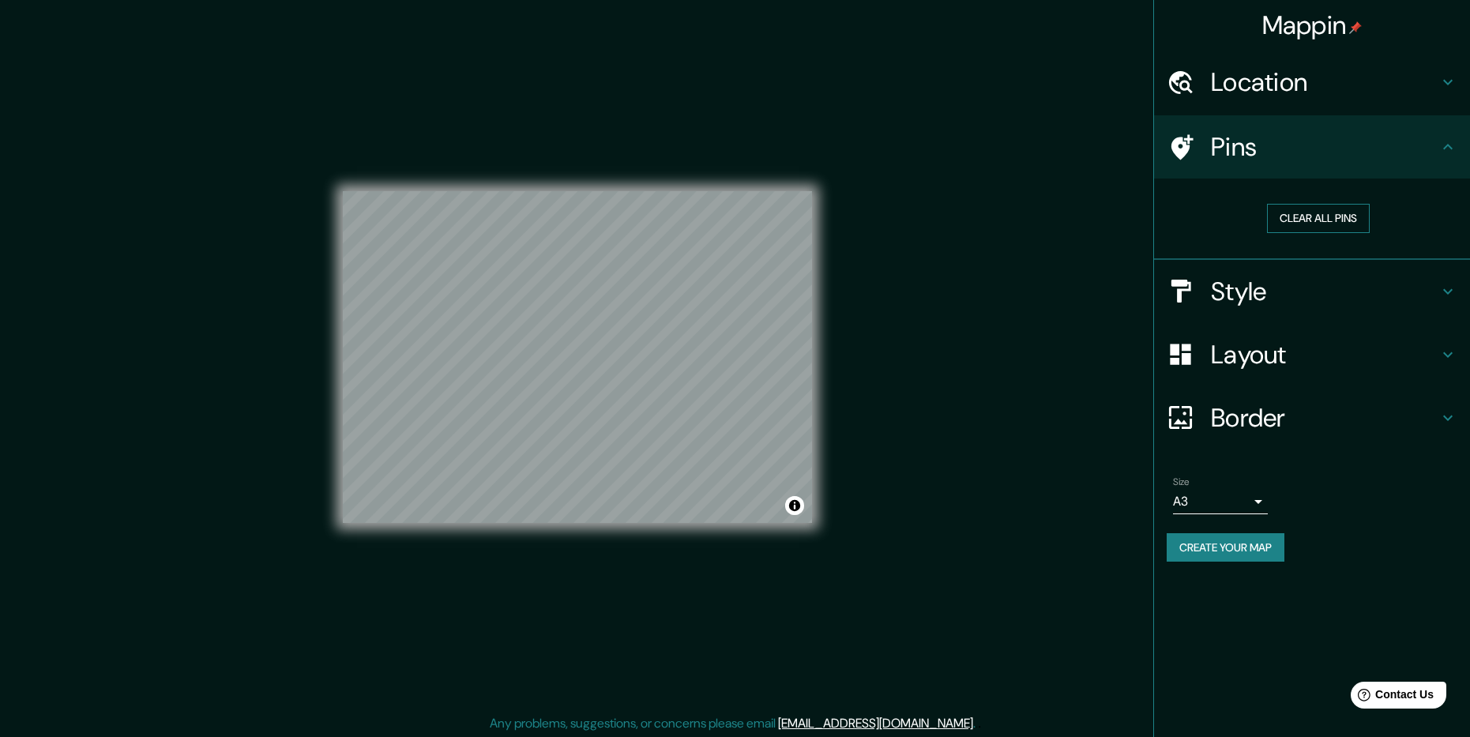
click at [1297, 216] on button "Clear all pins" at bounding box center [1318, 218] width 103 height 29
click at [1192, 548] on button "Create your map" at bounding box center [1226, 547] width 118 height 29
click at [1236, 548] on button "Create your map" at bounding box center [1226, 547] width 118 height 29
click at [793, 506] on button "Toggle attribution" at bounding box center [794, 505] width 19 height 19
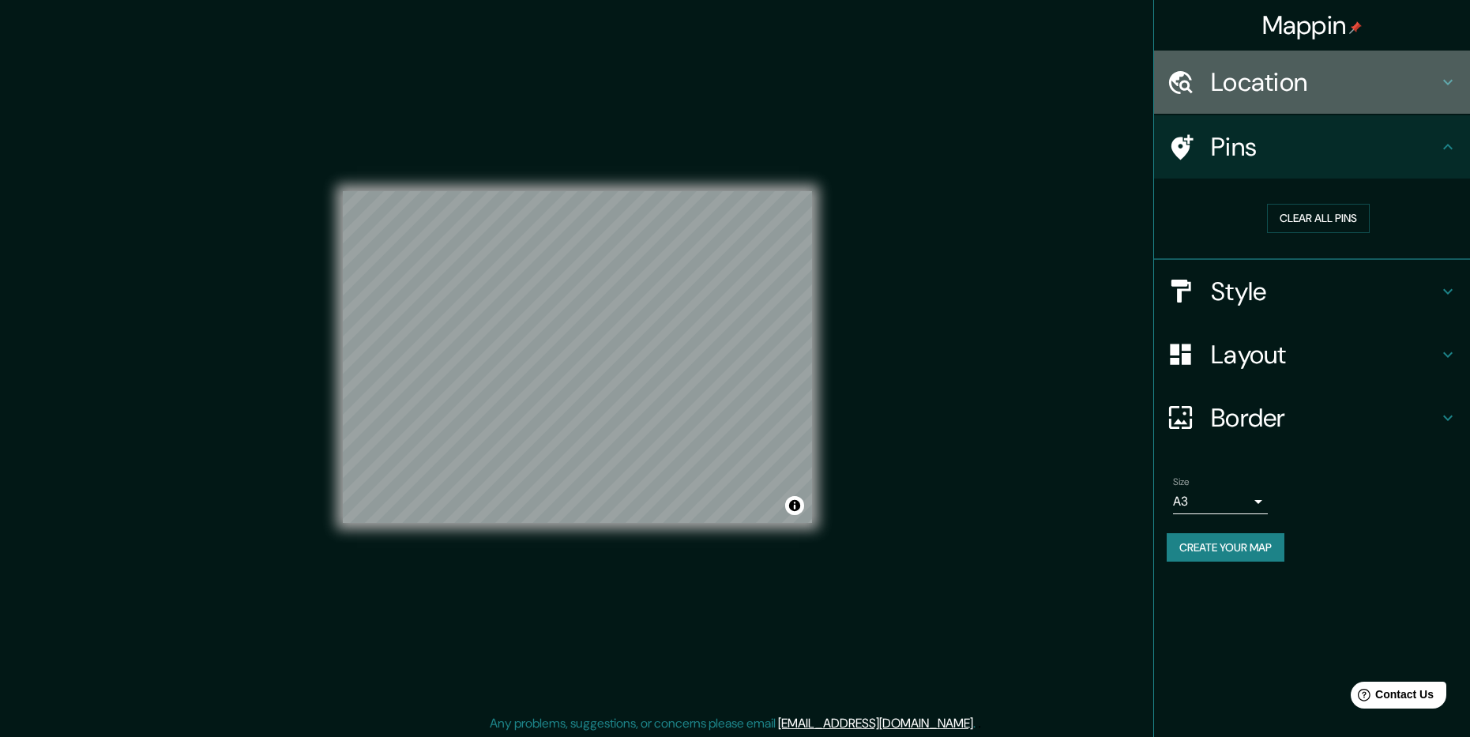
click at [1265, 106] on div "Location" at bounding box center [1312, 82] width 316 height 63
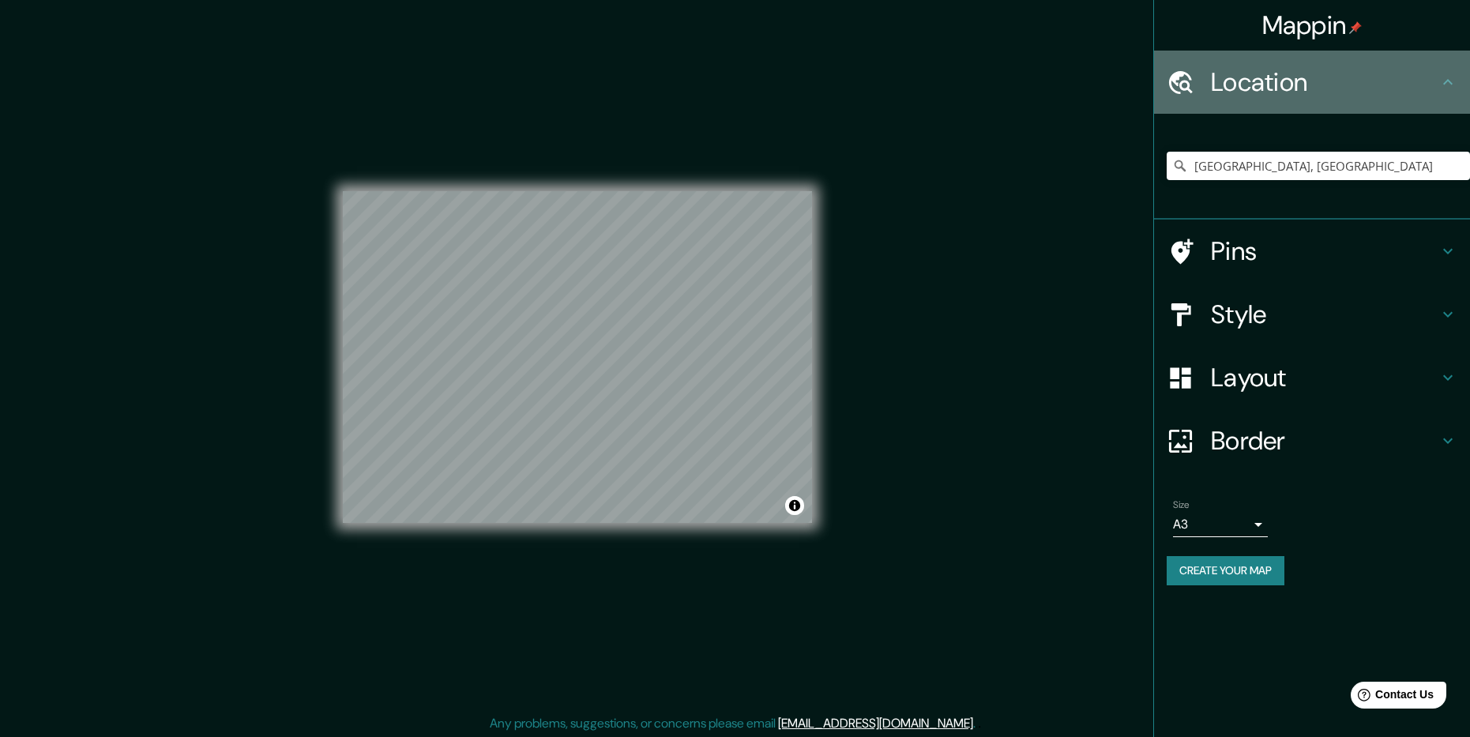
click at [1265, 105] on div "Location" at bounding box center [1312, 82] width 316 height 63
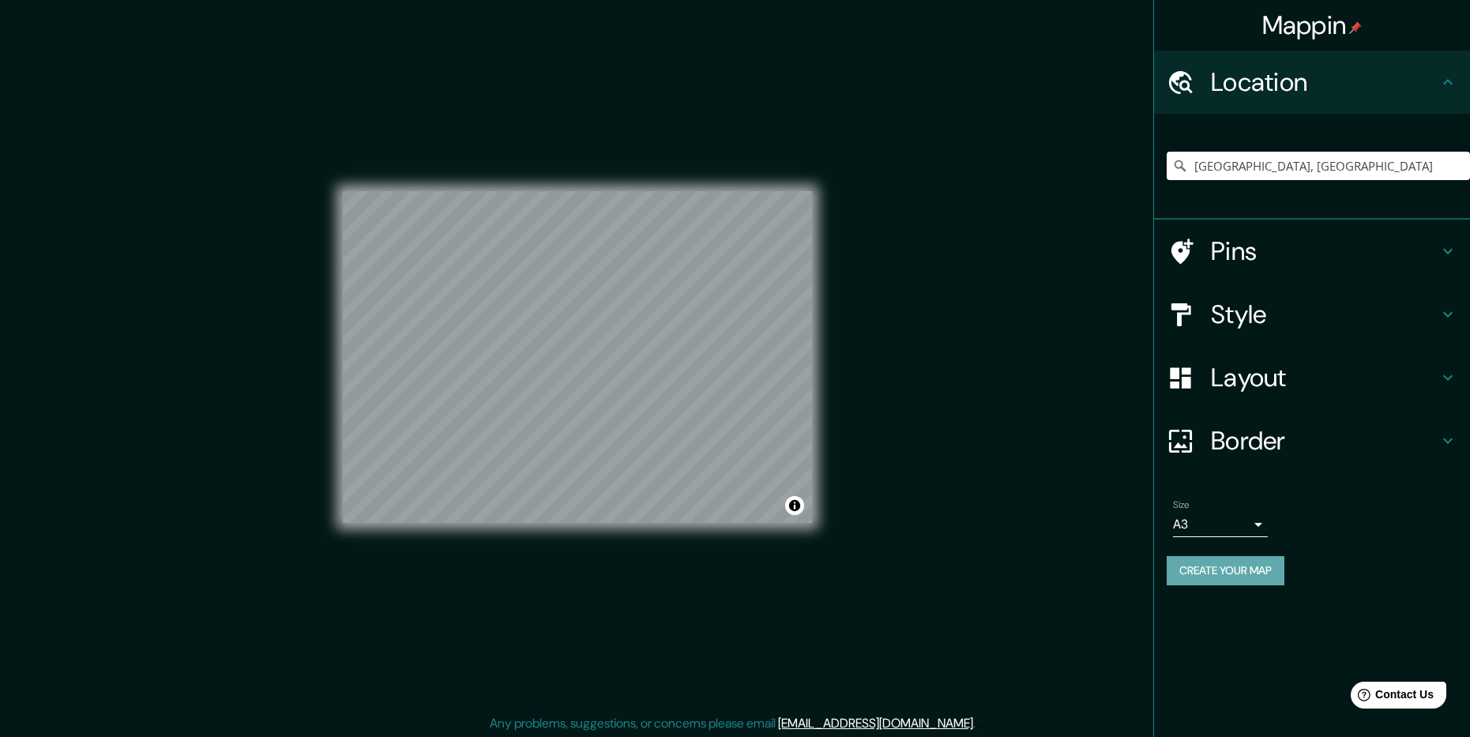
click at [1263, 575] on button "Create your map" at bounding box center [1226, 570] width 118 height 29
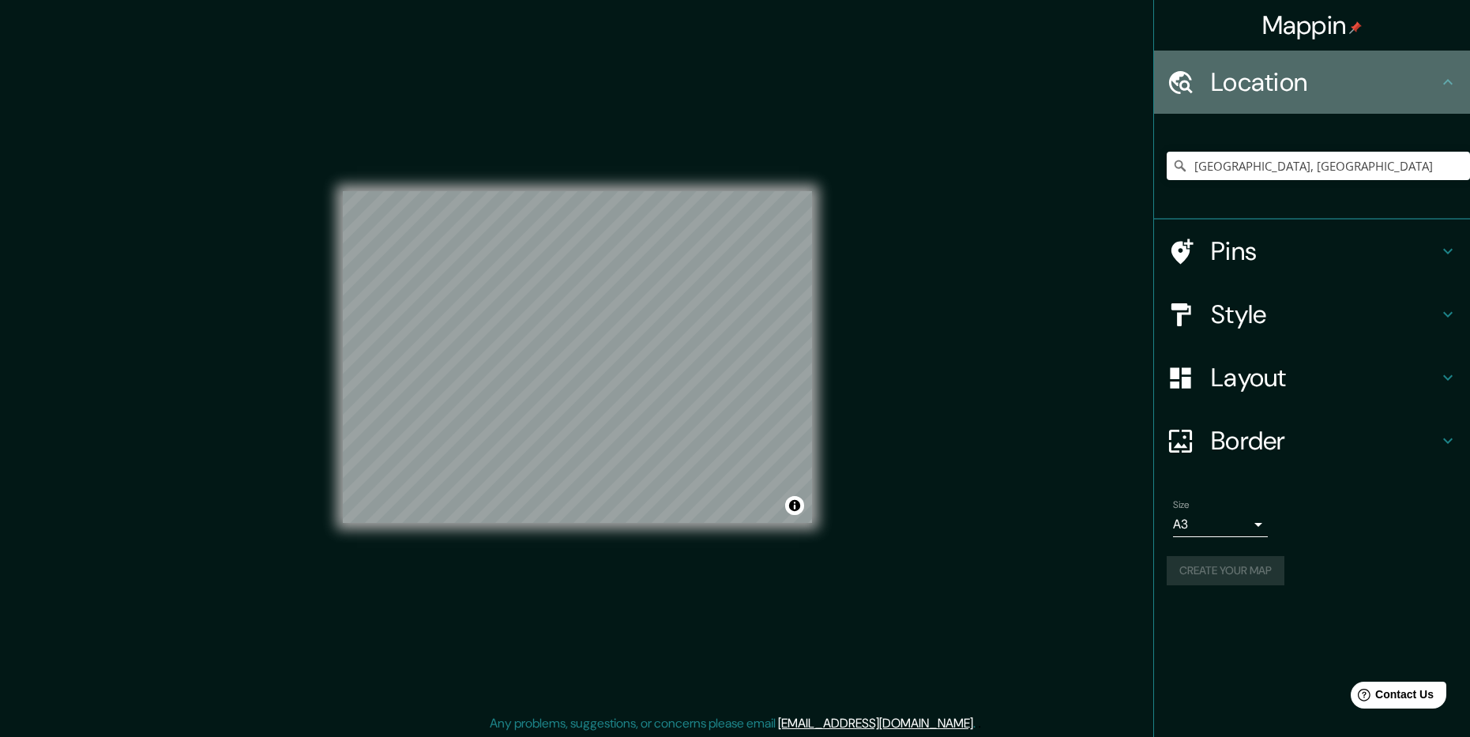
click at [1437, 80] on h4 "Location" at bounding box center [1325, 82] width 228 height 32
click at [1449, 72] on div "Location" at bounding box center [1312, 82] width 316 height 63
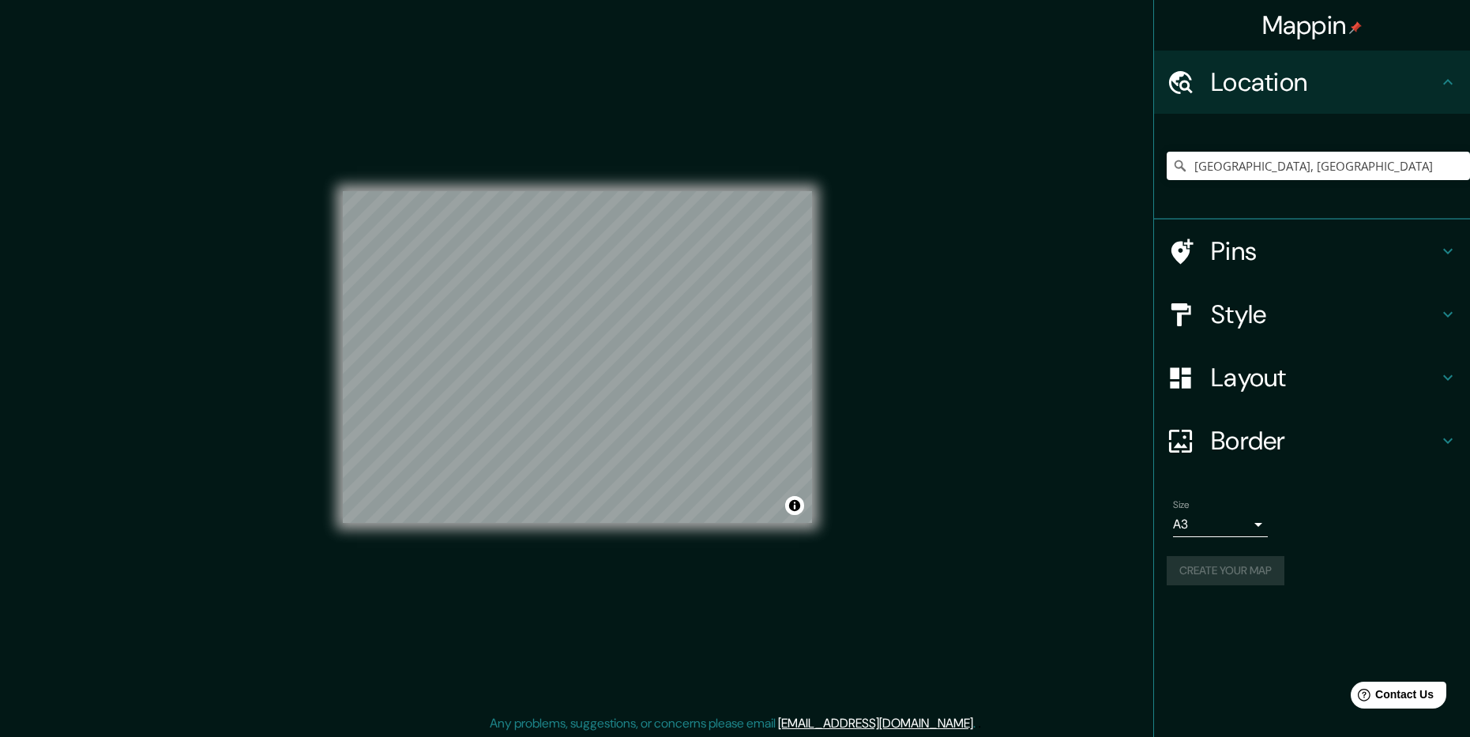
click at [1195, 572] on div "Create your map" at bounding box center [1312, 570] width 291 height 29
